Goal: Information Seeking & Learning: Learn about a topic

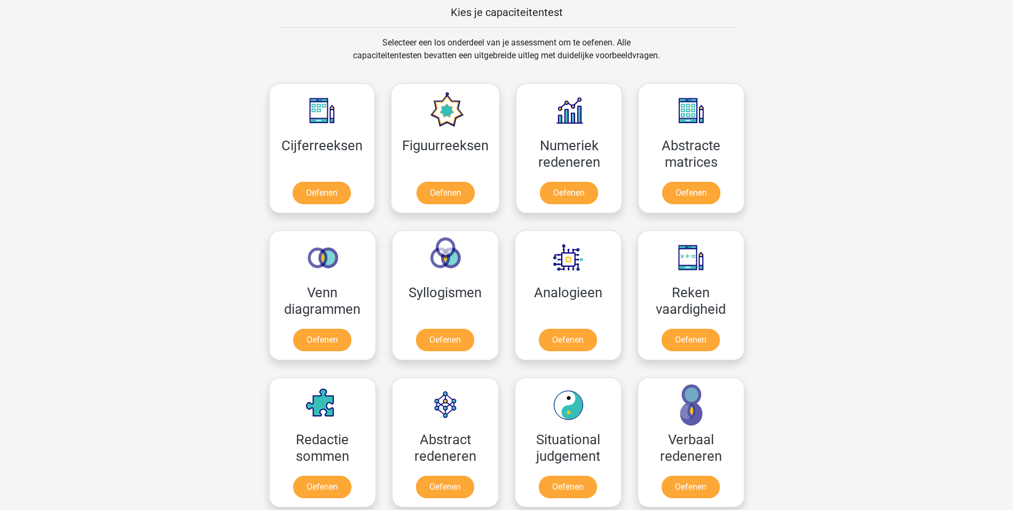
scroll to position [454, 0]
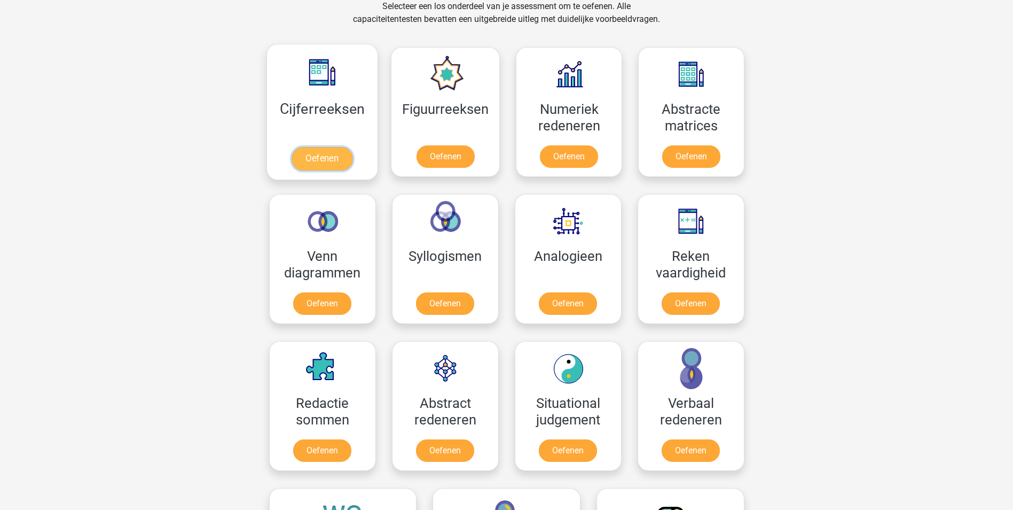
click at [312, 154] on link "Oefenen" at bounding box center [322, 159] width 61 height 24
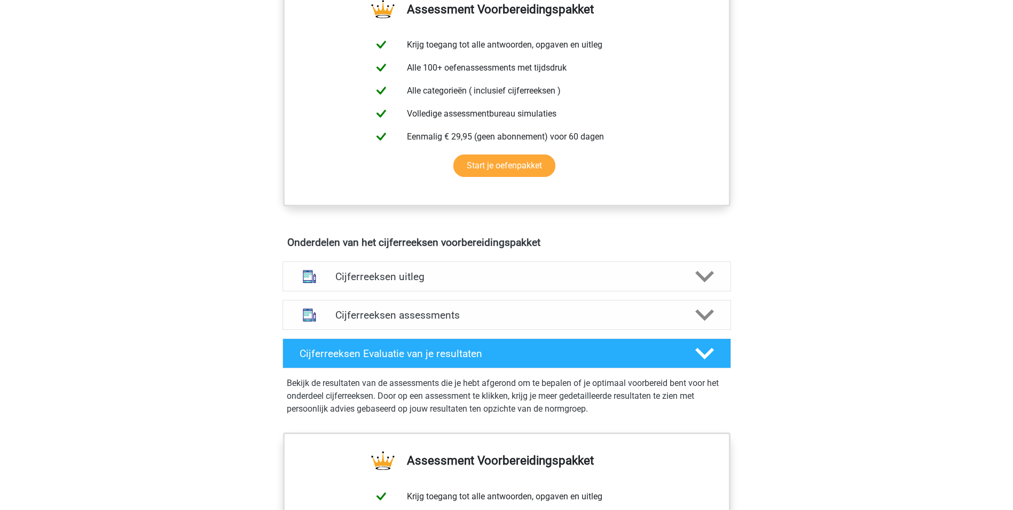
scroll to position [481, 0]
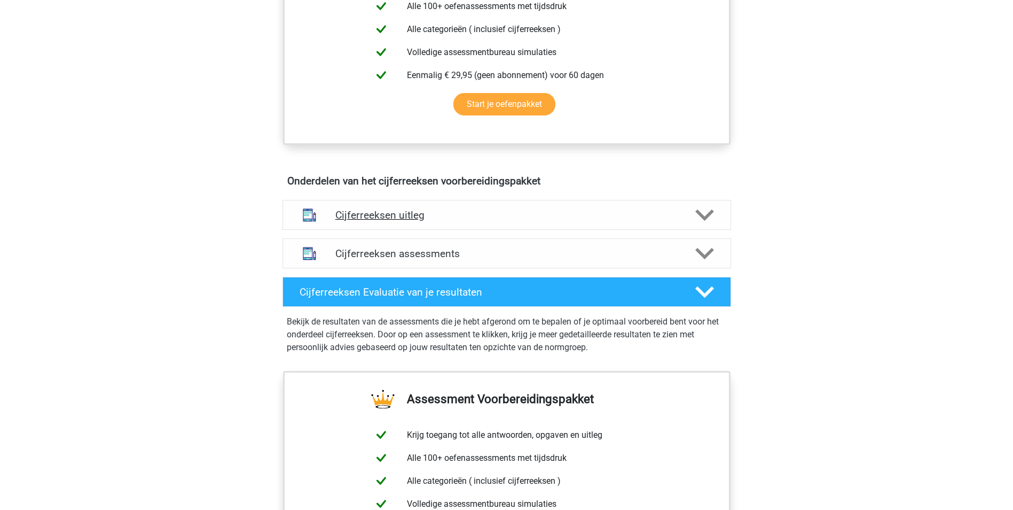
click at [451, 221] on h4 "Cijferreeksen uitleg" at bounding box center [507, 215] width 343 height 12
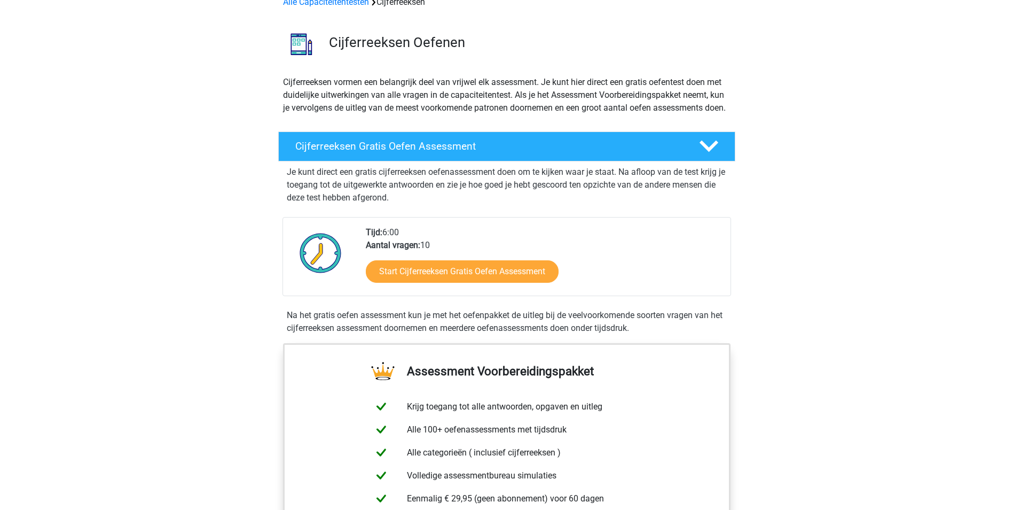
scroll to position [0, 0]
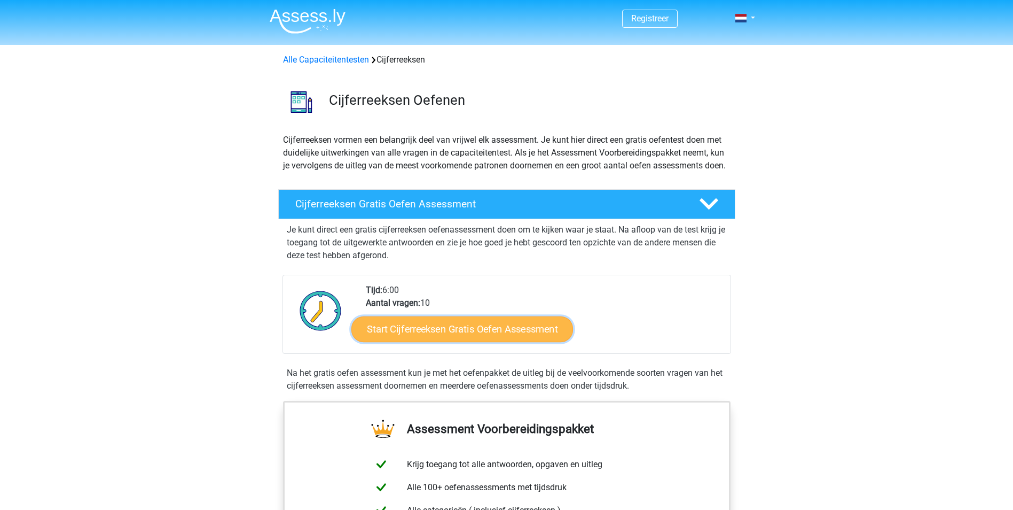
click at [511, 341] on link "Start Cijferreeksen Gratis Oefen Assessment" at bounding box center [463, 329] width 222 height 26
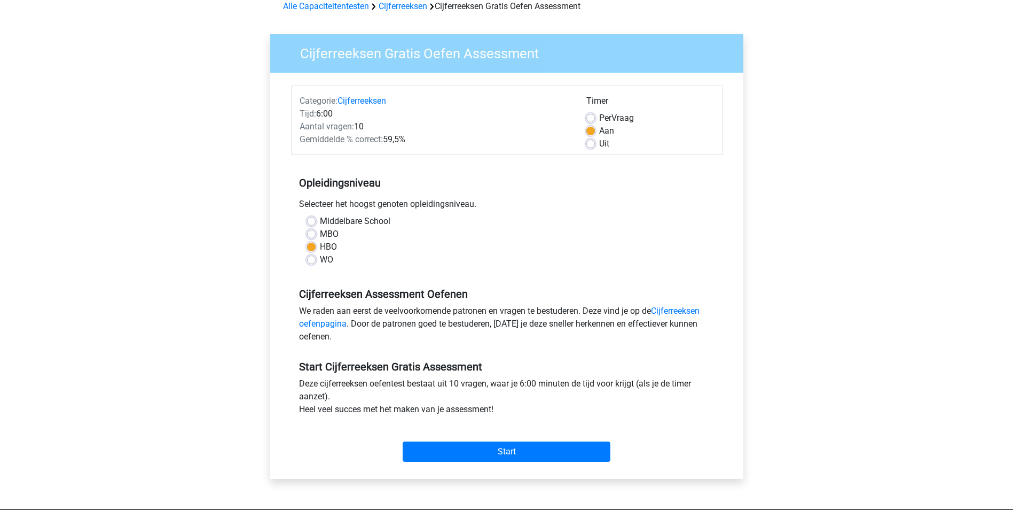
scroll to position [160, 0]
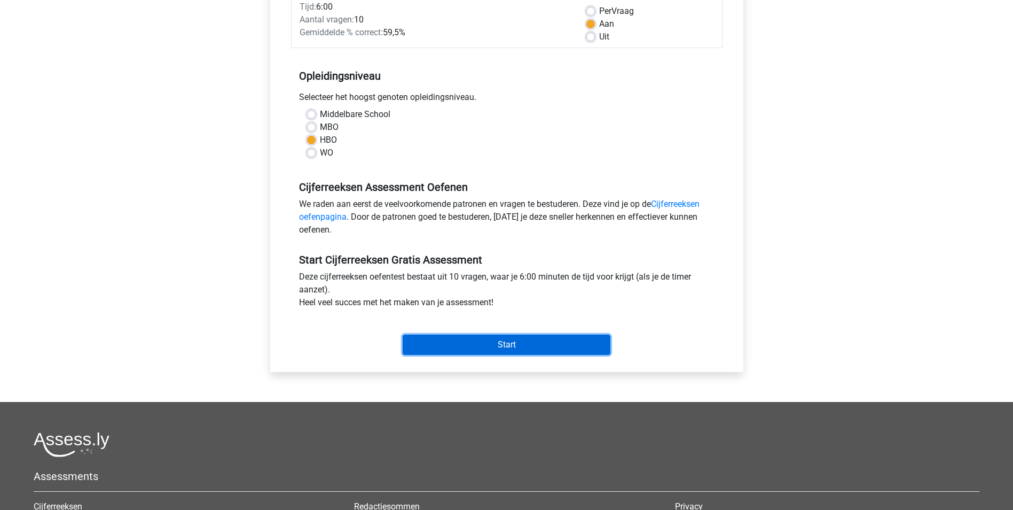
click at [520, 346] on input "Start" at bounding box center [507, 344] width 208 height 20
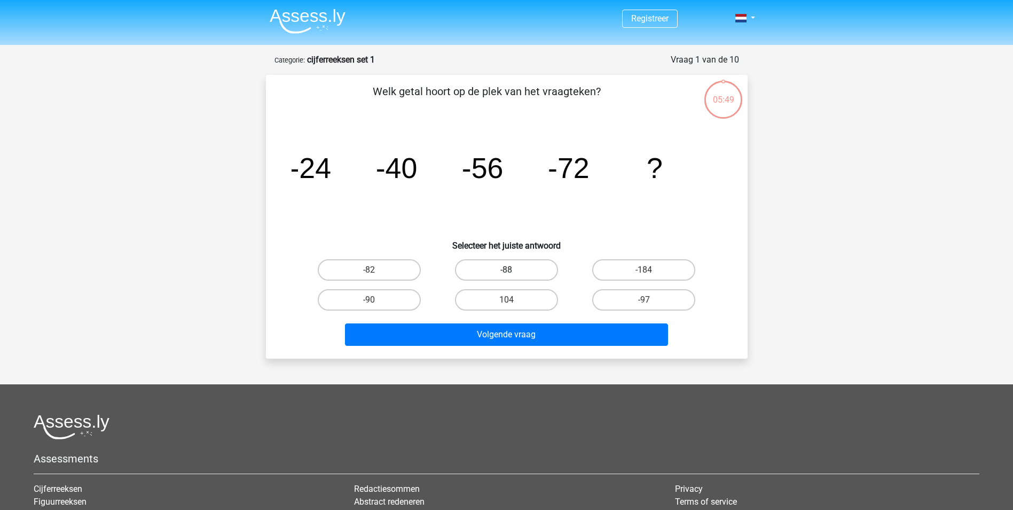
click at [502, 275] on label "-88" at bounding box center [506, 269] width 103 height 21
click at [506, 275] on input "-88" at bounding box center [509, 273] width 7 height 7
radio input "true"
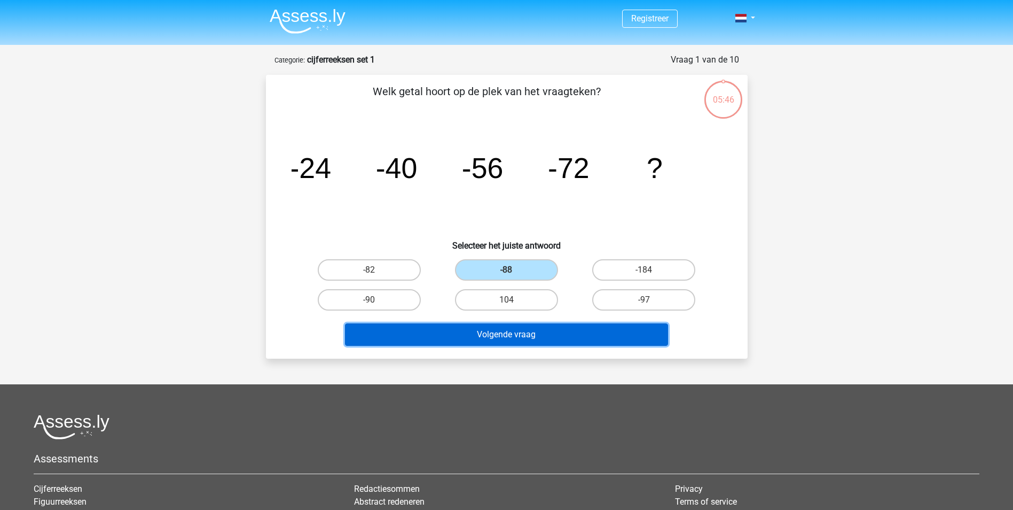
click at [614, 329] on button "Volgende vraag" at bounding box center [506, 334] width 323 height 22
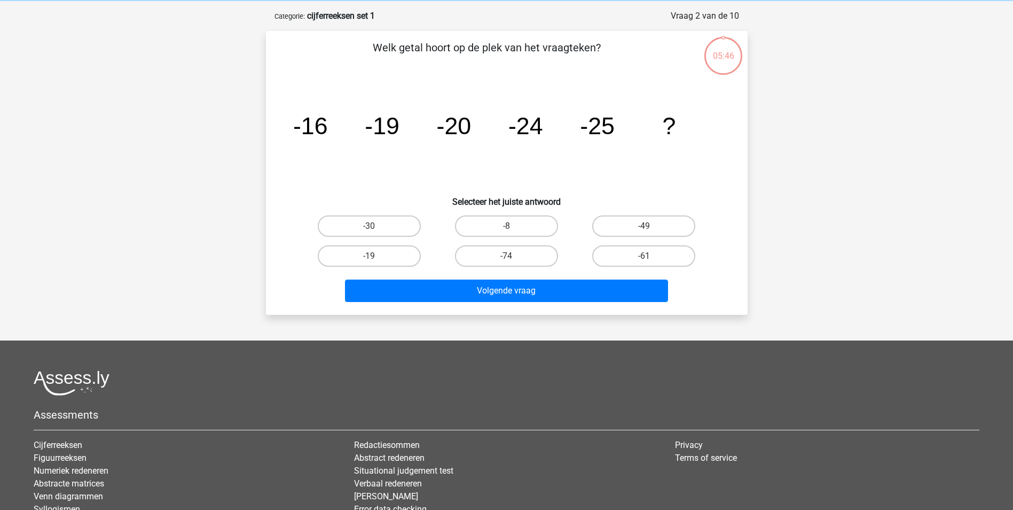
scroll to position [53, 0]
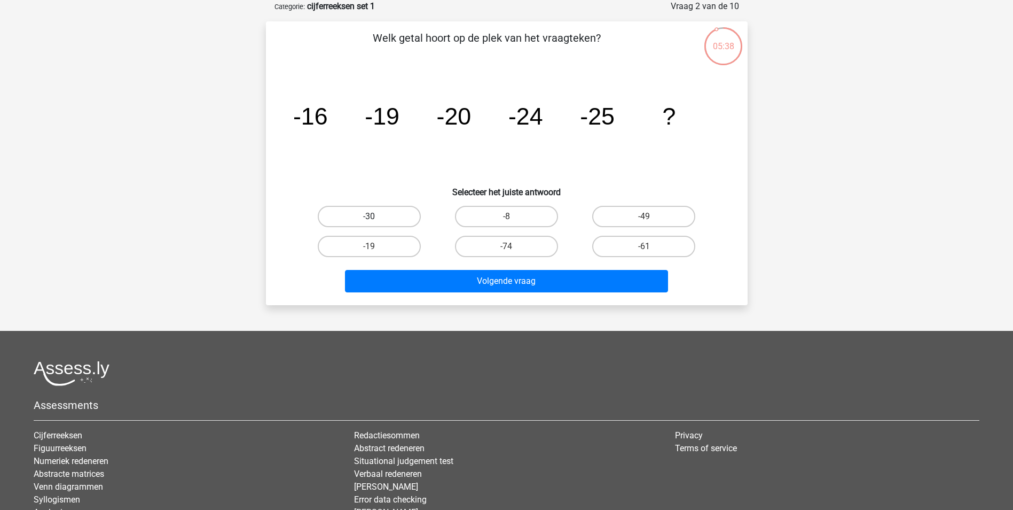
click at [396, 221] on label "-30" at bounding box center [369, 216] width 103 height 21
click at [376, 221] on input "-30" at bounding box center [372, 219] width 7 height 7
radio input "true"
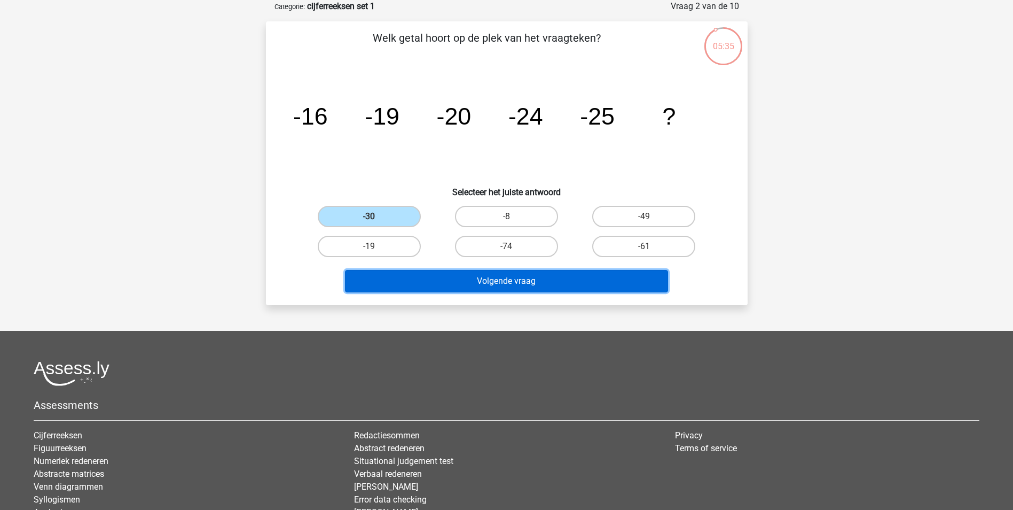
click at [467, 283] on button "Volgende vraag" at bounding box center [506, 281] width 323 height 22
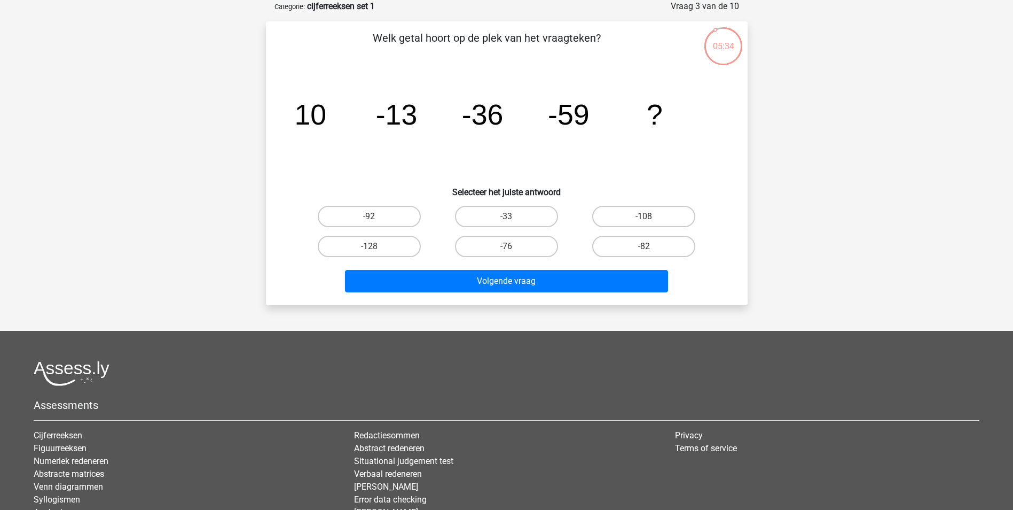
click at [946, 178] on div "Registreer Nederlands English" at bounding box center [506, 280] width 1013 height 666
click at [639, 244] on label "-82" at bounding box center [643, 246] width 103 height 21
click at [644, 246] on input "-82" at bounding box center [647, 249] width 7 height 7
radio input "true"
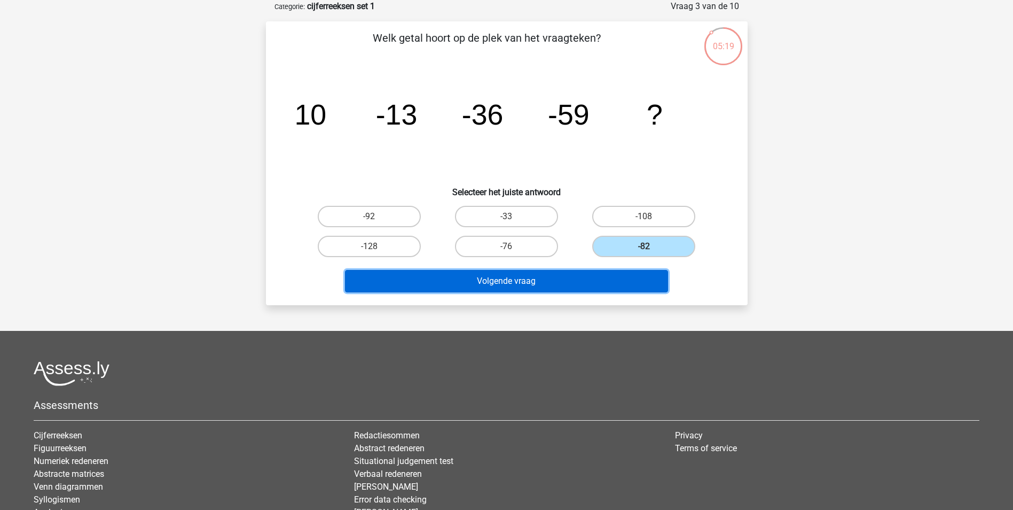
click at [604, 282] on button "Volgende vraag" at bounding box center [506, 281] width 323 height 22
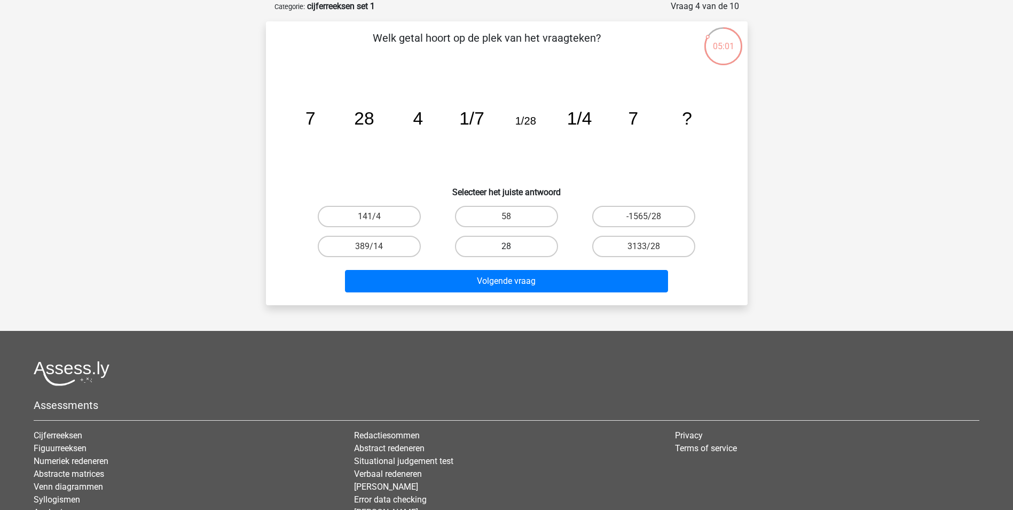
click at [523, 244] on label "28" at bounding box center [506, 246] width 103 height 21
click at [513, 246] on input "28" at bounding box center [509, 249] width 7 height 7
radio input "true"
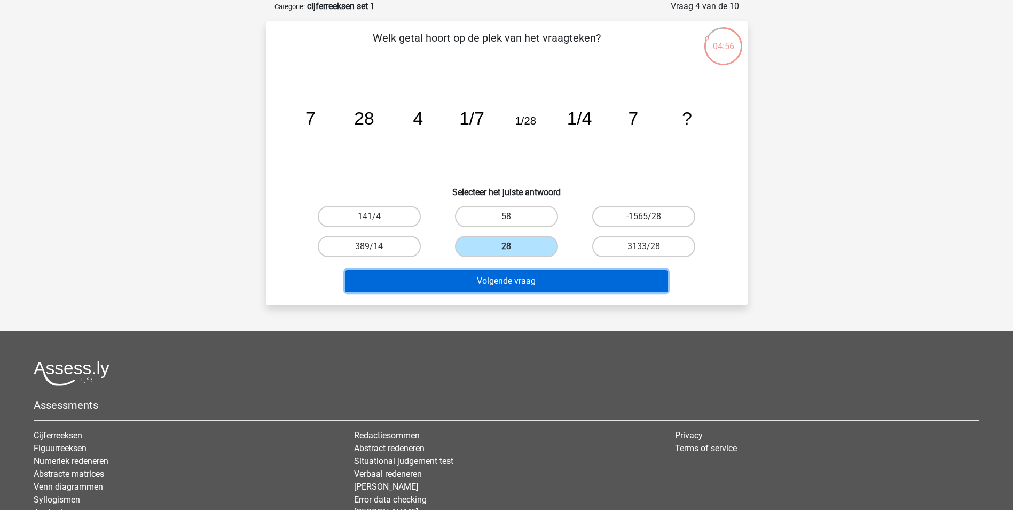
click at [544, 278] on button "Volgende vraag" at bounding box center [506, 281] width 323 height 22
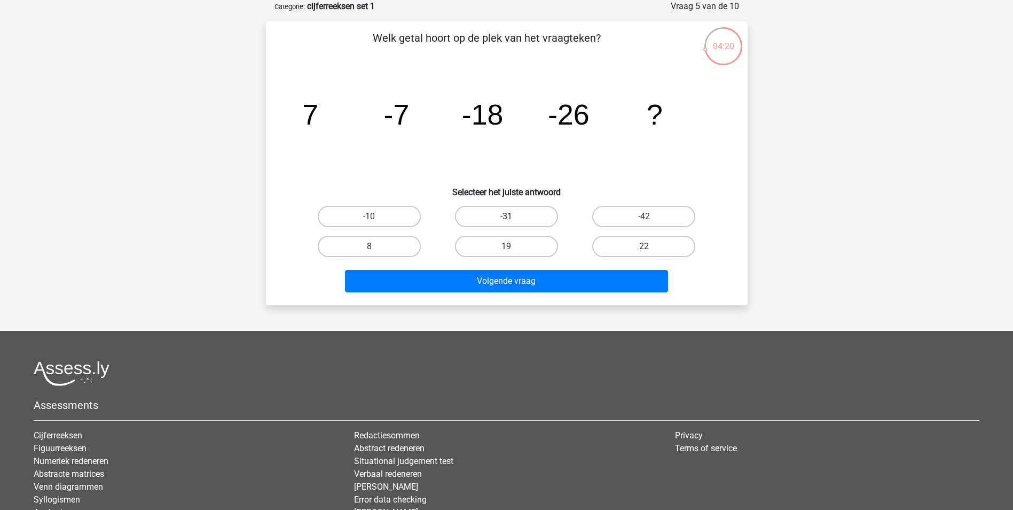
click at [520, 209] on label "-31" at bounding box center [506, 216] width 103 height 21
click at [513, 216] on input "-31" at bounding box center [509, 219] width 7 height 7
radio input "true"
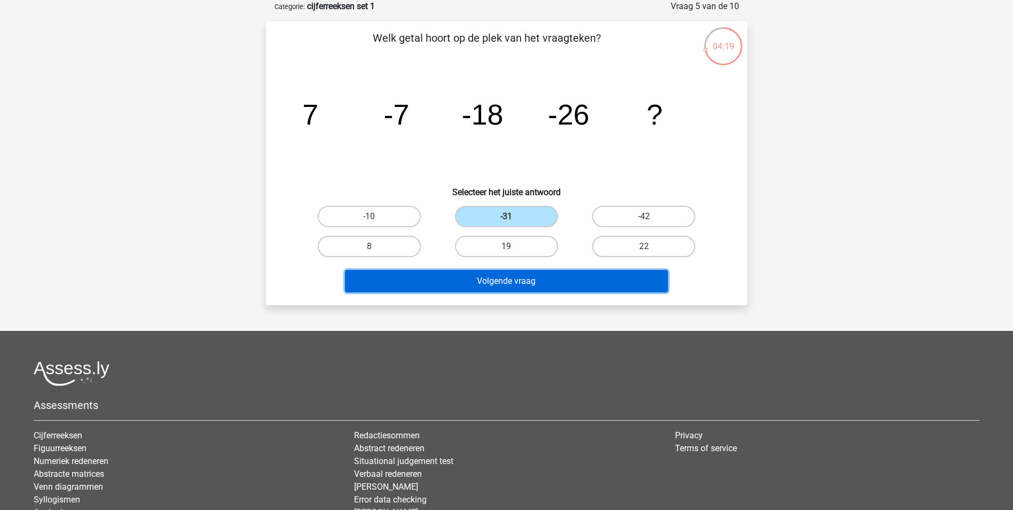
click at [537, 283] on button "Volgende vraag" at bounding box center [506, 281] width 323 height 22
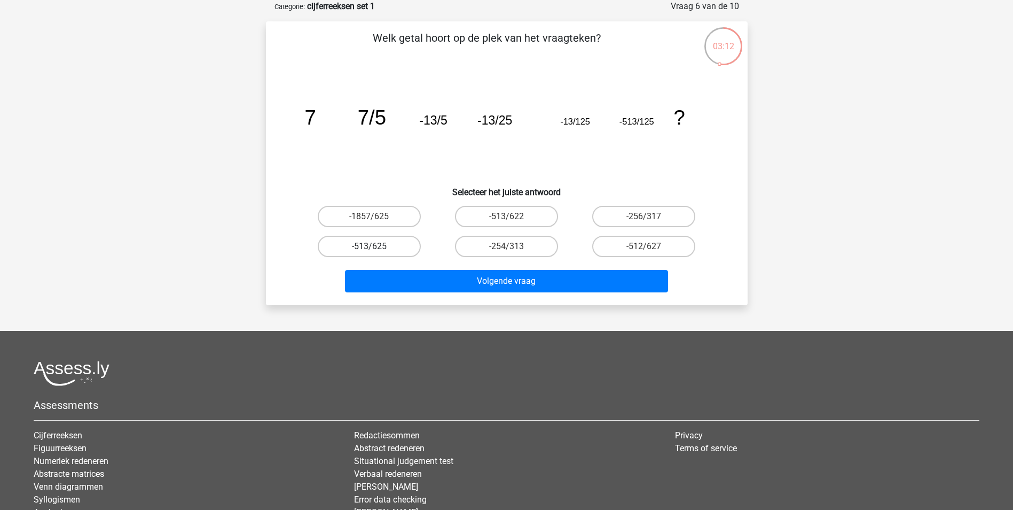
click at [384, 247] on label "-513/625" at bounding box center [369, 246] width 103 height 21
click at [376, 247] on input "-513/625" at bounding box center [372, 249] width 7 height 7
radio input "true"
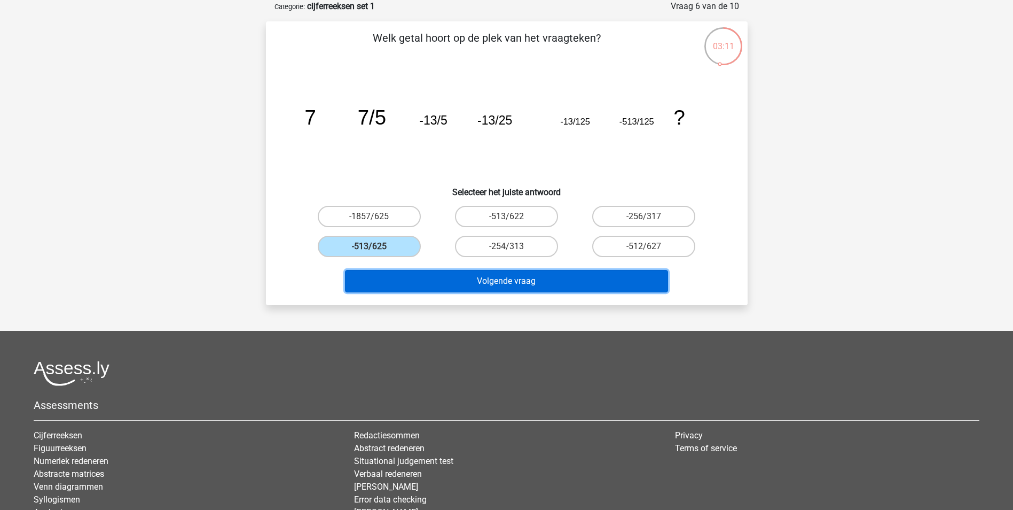
click at [422, 278] on button "Volgende vraag" at bounding box center [506, 281] width 323 height 22
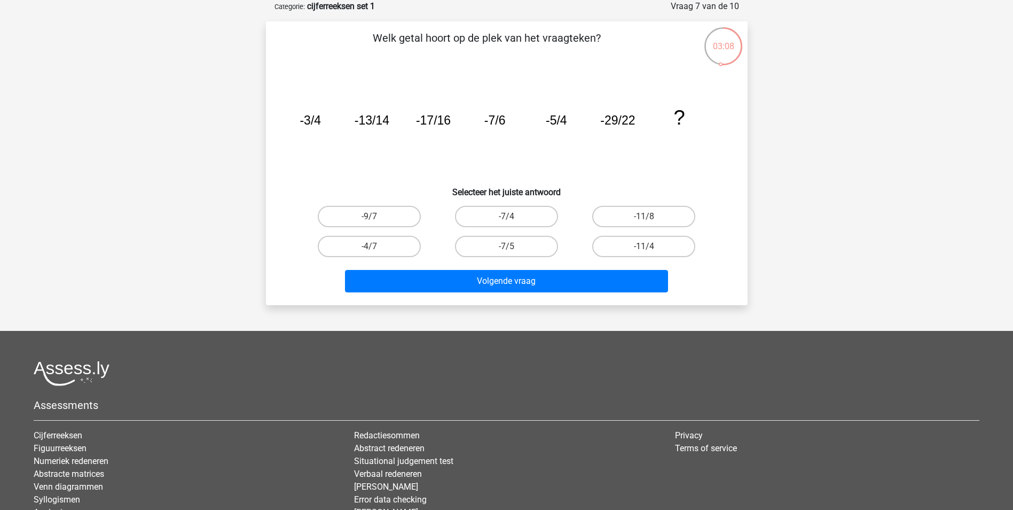
click at [183, 185] on div "Registreer Nederlands English" at bounding box center [506, 280] width 1013 height 666
click at [634, 214] on label "-11/8" at bounding box center [643, 216] width 103 height 21
click at [644, 216] on input "-11/8" at bounding box center [647, 219] width 7 height 7
radio input "true"
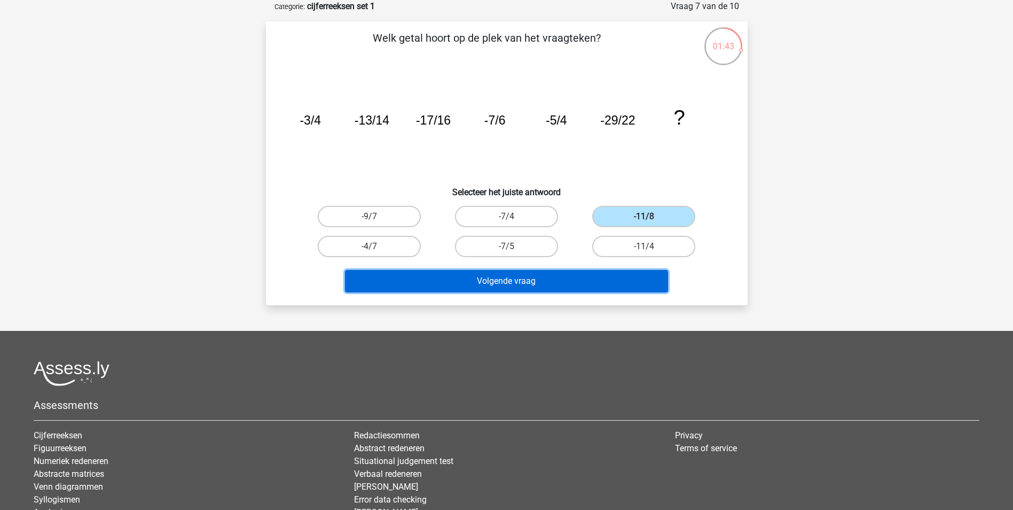
click at [622, 279] on button "Volgende vraag" at bounding box center [506, 281] width 323 height 22
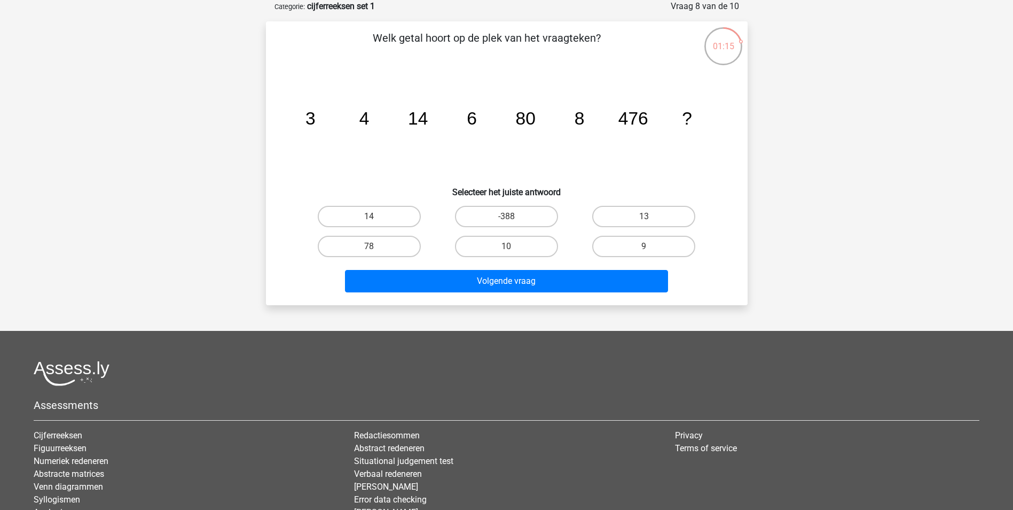
click at [514, 258] on div "10" at bounding box center [506, 246] width 137 height 30
click at [513, 248] on input "10" at bounding box center [509, 249] width 7 height 7
radio input "true"
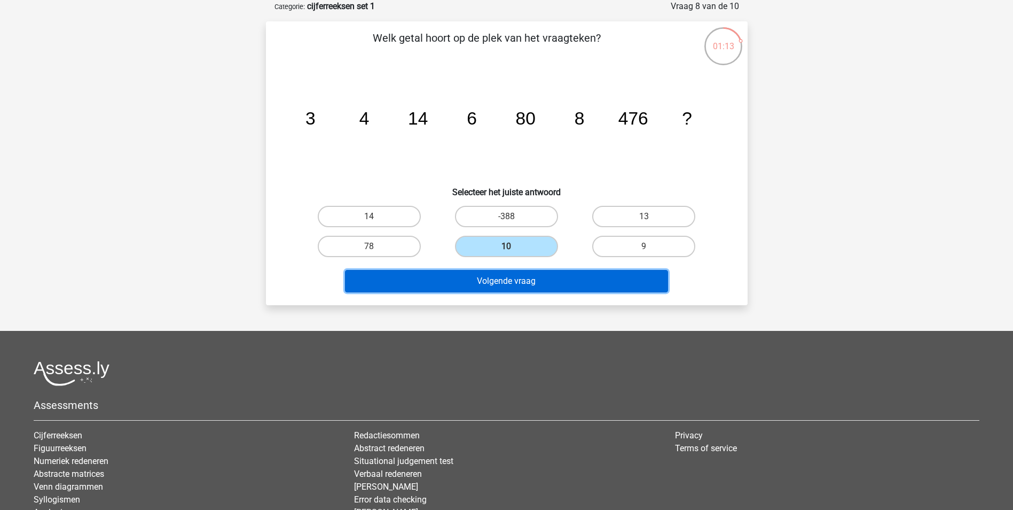
click at [527, 277] on button "Volgende vraag" at bounding box center [506, 281] width 323 height 22
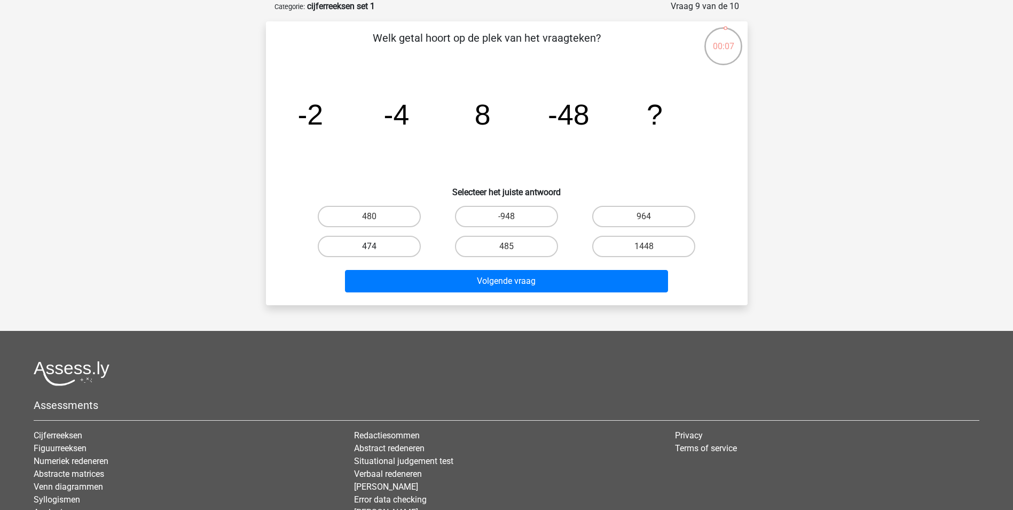
click at [409, 247] on label "474" at bounding box center [369, 246] width 103 height 21
click at [376, 247] on input "474" at bounding box center [372, 249] width 7 height 7
radio input "true"
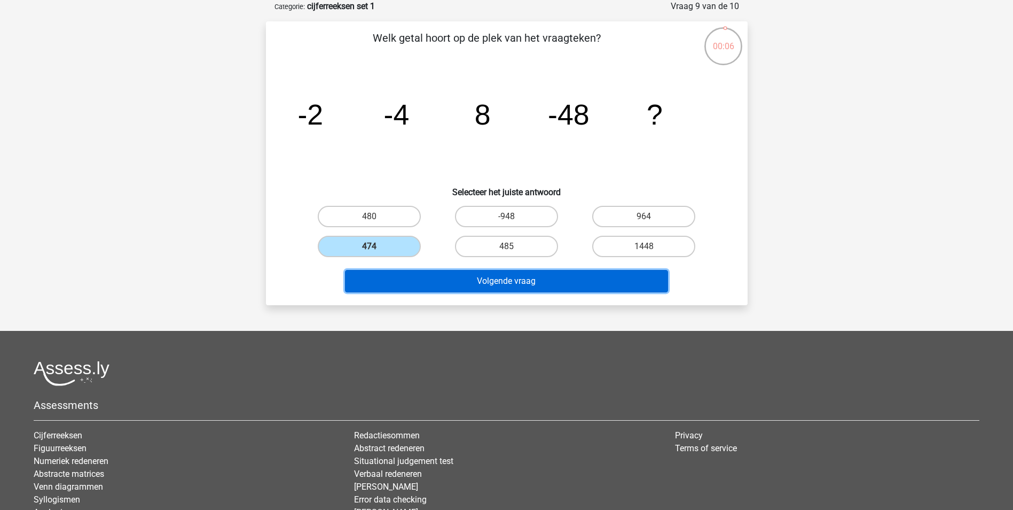
click at [429, 275] on button "Volgende vraag" at bounding box center [506, 281] width 323 height 22
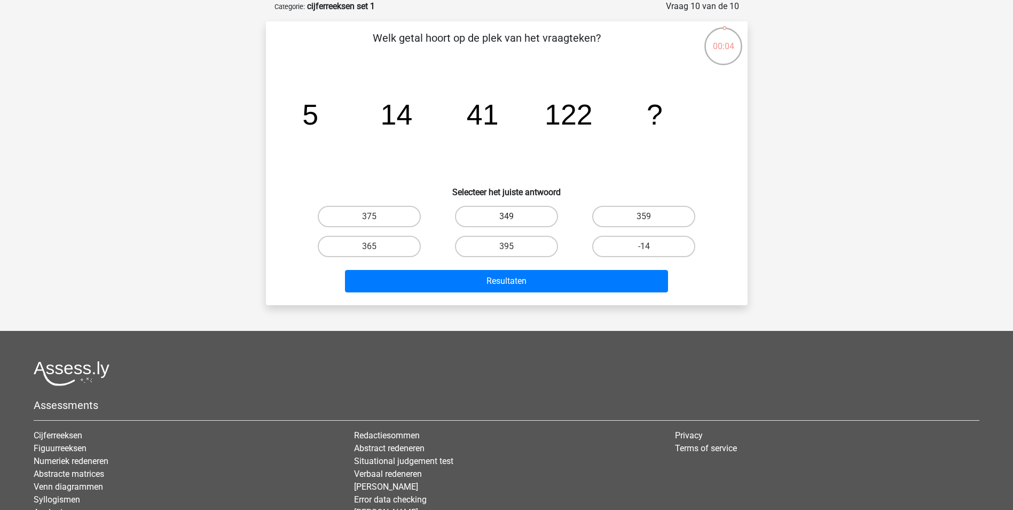
click at [478, 222] on label "349" at bounding box center [506, 216] width 103 height 21
click at [506, 222] on input "349" at bounding box center [509, 219] width 7 height 7
radio input "true"
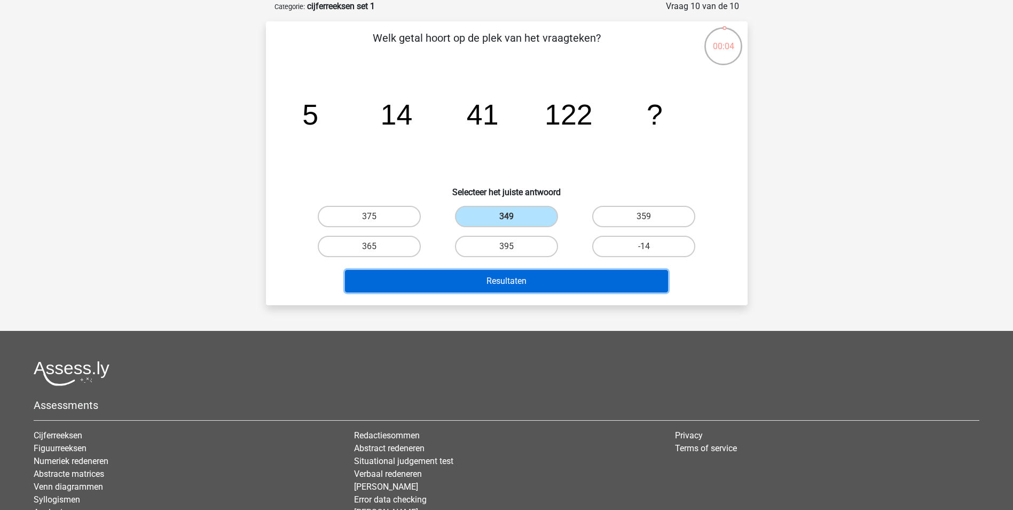
click at [489, 272] on button "Resultaten" at bounding box center [506, 281] width 323 height 22
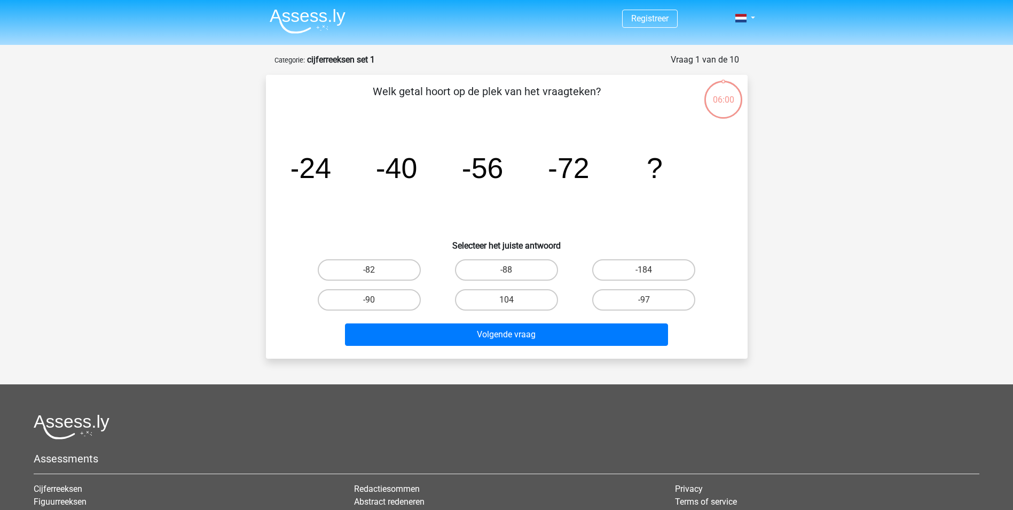
scroll to position [53, 0]
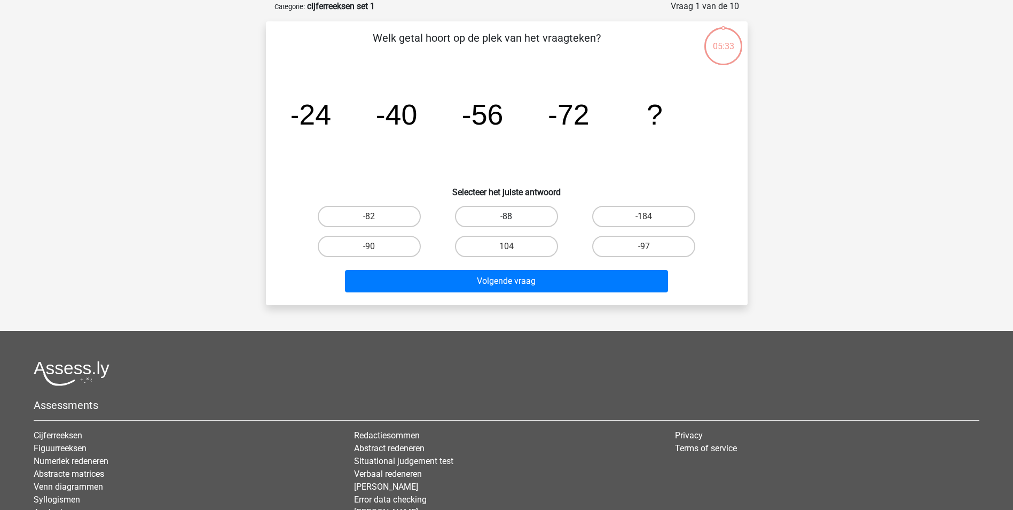
click at [525, 212] on label "-88" at bounding box center [506, 216] width 103 height 21
click at [513, 216] on input "-88" at bounding box center [509, 219] width 7 height 7
radio input "true"
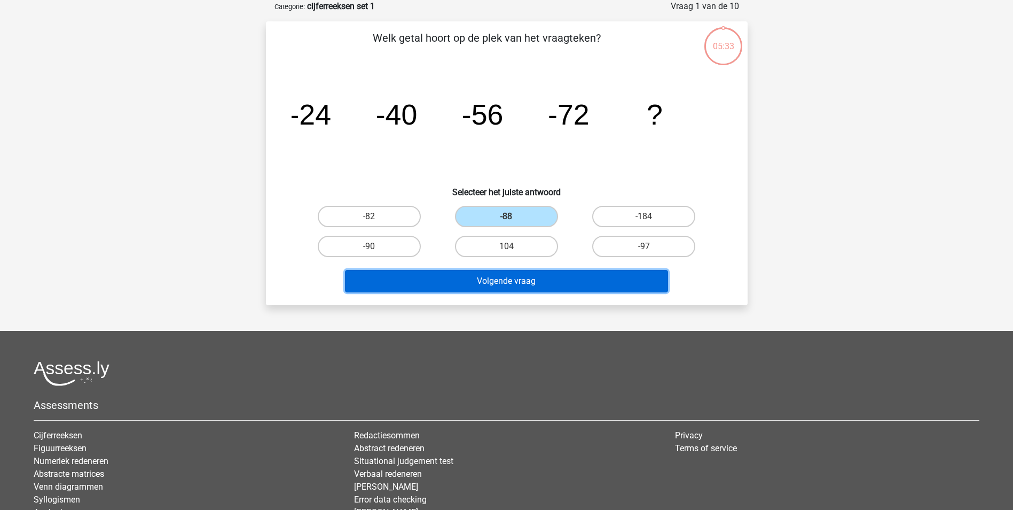
click at [514, 272] on button "Volgende vraag" at bounding box center [506, 281] width 323 height 22
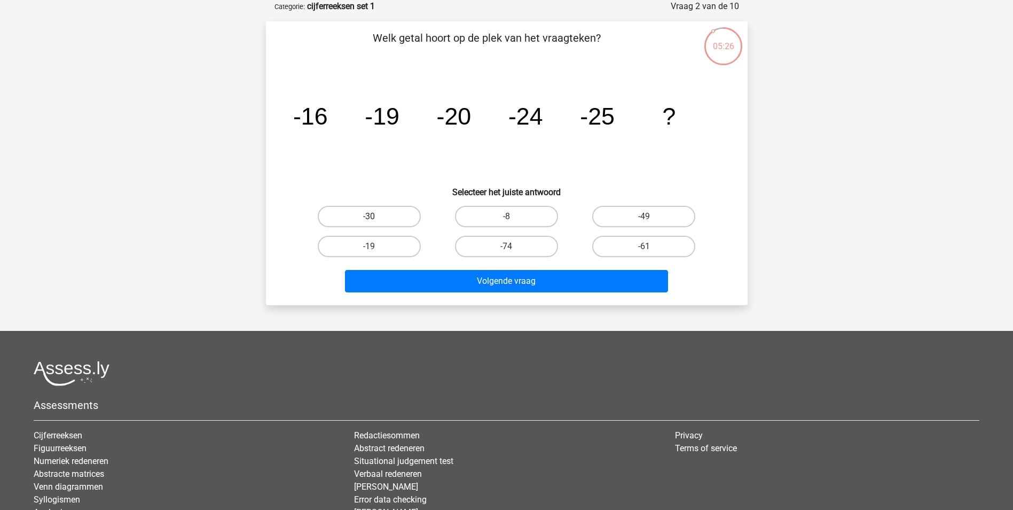
drag, startPoint x: 399, startPoint y: 223, endPoint x: 442, endPoint y: 263, distance: 59.0
click at [399, 223] on label "-30" at bounding box center [369, 216] width 103 height 21
click at [376, 223] on input "-30" at bounding box center [372, 219] width 7 height 7
radio input "true"
click at [447, 267] on div "Volgende vraag" at bounding box center [507, 278] width 448 height 35
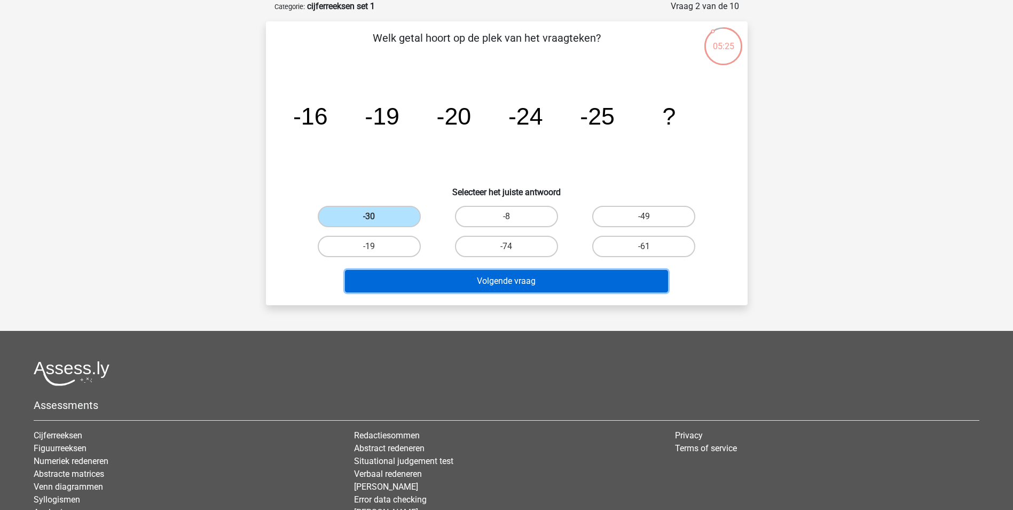
click at [447, 274] on button "Volgende vraag" at bounding box center [506, 281] width 323 height 22
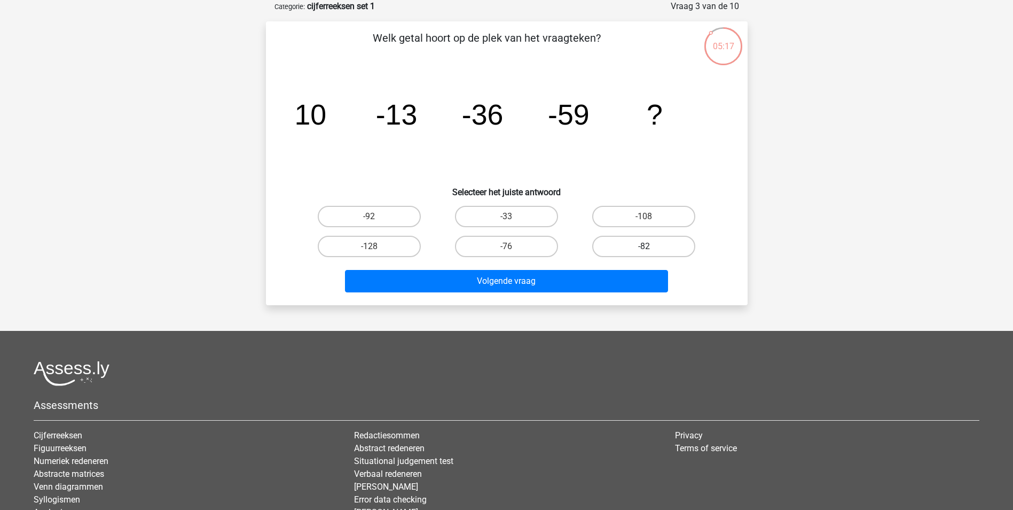
click at [613, 247] on label "-82" at bounding box center [643, 246] width 103 height 21
click at [644, 247] on input "-82" at bounding box center [647, 249] width 7 height 7
radio input "true"
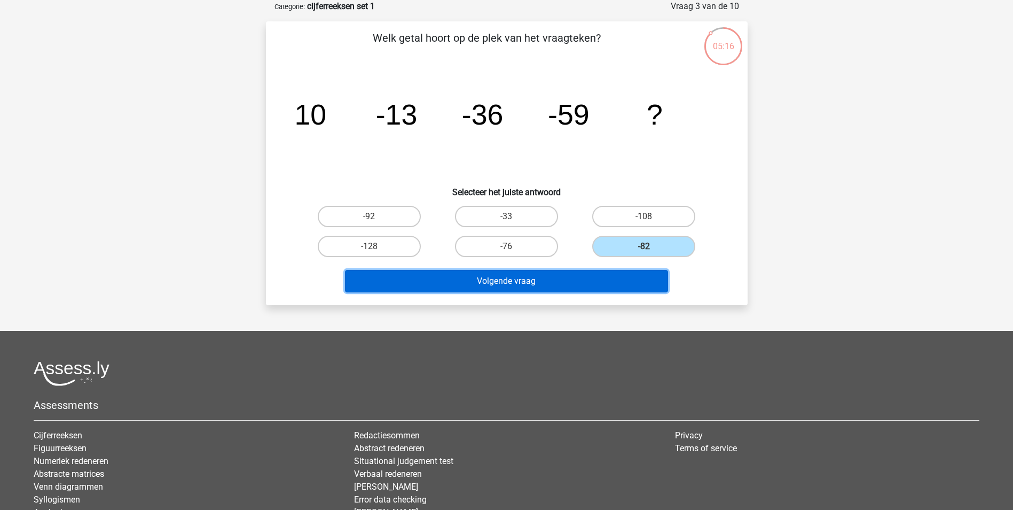
click at [597, 286] on button "Volgende vraag" at bounding box center [506, 281] width 323 height 22
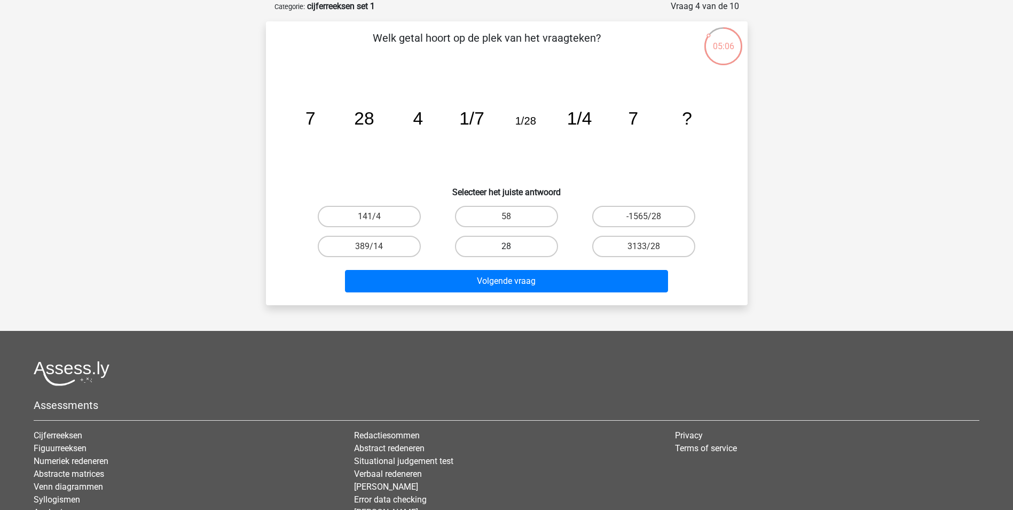
click at [540, 250] on label "28" at bounding box center [506, 246] width 103 height 21
click at [513, 250] on input "28" at bounding box center [509, 249] width 7 height 7
radio input "true"
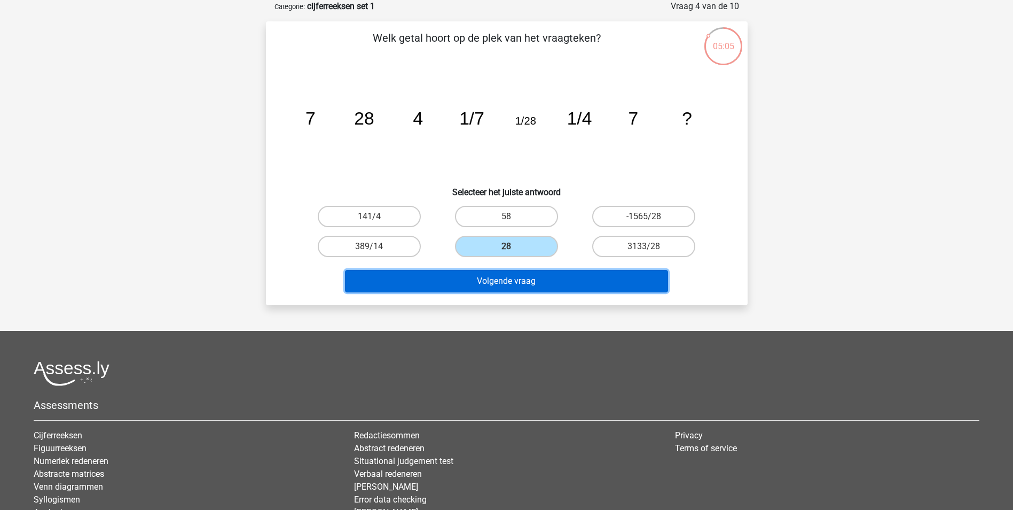
click at [523, 283] on button "Volgende vraag" at bounding box center [506, 281] width 323 height 22
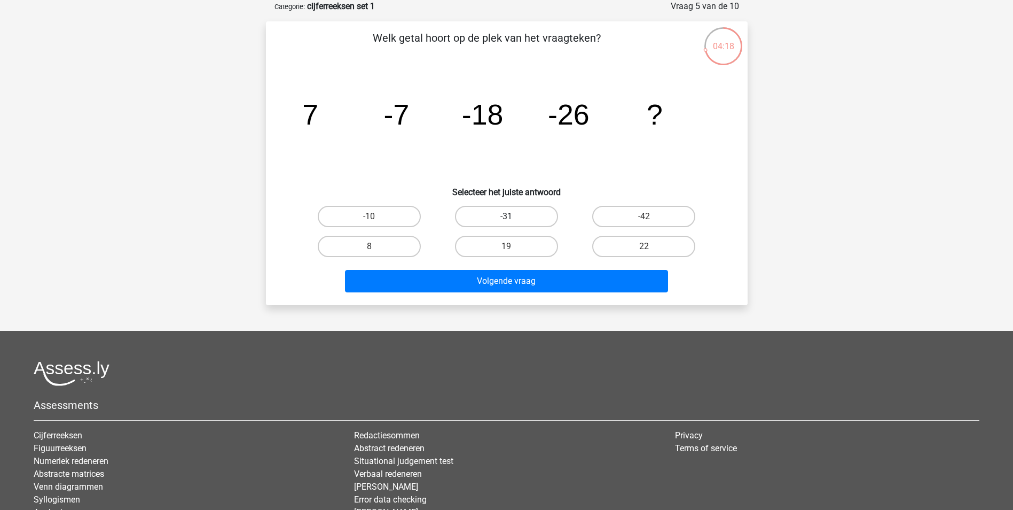
click at [540, 206] on label "-31" at bounding box center [506, 216] width 103 height 21
click at [513, 216] on input "-31" at bounding box center [509, 219] width 7 height 7
radio input "true"
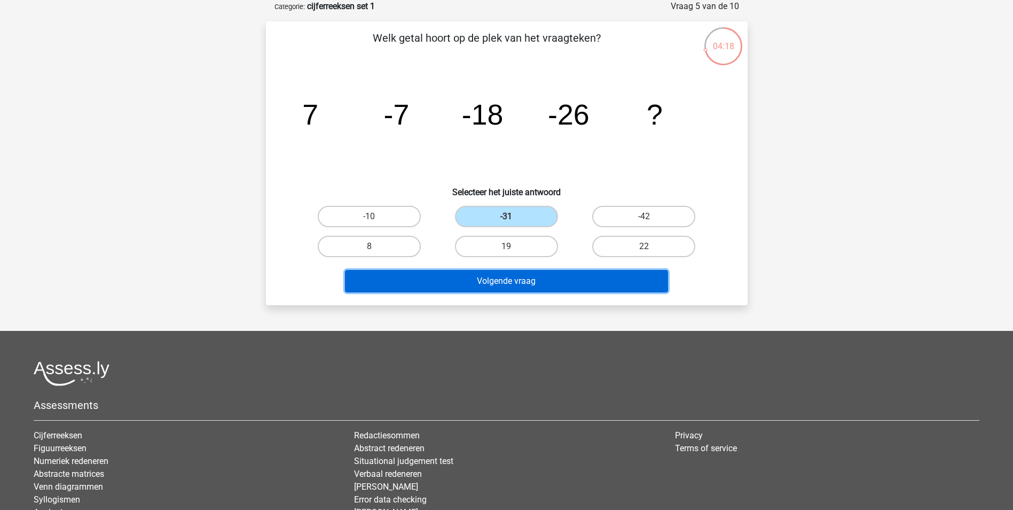
click at [558, 287] on button "Volgende vraag" at bounding box center [506, 281] width 323 height 22
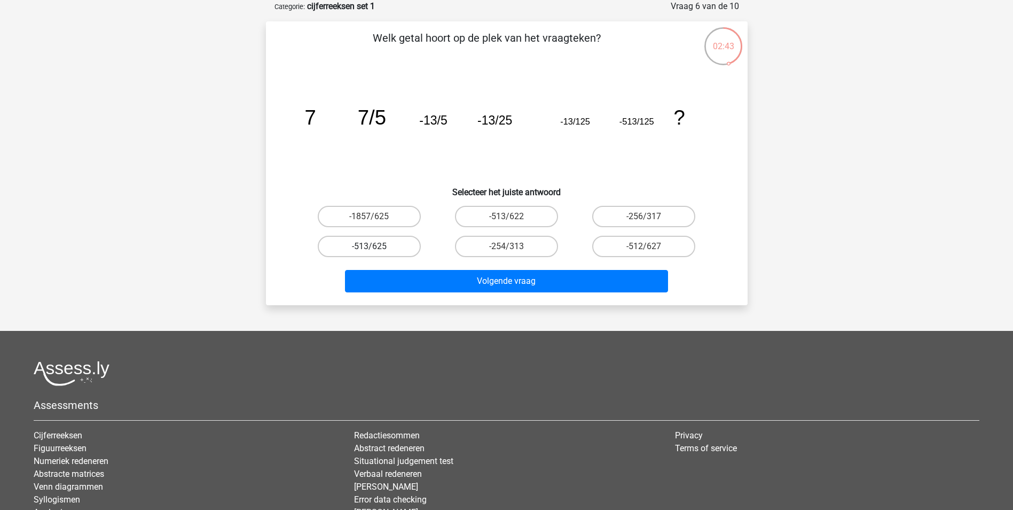
click at [386, 252] on label "-513/625" at bounding box center [369, 246] width 103 height 21
click at [376, 252] on input "-513/625" at bounding box center [372, 249] width 7 height 7
radio input "true"
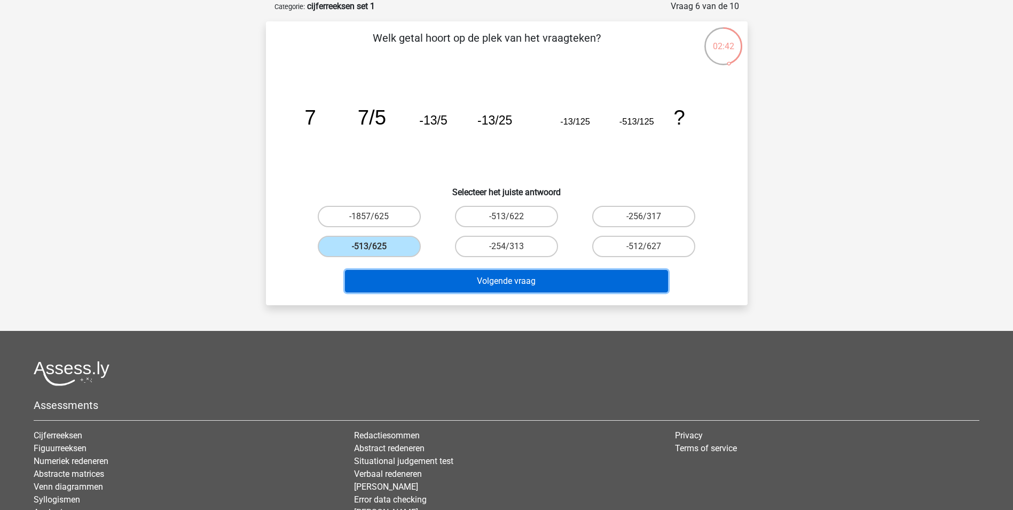
click at [459, 280] on button "Volgende vraag" at bounding box center [506, 281] width 323 height 22
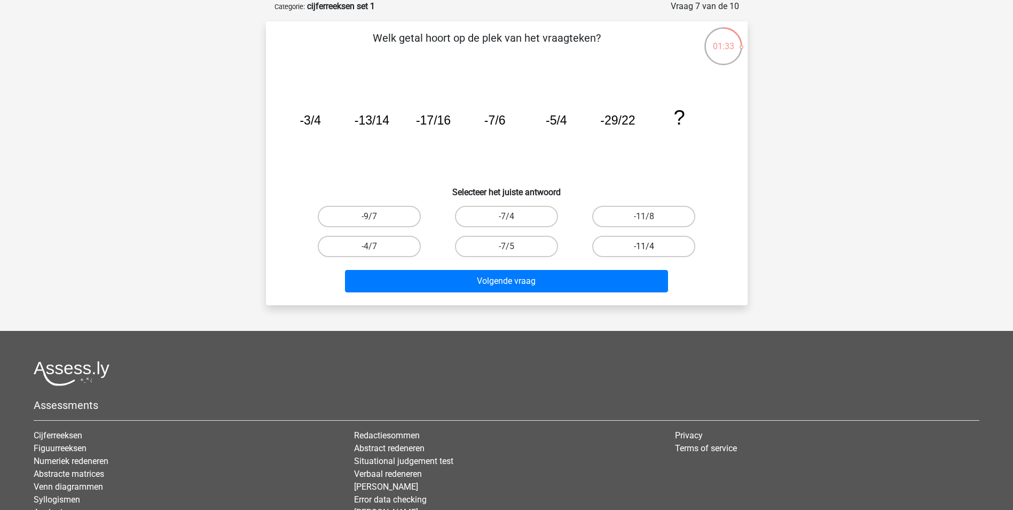
click at [610, 246] on label "-11/4" at bounding box center [643, 246] width 103 height 21
click at [644, 246] on input "-11/4" at bounding box center [647, 249] width 7 height 7
radio input "true"
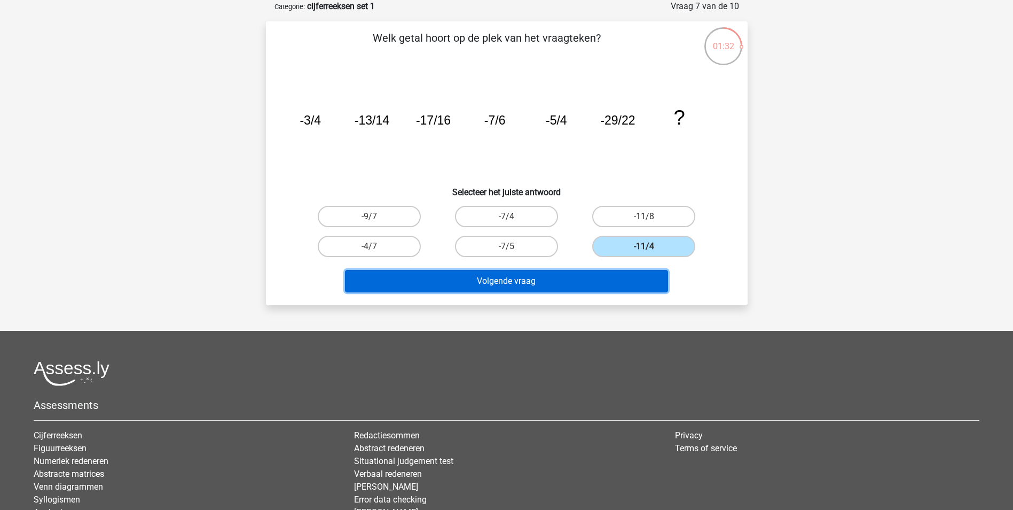
click at [611, 282] on button "Volgende vraag" at bounding box center [506, 281] width 323 height 22
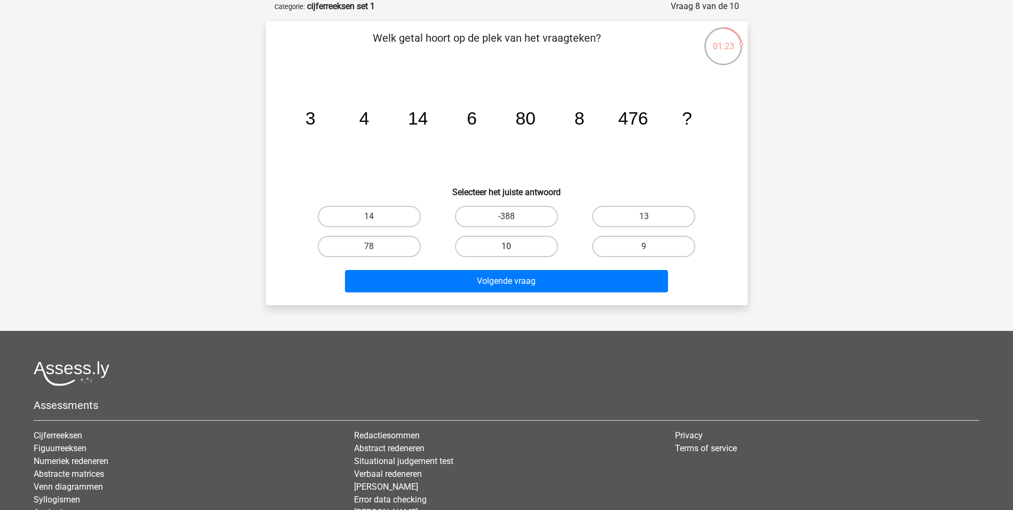
click at [524, 248] on label "10" at bounding box center [506, 246] width 103 height 21
click at [513, 248] on input "10" at bounding box center [509, 249] width 7 height 7
radio input "true"
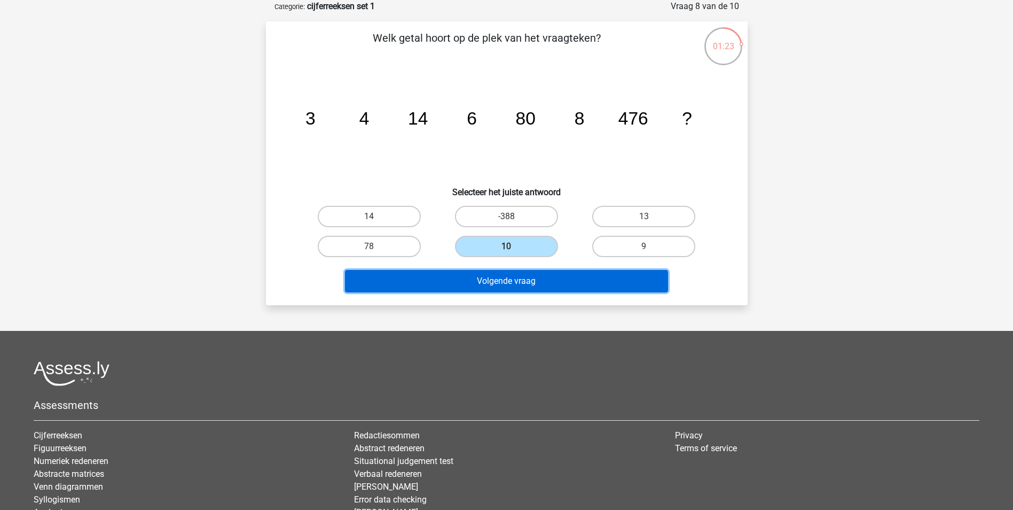
click at [532, 280] on button "Volgende vraag" at bounding box center [506, 281] width 323 height 22
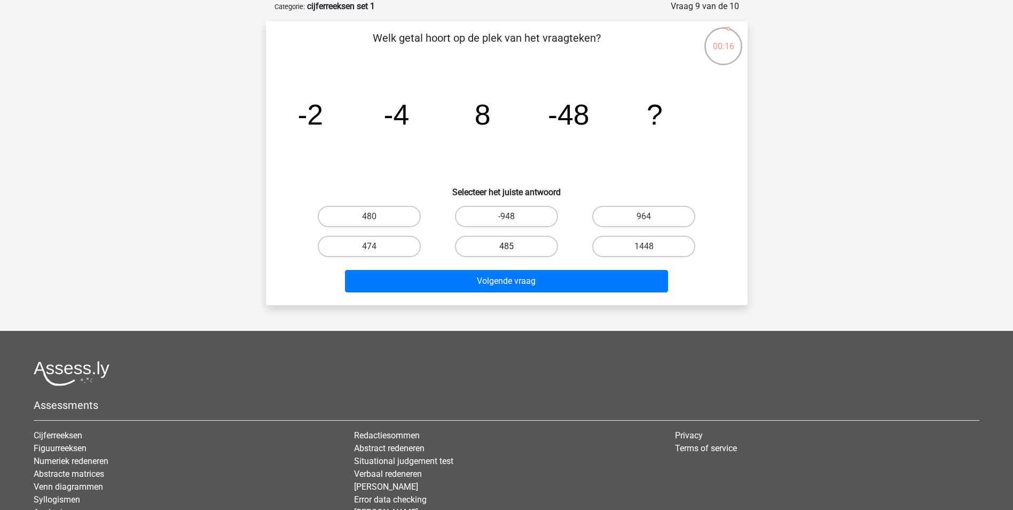
click at [467, 243] on label "485" at bounding box center [506, 246] width 103 height 21
click at [506, 246] on input "485" at bounding box center [509, 249] width 7 height 7
radio input "true"
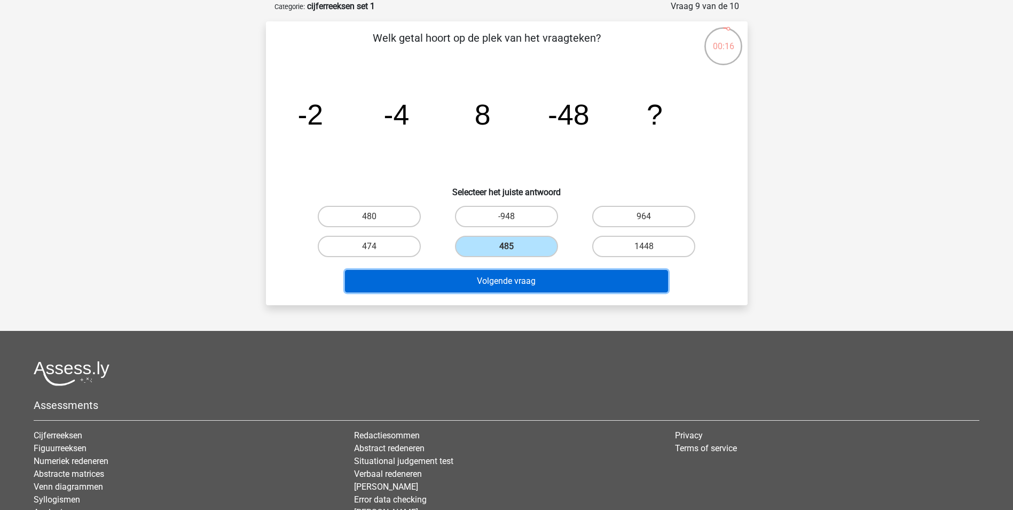
click at [479, 279] on button "Volgende vraag" at bounding box center [506, 281] width 323 height 22
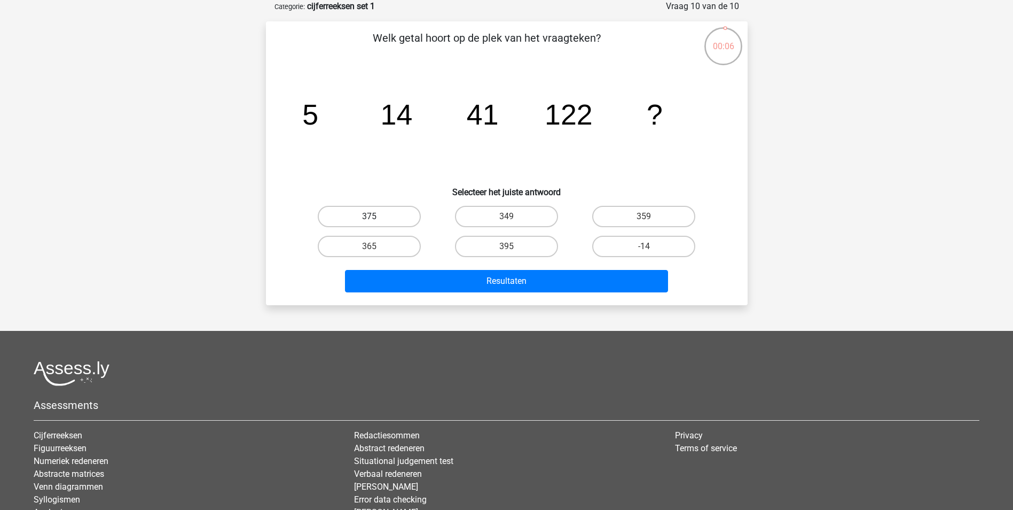
click at [406, 221] on label "375" at bounding box center [369, 216] width 103 height 21
click at [376, 221] on input "375" at bounding box center [372, 219] width 7 height 7
radio input "true"
click at [399, 246] on label "365" at bounding box center [369, 246] width 103 height 21
click at [376, 246] on input "365" at bounding box center [372, 249] width 7 height 7
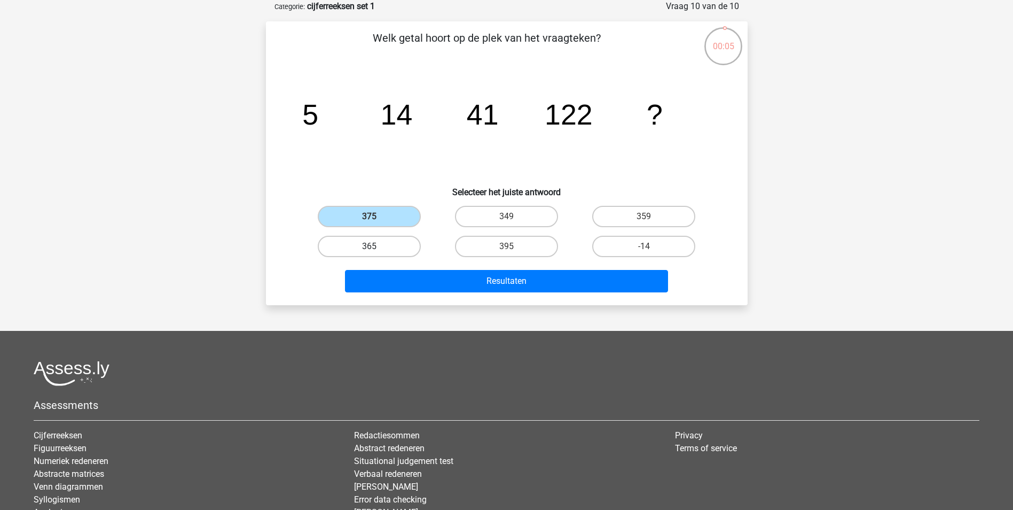
radio input "true"
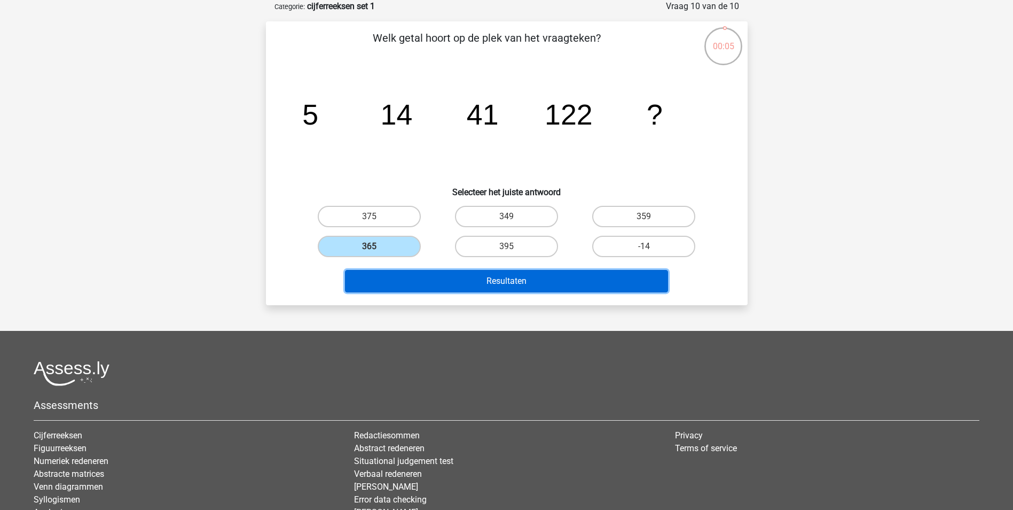
click at [421, 283] on button "Resultaten" at bounding box center [506, 281] width 323 height 22
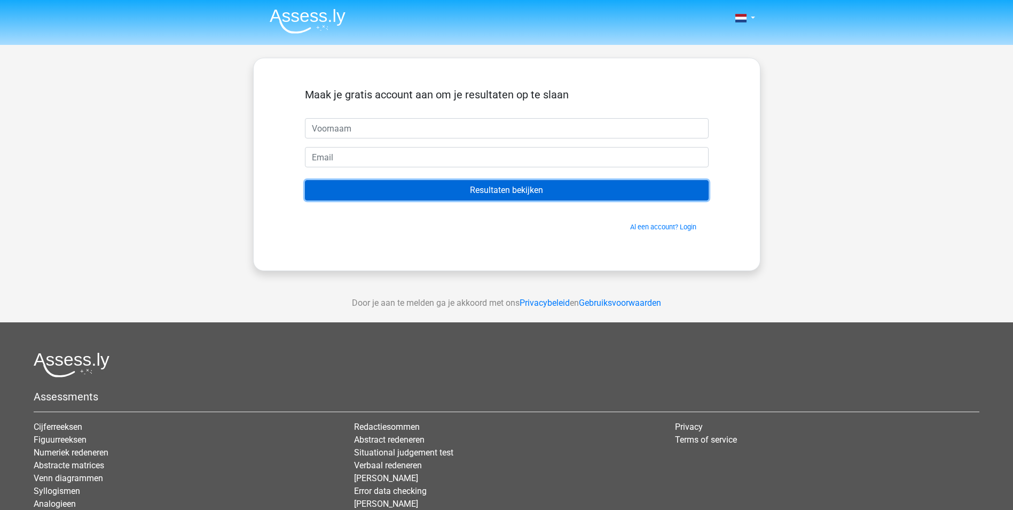
click at [373, 184] on input "Resultaten bekijken" at bounding box center [507, 190] width 404 height 20
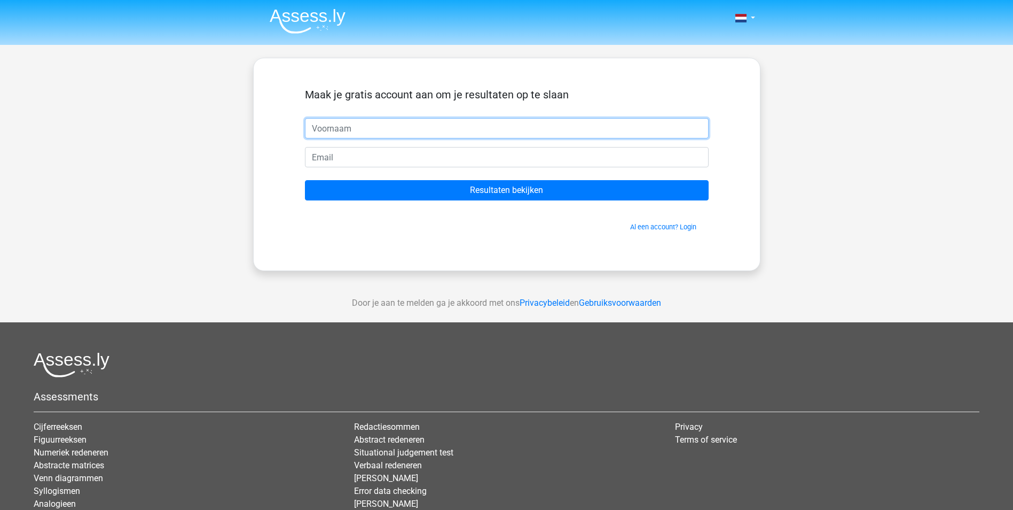
click at [405, 129] on input "text" at bounding box center [507, 128] width 404 height 20
type input "volkan"
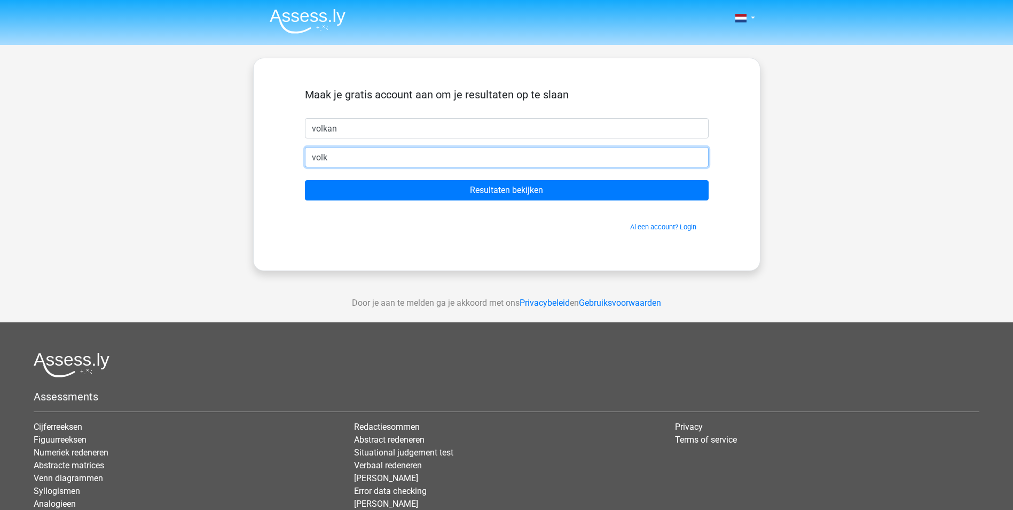
type input "volkandemir22@hotmail.com"
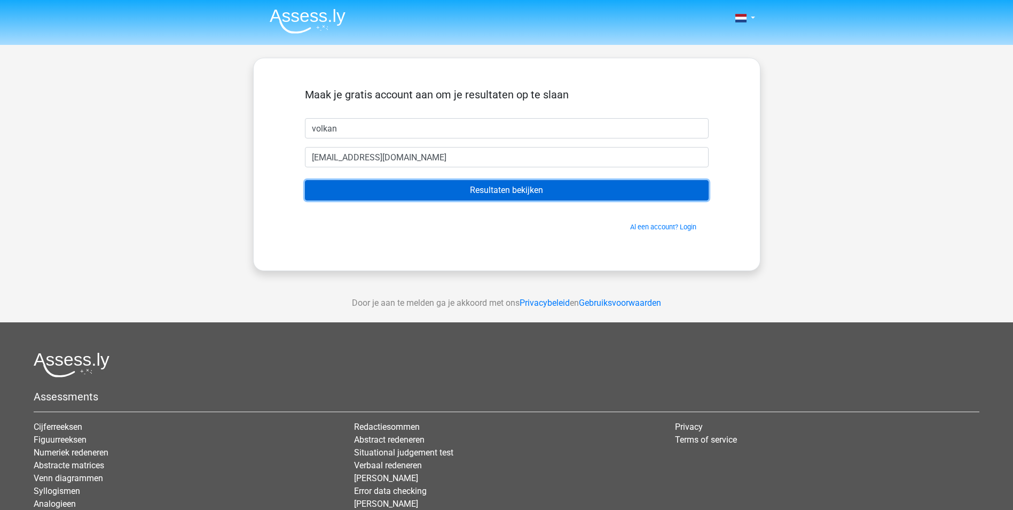
click at [427, 193] on input "Resultaten bekijken" at bounding box center [507, 190] width 404 height 20
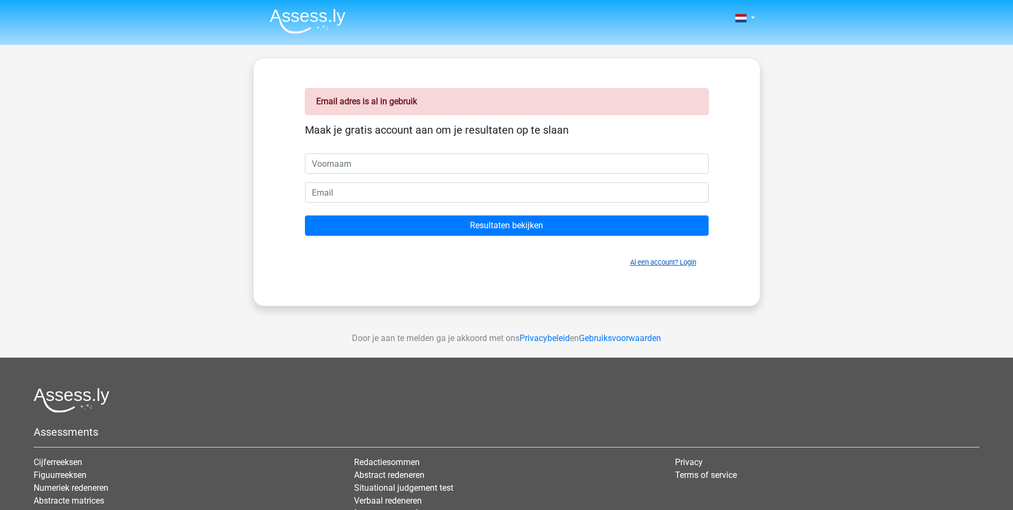
click at [682, 265] on link "Al een account? Login" at bounding box center [663, 262] width 66 height 8
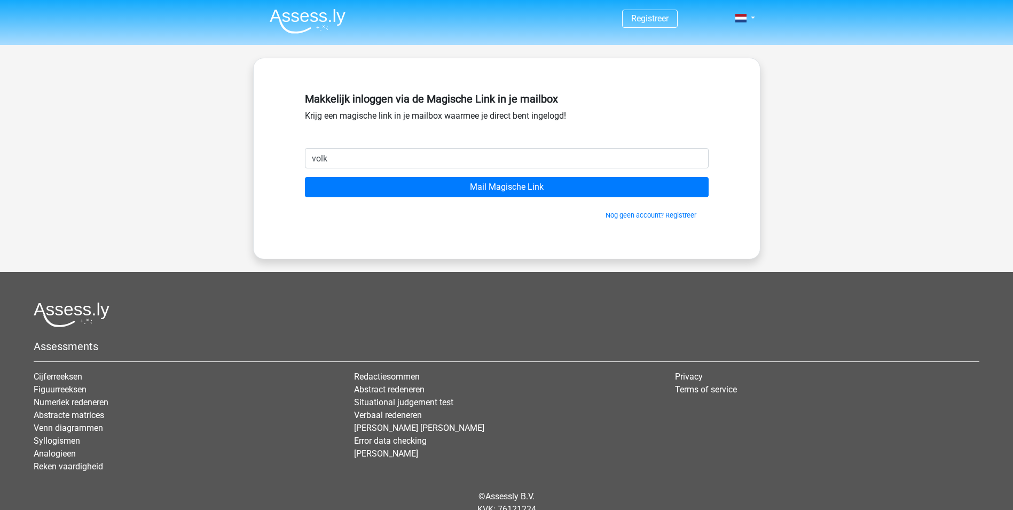
type input "[EMAIL_ADDRESS][DOMAIN_NAME]"
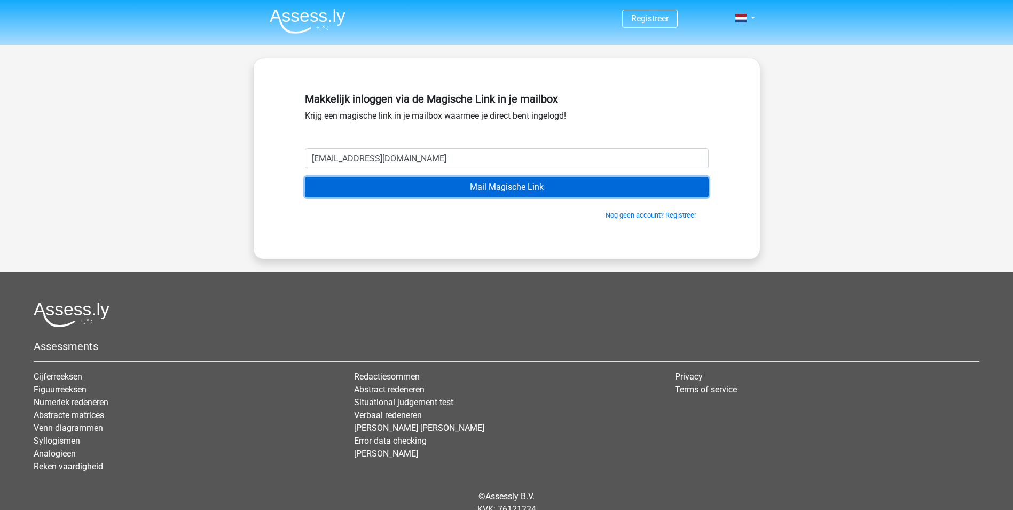
click at [467, 190] on input "Mail Magische Link" at bounding box center [507, 187] width 404 height 20
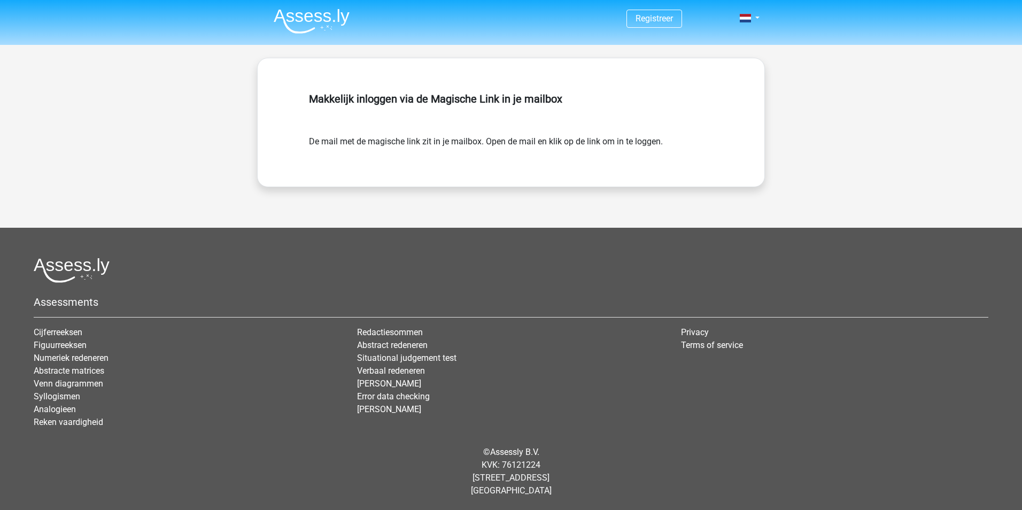
click at [314, 17] on img at bounding box center [312, 21] width 76 height 25
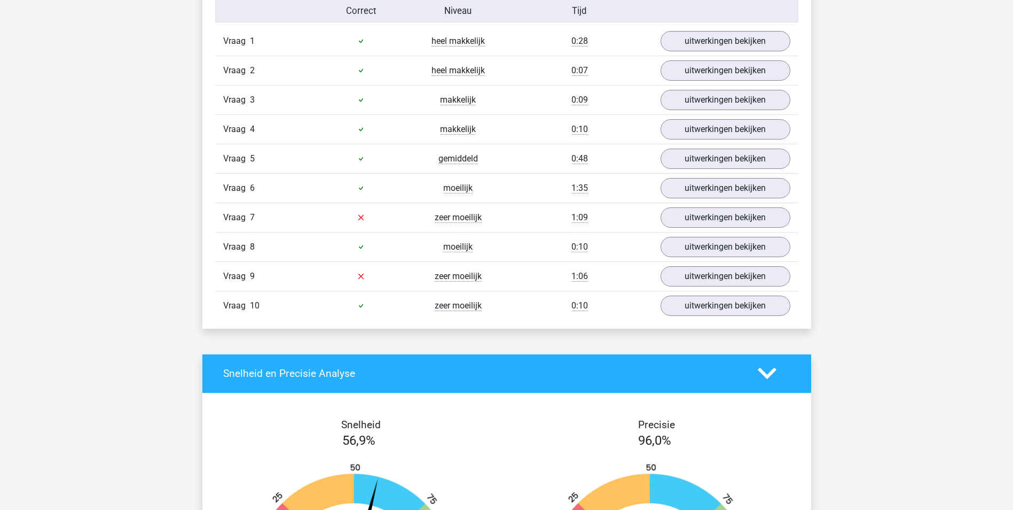
scroll to position [801, 0]
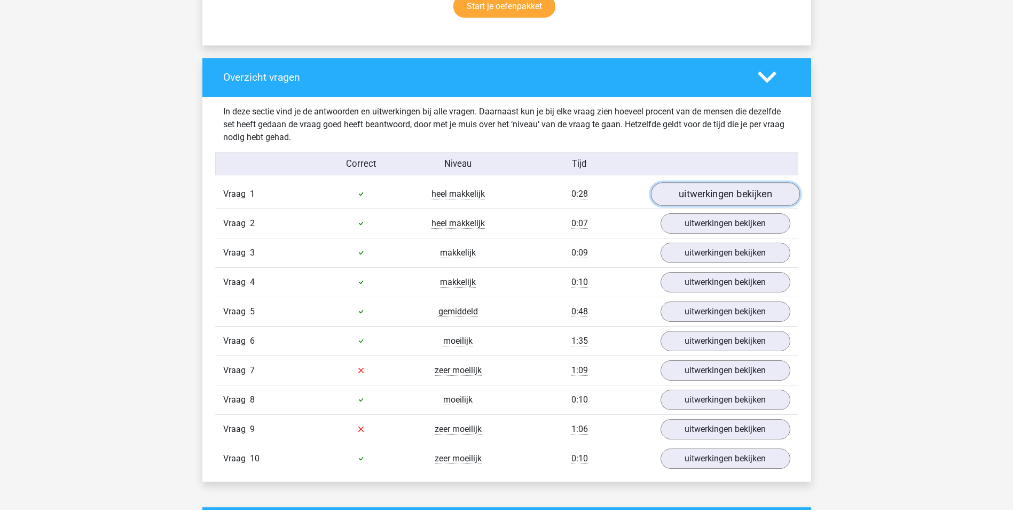
click at [771, 190] on link "uitwerkingen bekijken" at bounding box center [725, 194] width 149 height 24
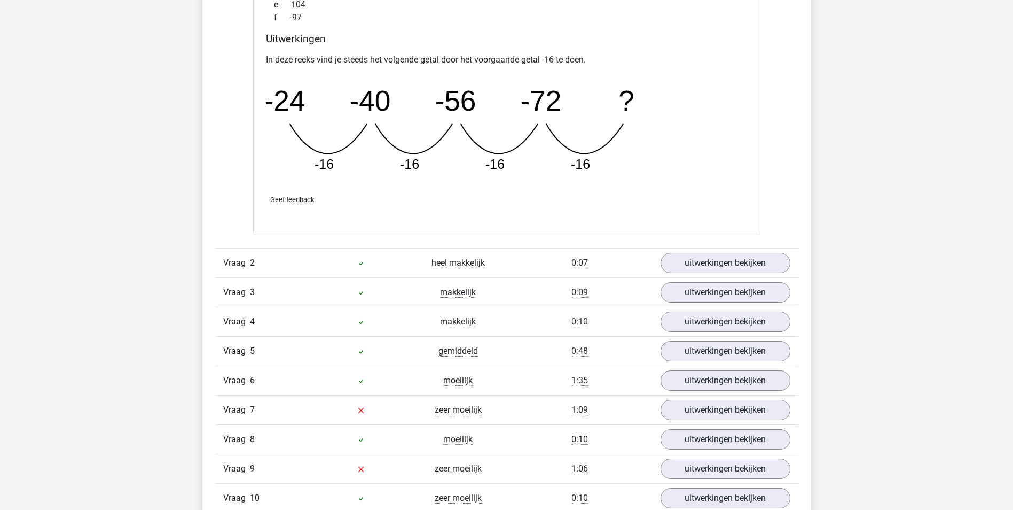
scroll to position [1229, 0]
click at [748, 257] on link "uitwerkingen bekijken" at bounding box center [725, 263] width 149 height 24
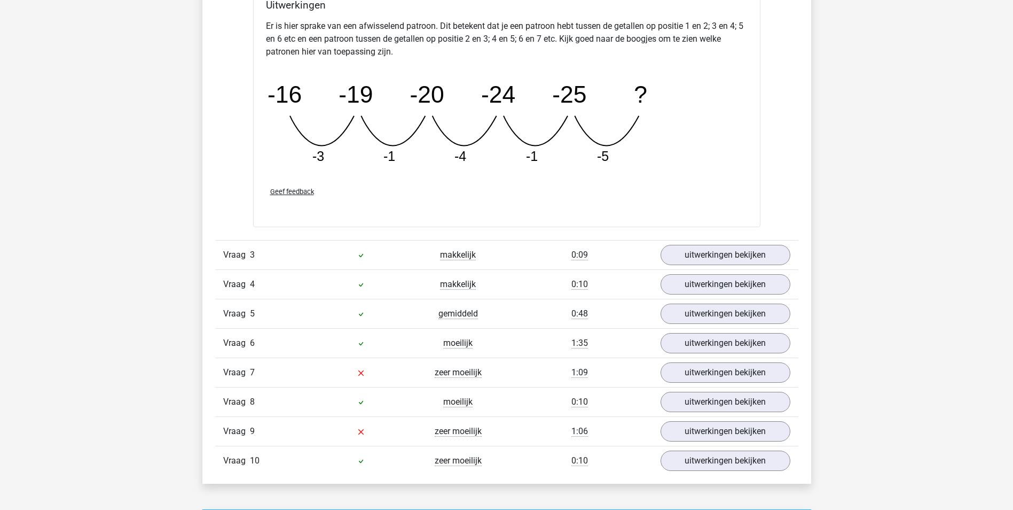
scroll to position [1763, 0]
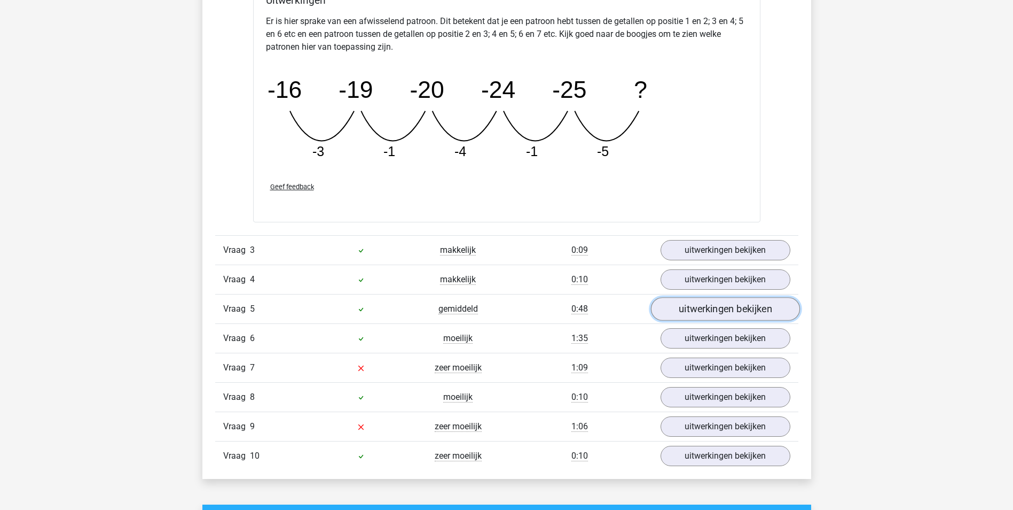
click at [719, 311] on link "uitwerkingen bekijken" at bounding box center [725, 309] width 149 height 24
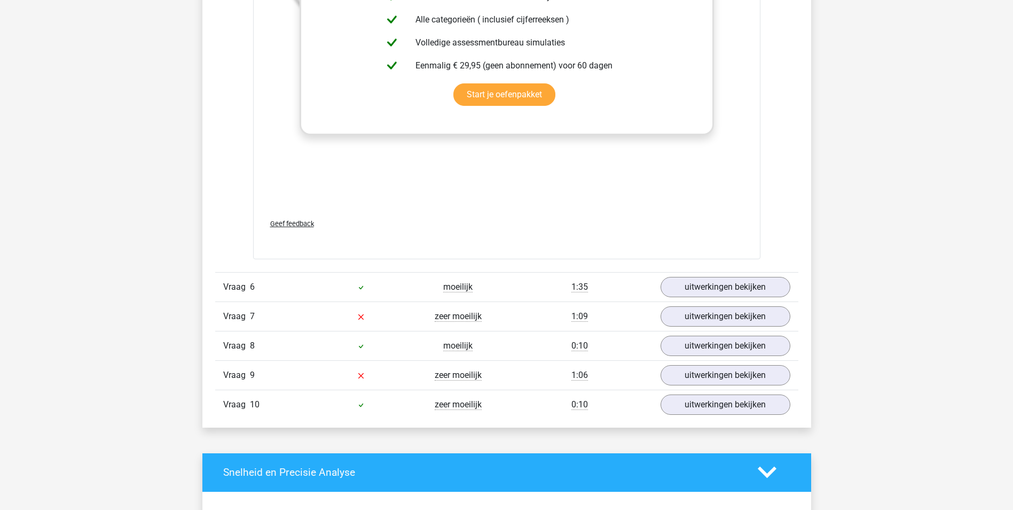
scroll to position [2511, 0]
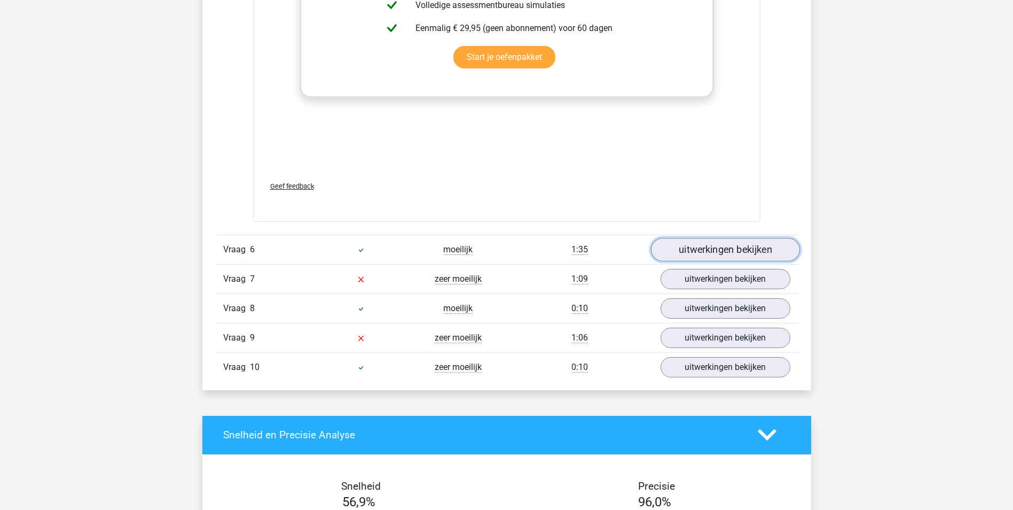
click at [736, 255] on link "uitwerkingen bekijken" at bounding box center [725, 250] width 149 height 24
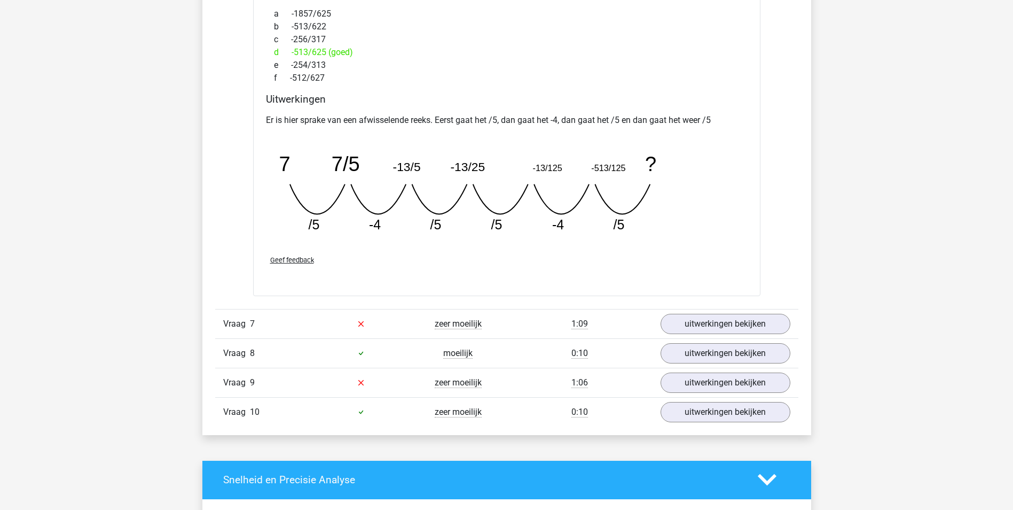
scroll to position [2938, 0]
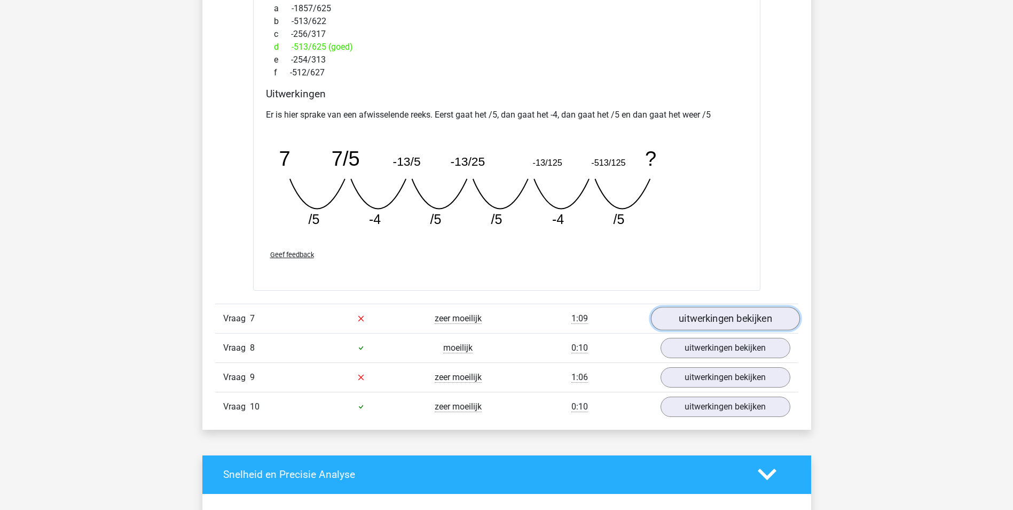
click at [776, 311] on link "uitwerkingen bekijken" at bounding box center [725, 319] width 149 height 24
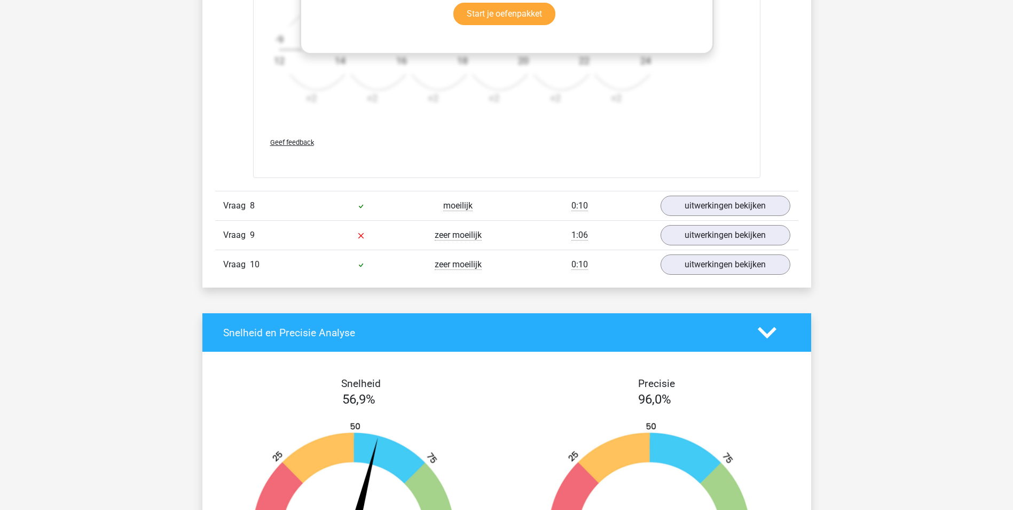
scroll to position [3740, 0]
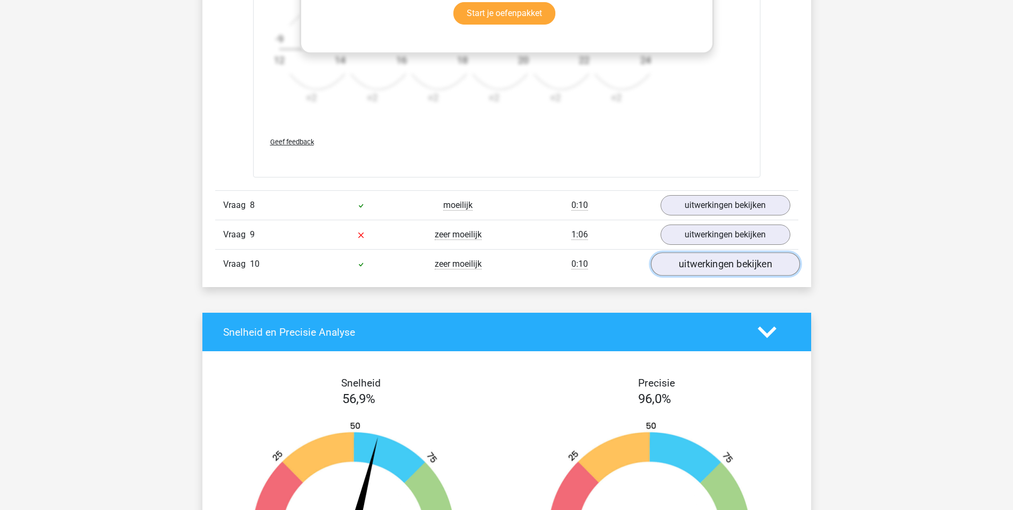
click at [756, 272] on link "uitwerkingen bekijken" at bounding box center [725, 264] width 149 height 24
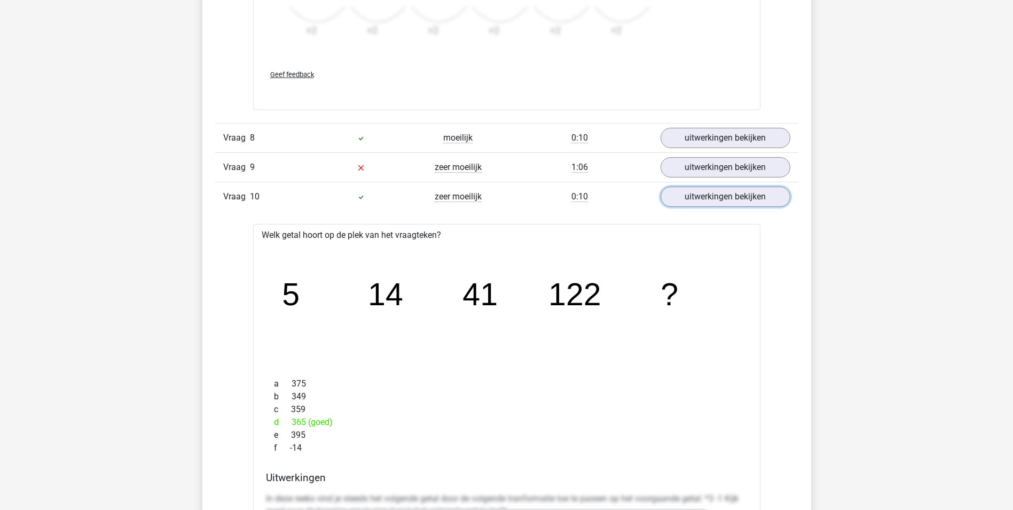
scroll to position [3793, 0]
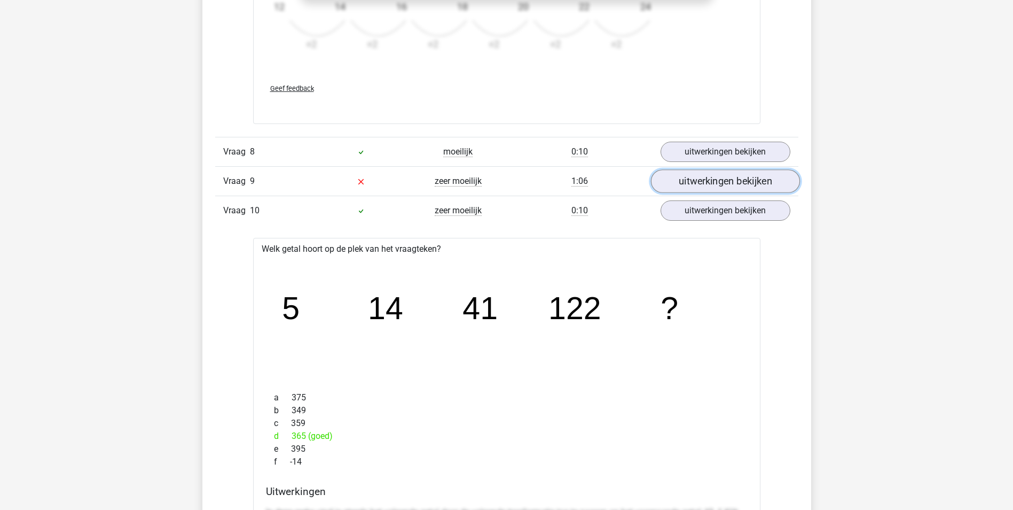
click at [760, 189] on link "uitwerkingen bekijken" at bounding box center [725, 181] width 149 height 24
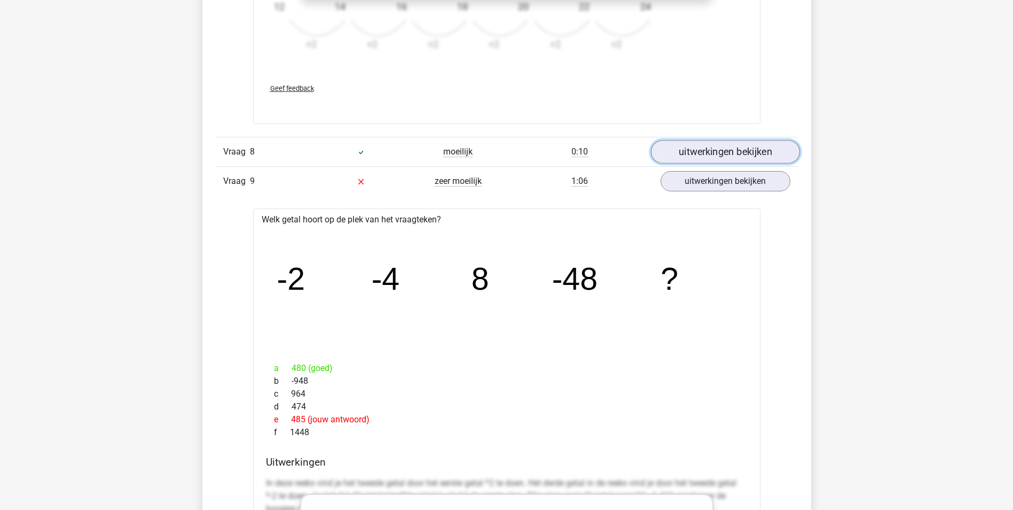
click at [762, 156] on link "uitwerkingen bekijken" at bounding box center [725, 152] width 149 height 24
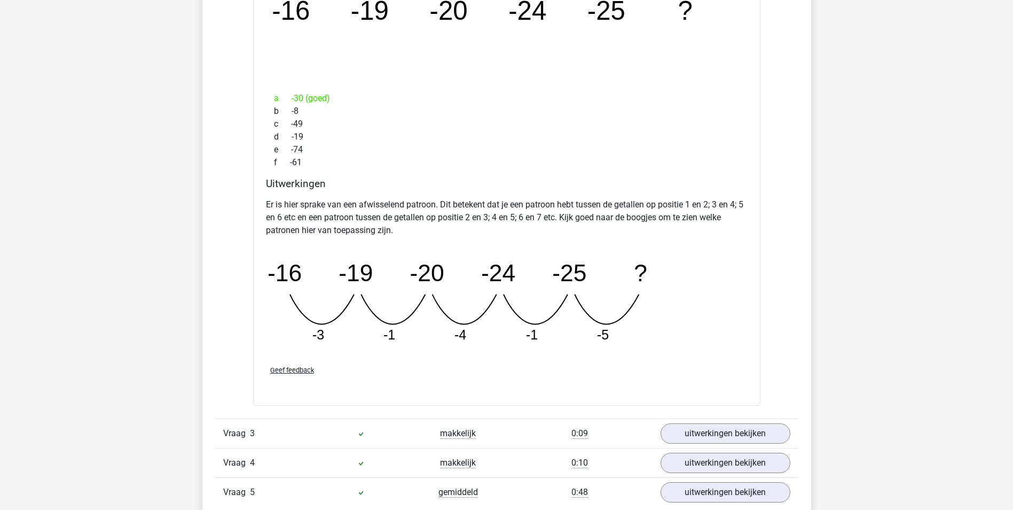
scroll to position [1443, 0]
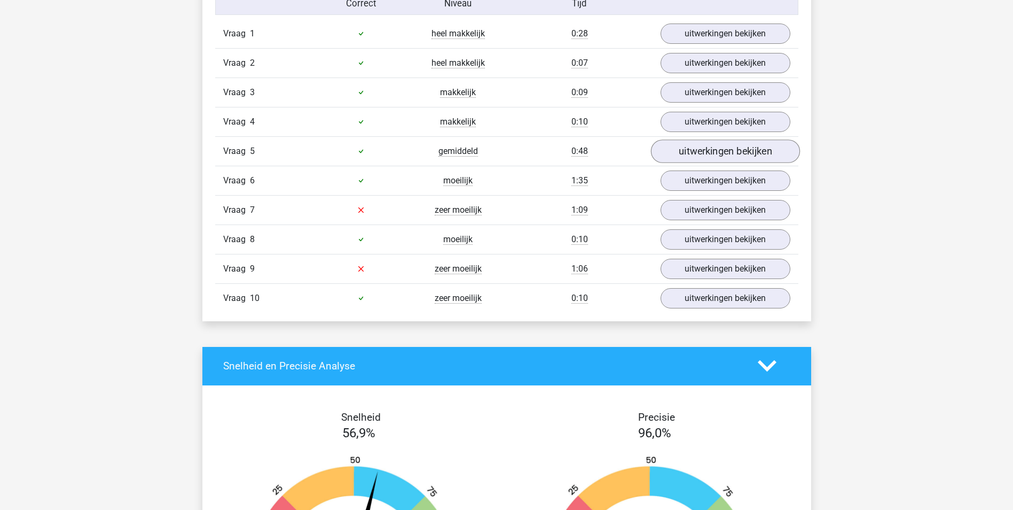
scroll to position [1015, 0]
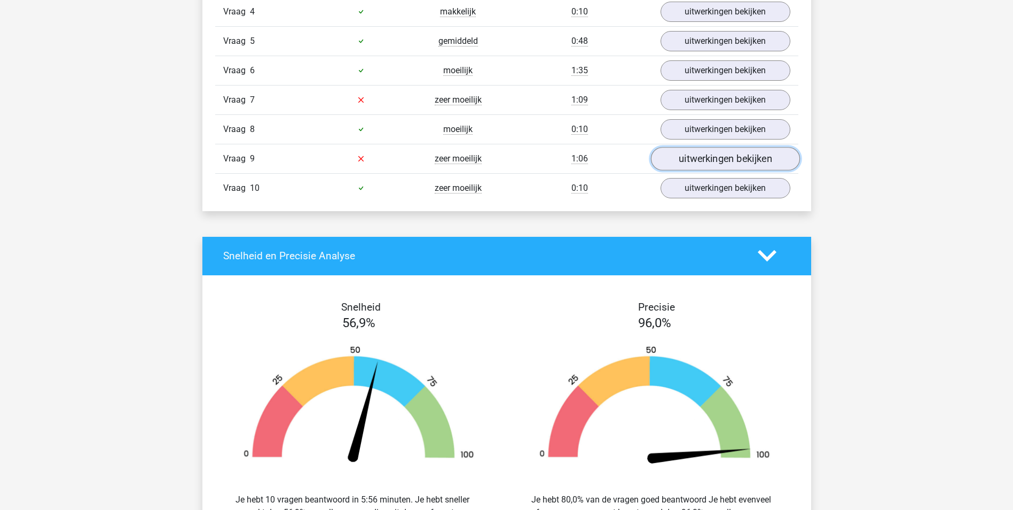
click at [728, 160] on link "uitwerkingen bekijken" at bounding box center [725, 159] width 149 height 24
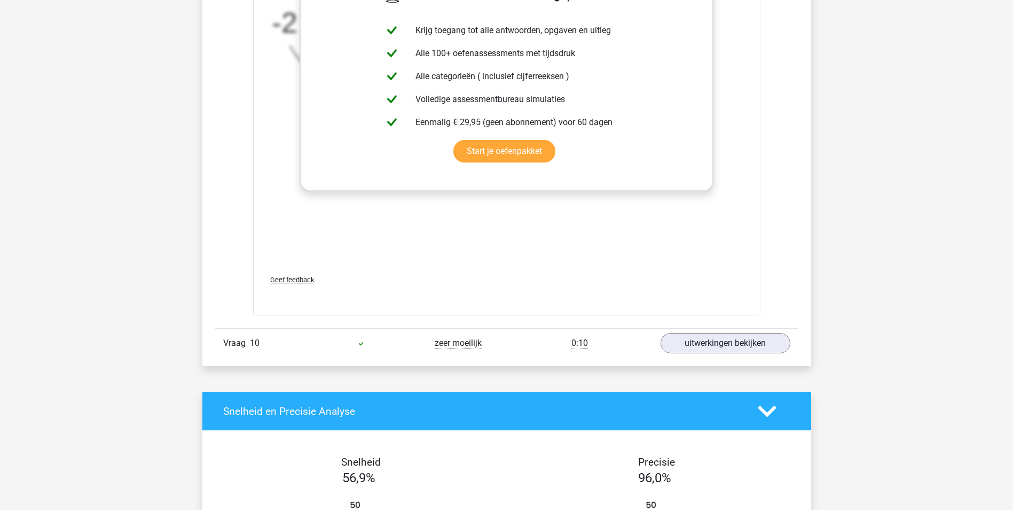
scroll to position [1603, 0]
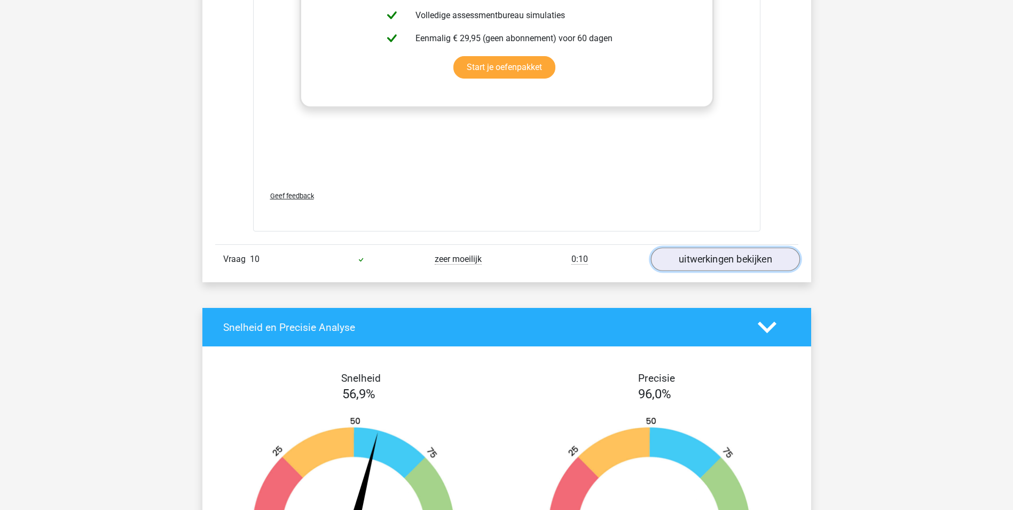
click at [730, 256] on link "uitwerkingen bekijken" at bounding box center [725, 260] width 149 height 24
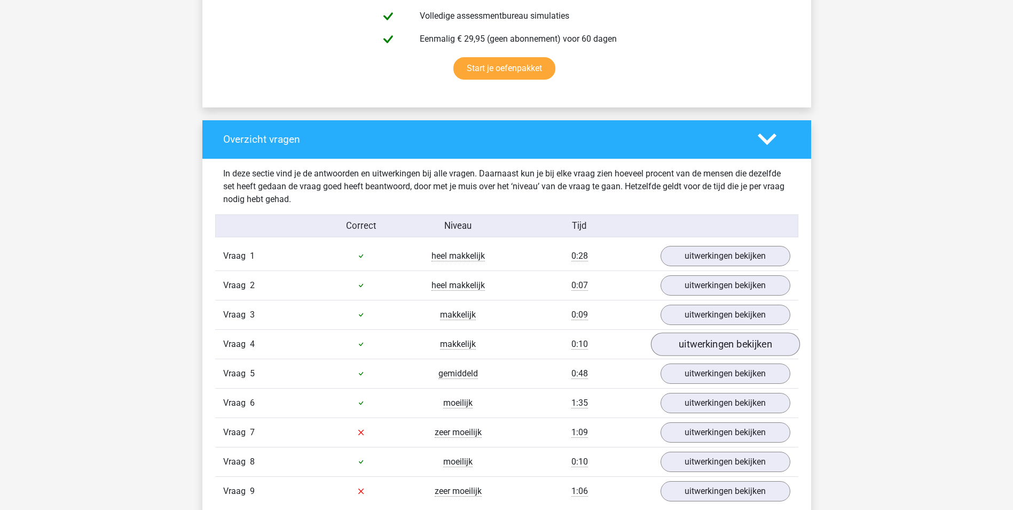
scroll to position [801, 0]
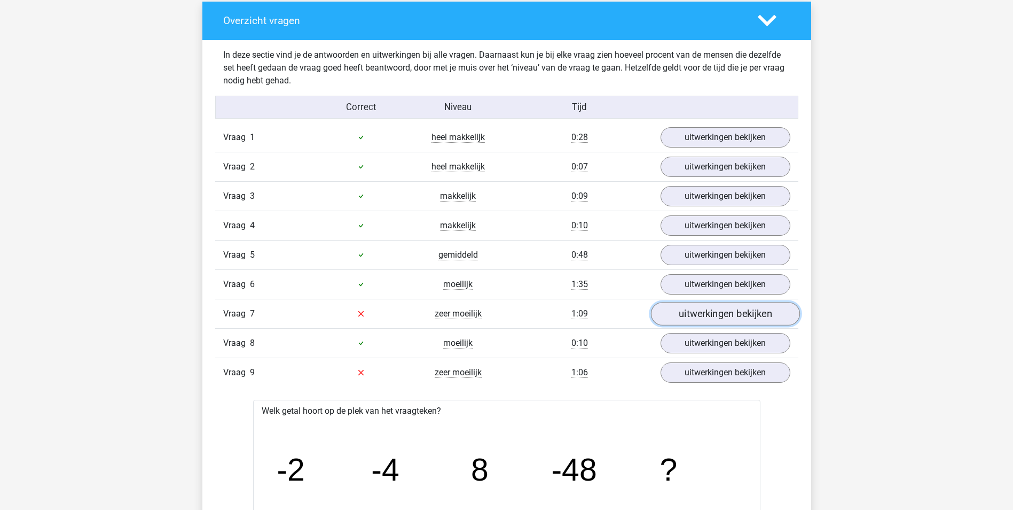
click at [707, 312] on link "uitwerkingen bekijken" at bounding box center [725, 314] width 149 height 24
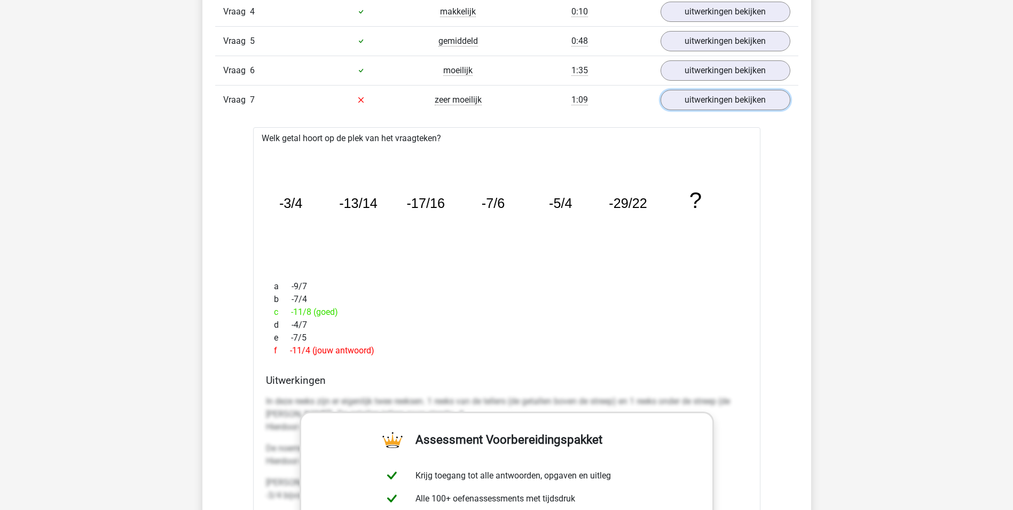
scroll to position [908, 0]
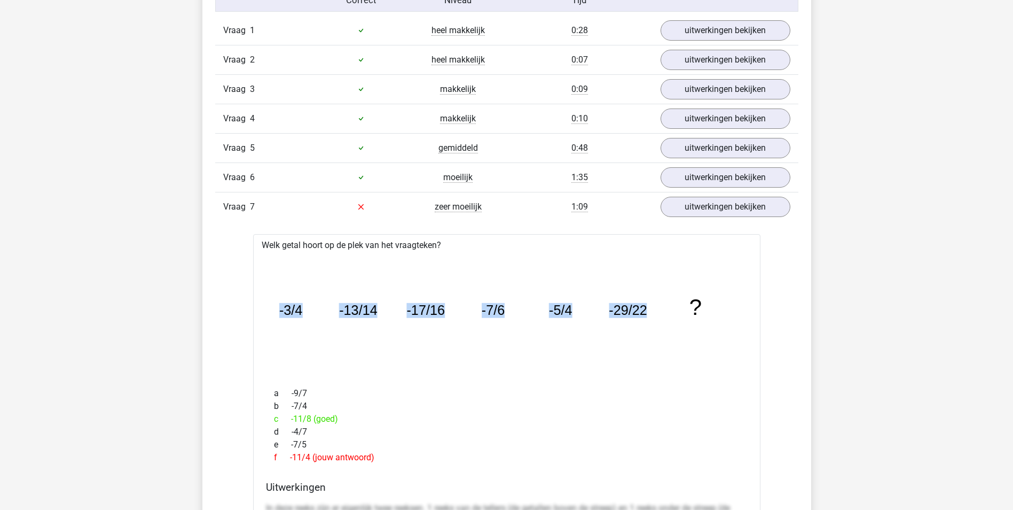
drag, startPoint x: 281, startPoint y: 314, endPoint x: 652, endPoint y: 307, distance: 371.4
click at [652, 307] on icon "image/svg+xml -3/4 -13/14 -17/16 -7/6 -5/4 -29/22 ?" at bounding box center [506, 315] width 473 height 119
copy g "-3/4 -13/14 -17/16 -7/6 -5/4 -29/22"
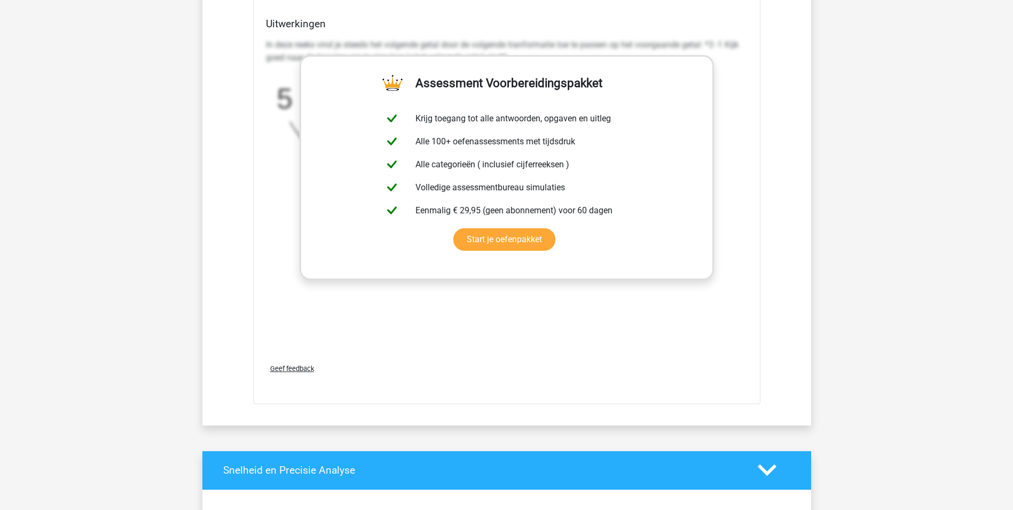
scroll to position [3045, 0]
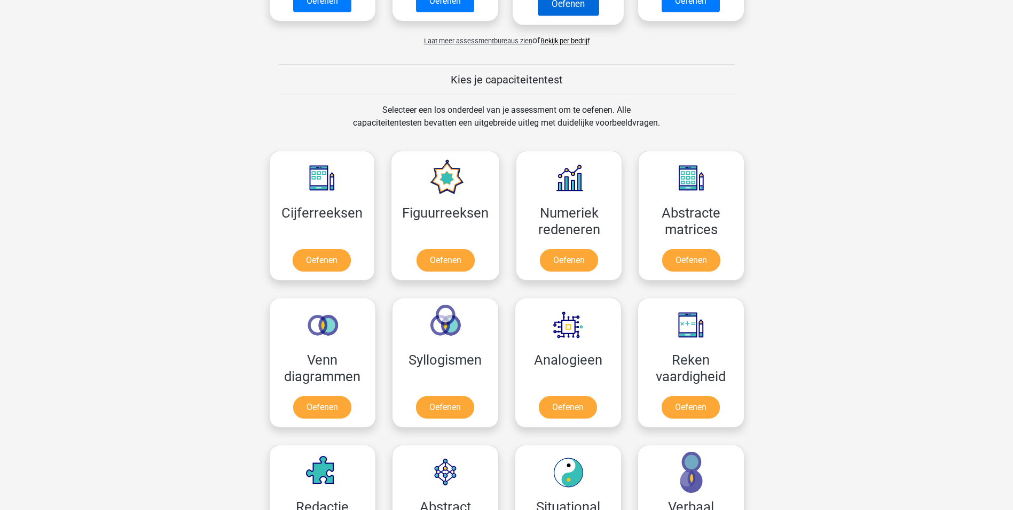
scroll to position [374, 0]
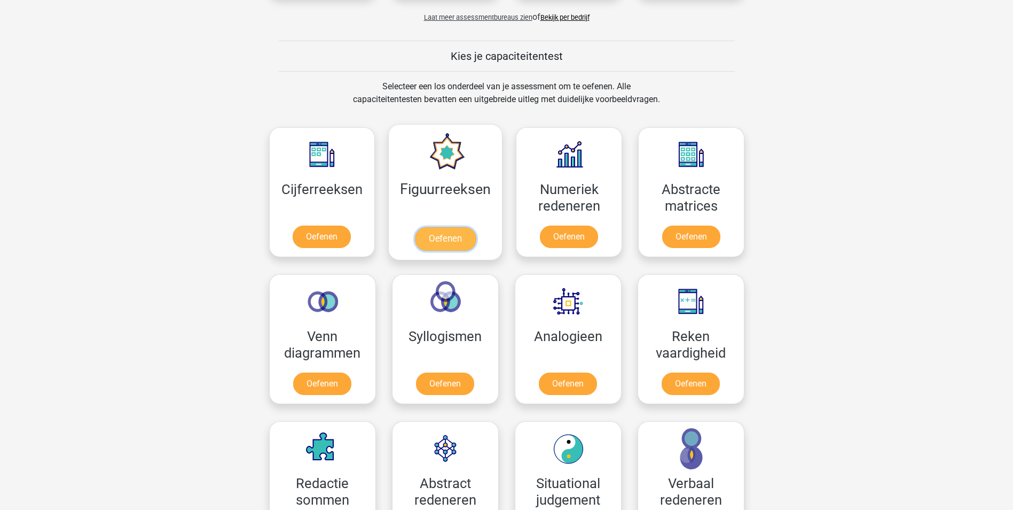
click at [449, 240] on link "Oefenen" at bounding box center [445, 239] width 61 height 24
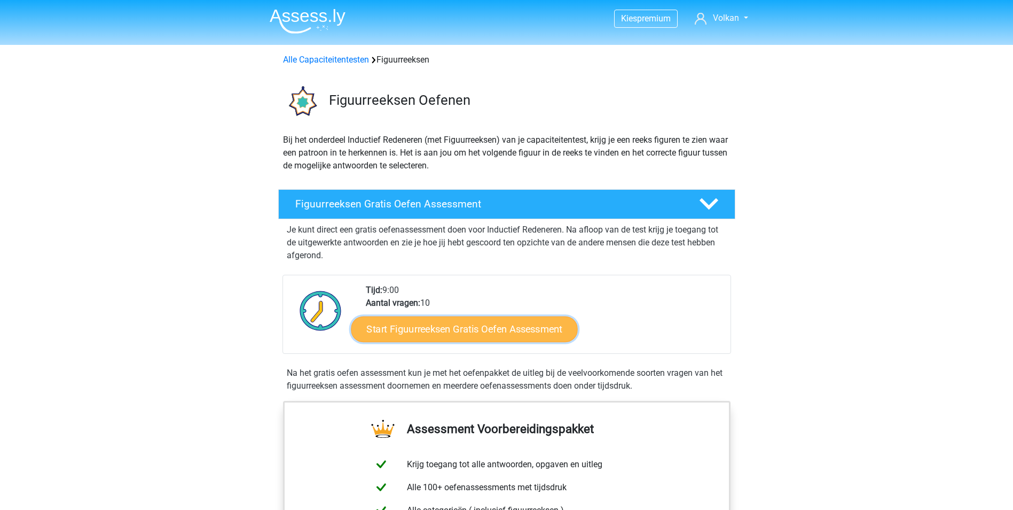
click at [408, 325] on link "Start Figuurreeksen Gratis Oefen Assessment" at bounding box center [464, 329] width 227 height 26
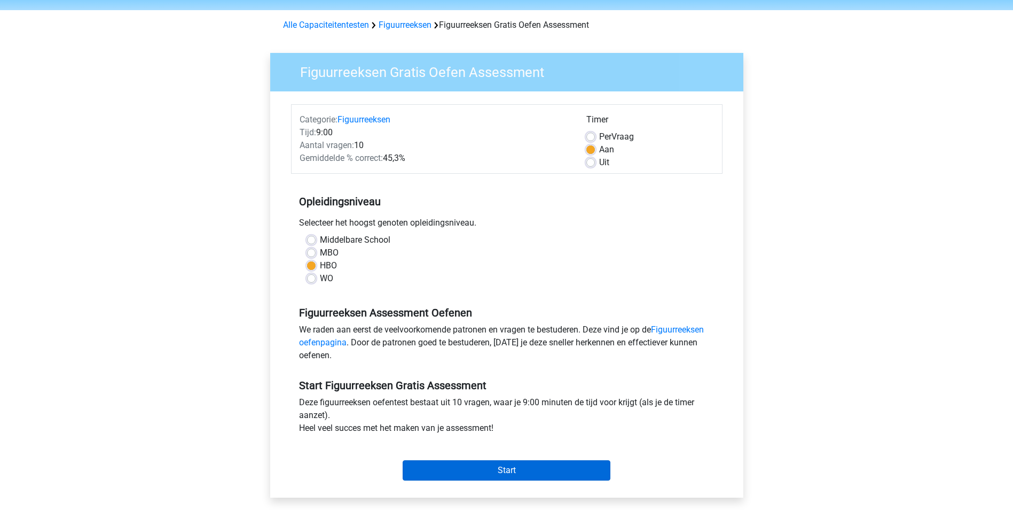
scroll to position [107, 0]
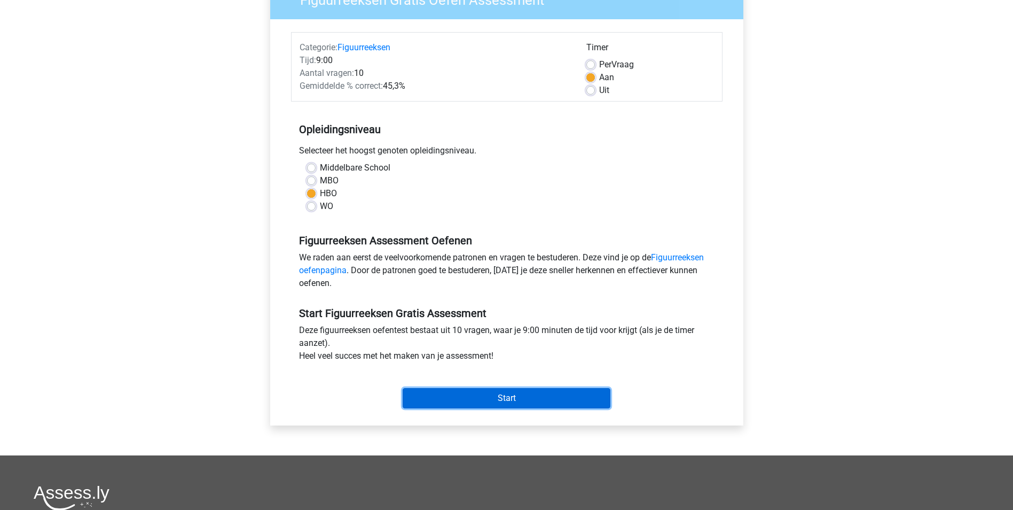
click at [531, 406] on input "Start" at bounding box center [507, 398] width 208 height 20
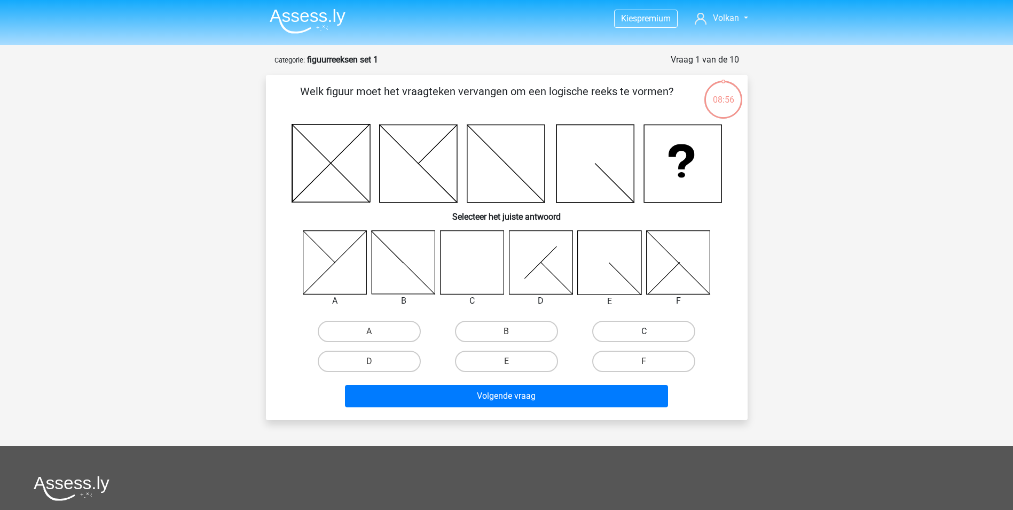
click at [672, 330] on label "C" at bounding box center [643, 331] width 103 height 21
click at [651, 331] on input "C" at bounding box center [647, 334] width 7 height 7
radio input "true"
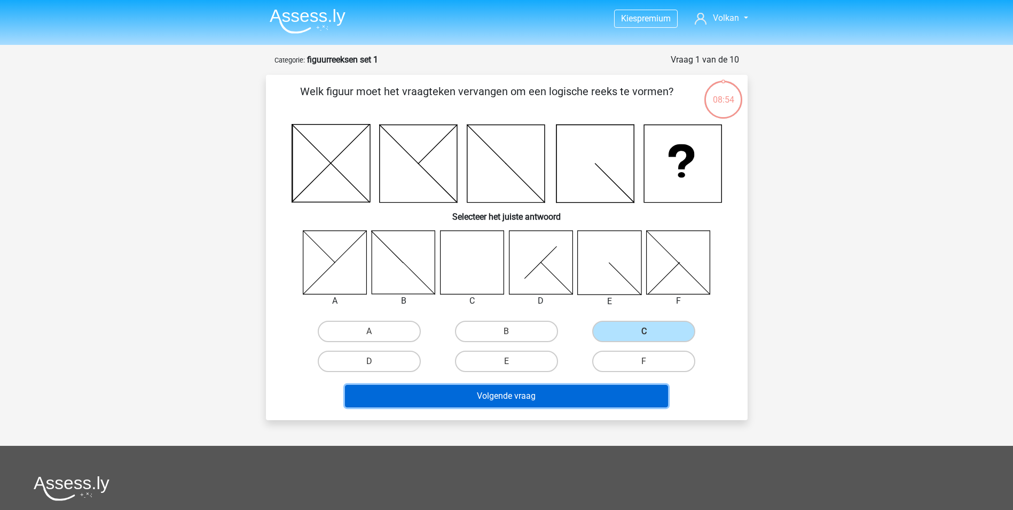
click at [594, 404] on button "Volgende vraag" at bounding box center [506, 396] width 323 height 22
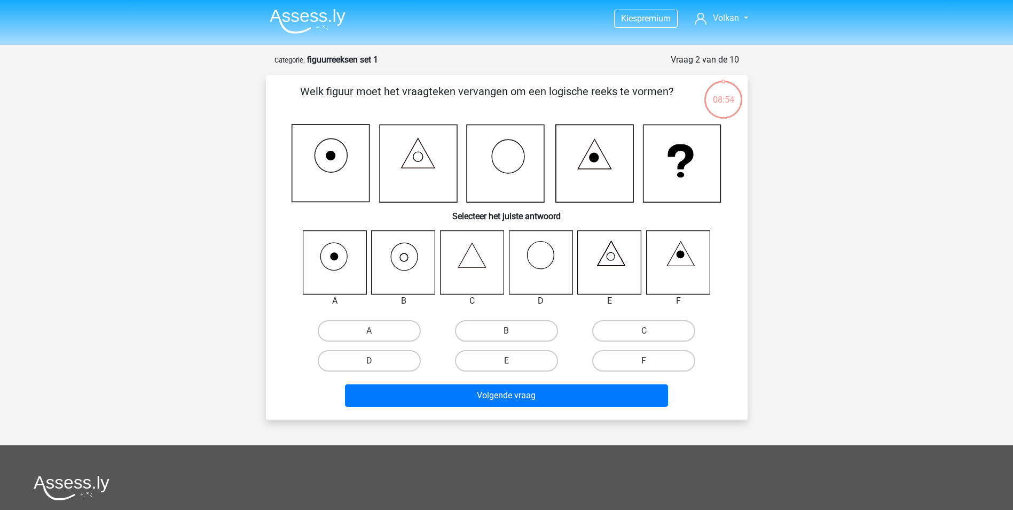
scroll to position [53, 0]
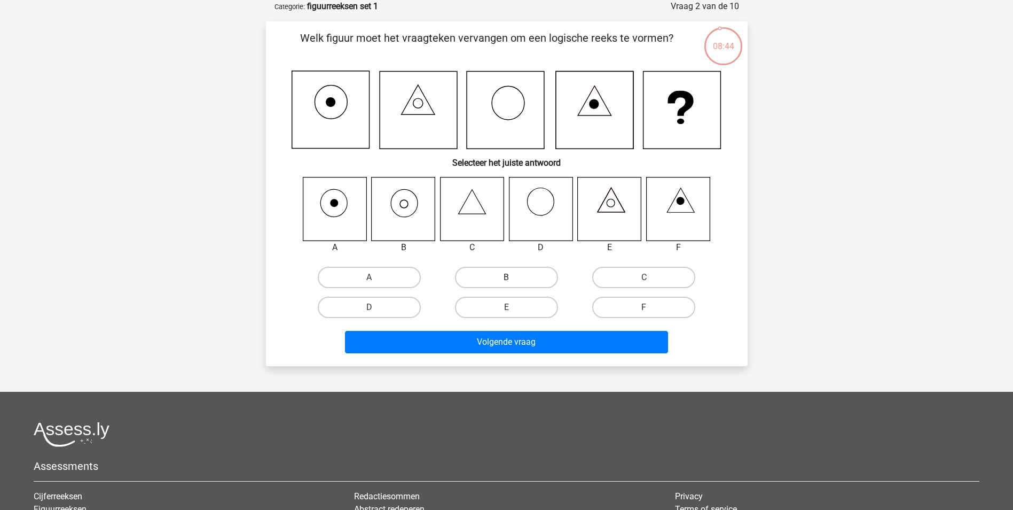
click at [491, 276] on label "B" at bounding box center [506, 277] width 103 height 21
click at [506, 277] on input "B" at bounding box center [509, 280] width 7 height 7
radio input "true"
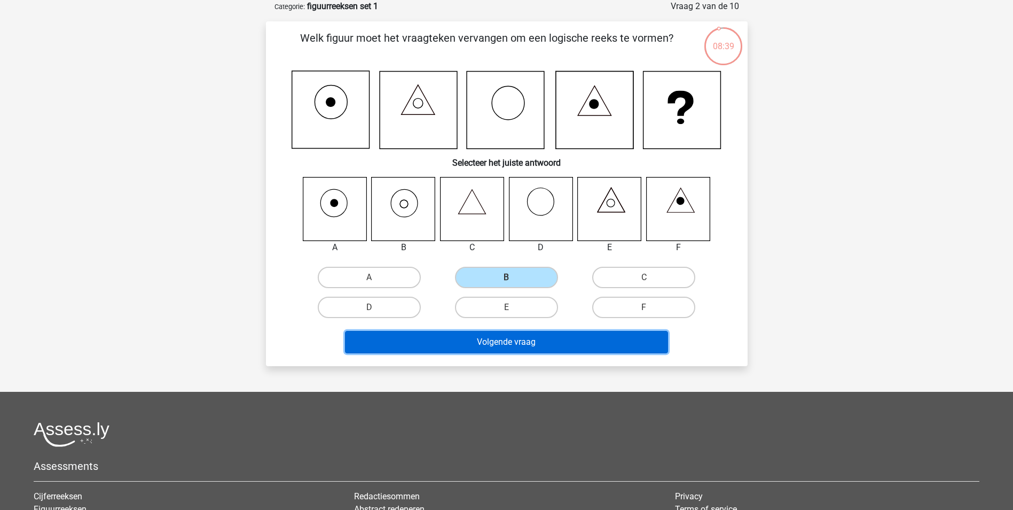
click at [584, 347] on button "Volgende vraag" at bounding box center [506, 342] width 323 height 22
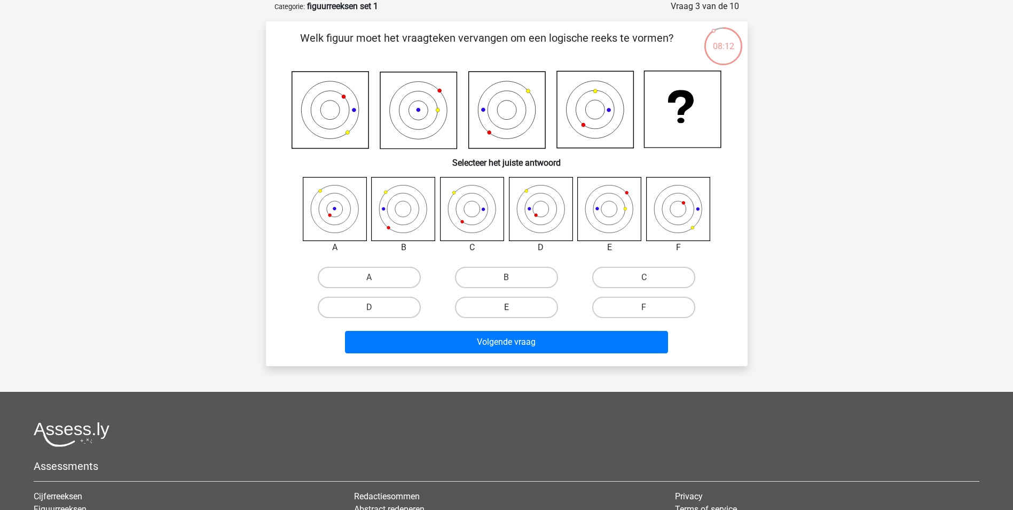
click at [503, 308] on label "E" at bounding box center [506, 307] width 103 height 21
click at [506, 308] on input "E" at bounding box center [509, 310] width 7 height 7
radio input "true"
click at [394, 278] on label "A" at bounding box center [369, 277] width 103 height 21
click at [376, 278] on input "A" at bounding box center [372, 280] width 7 height 7
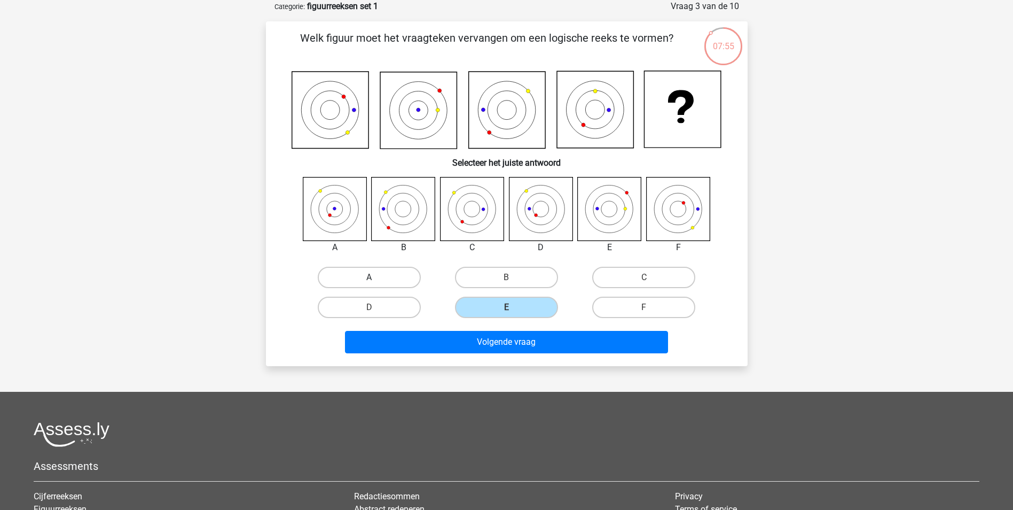
radio input "true"
click at [395, 308] on label "D" at bounding box center [369, 307] width 103 height 21
click at [376, 308] on input "D" at bounding box center [372, 310] width 7 height 7
radio input "true"
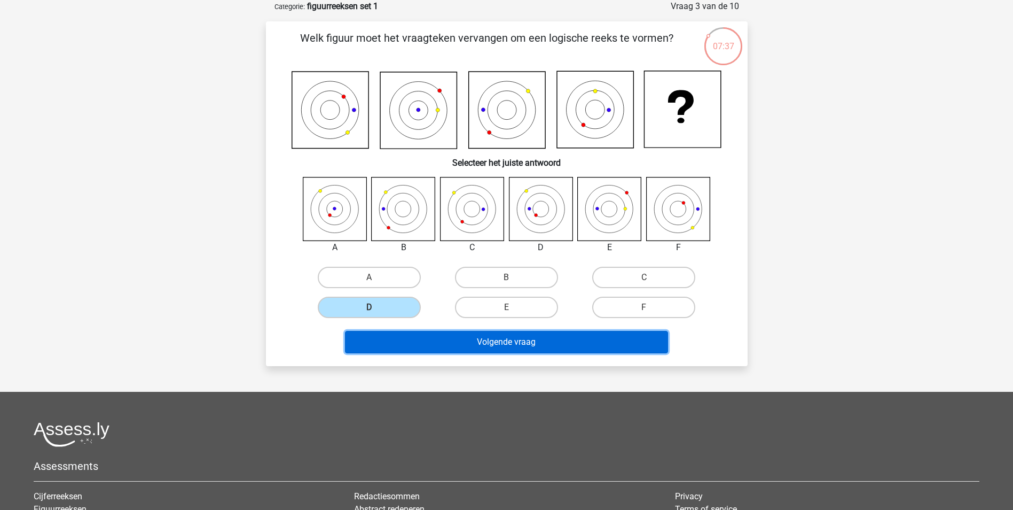
click at [503, 345] on button "Volgende vraag" at bounding box center [506, 342] width 323 height 22
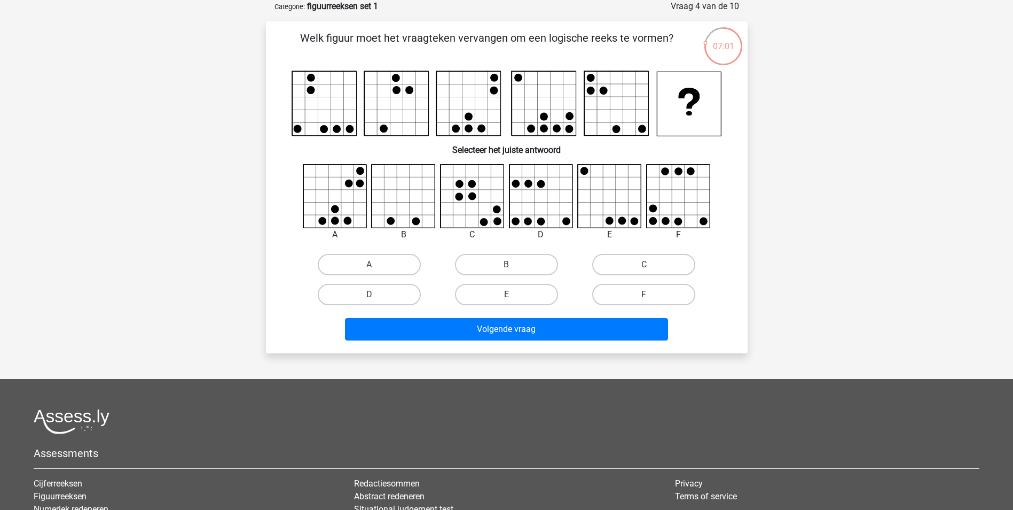
click at [508, 267] on input "B" at bounding box center [509, 267] width 7 height 7
radio input "true"
click at [646, 295] on input "F" at bounding box center [647, 297] width 7 height 7
radio input "true"
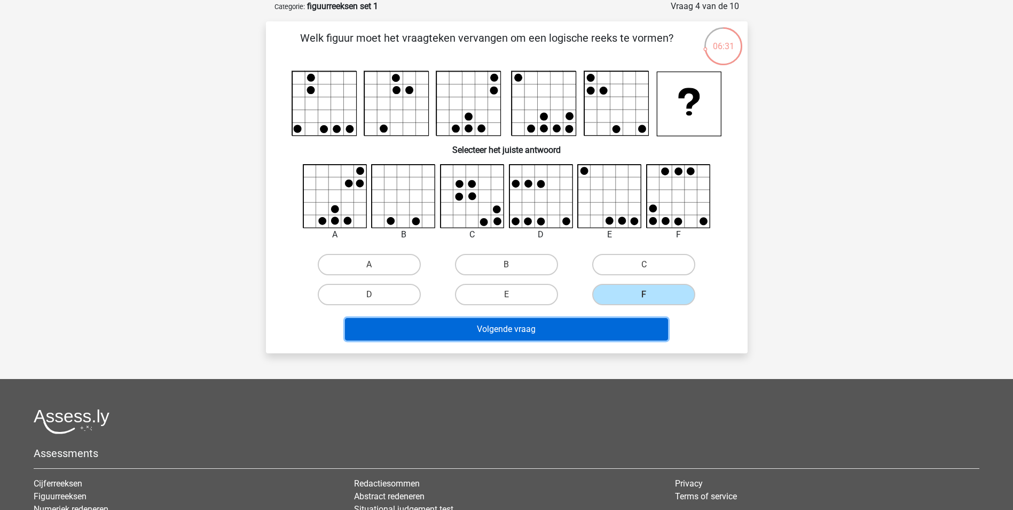
click at [618, 325] on button "Volgende vraag" at bounding box center [506, 329] width 323 height 22
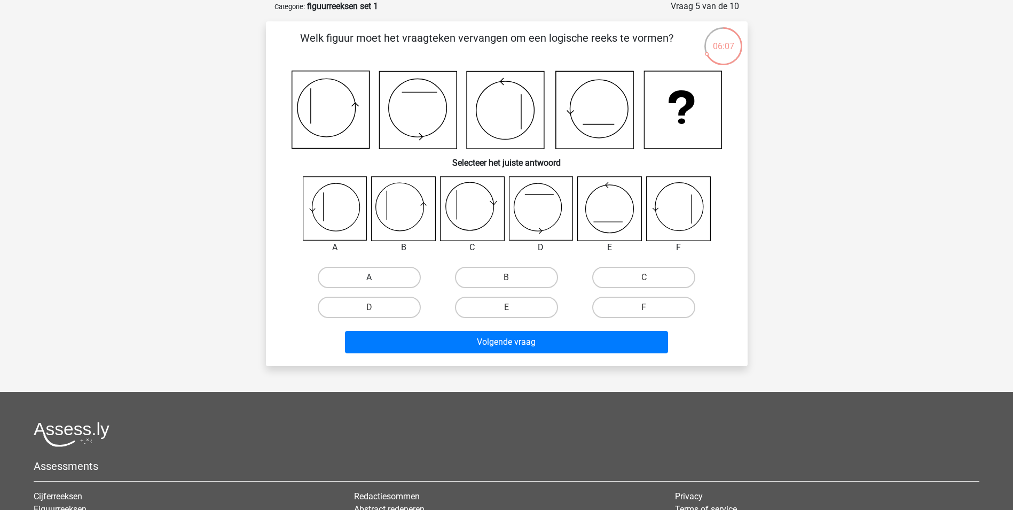
click at [403, 280] on label "A" at bounding box center [369, 277] width 103 height 21
click at [376, 280] on input "A" at bounding box center [372, 280] width 7 height 7
radio input "true"
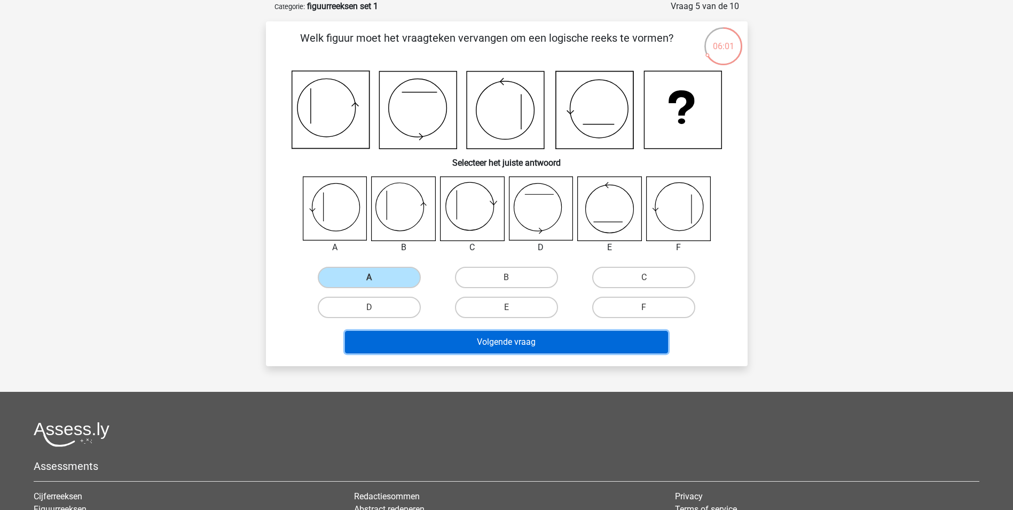
click at [506, 342] on button "Volgende vraag" at bounding box center [506, 342] width 323 height 22
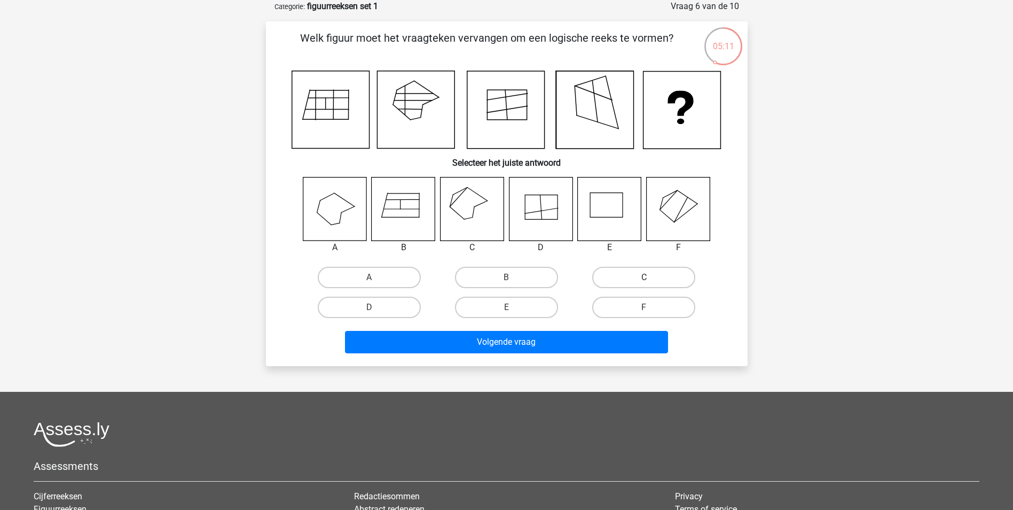
click at [654, 275] on label "C" at bounding box center [643, 277] width 103 height 21
click at [651, 277] on input "C" at bounding box center [647, 280] width 7 height 7
radio input "true"
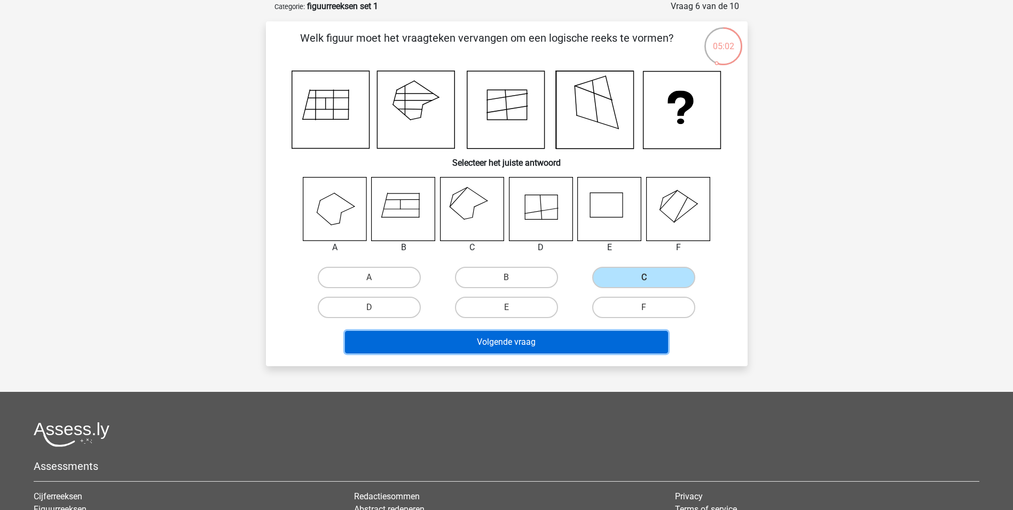
click at [529, 342] on button "Volgende vraag" at bounding box center [506, 342] width 323 height 22
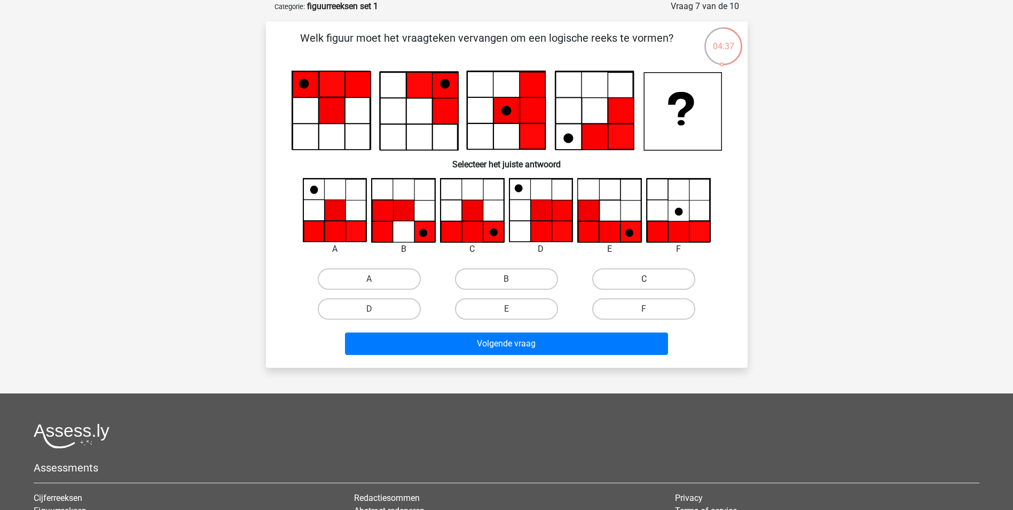
click at [623, 283] on label "C" at bounding box center [643, 278] width 103 height 21
click at [644, 283] on input "C" at bounding box center [647, 282] width 7 height 7
radio input "true"
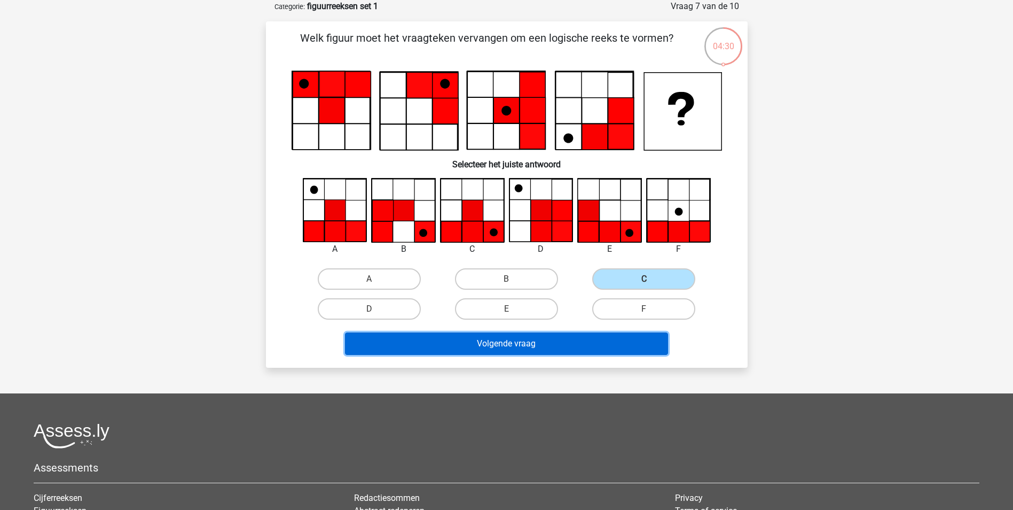
click at [514, 338] on button "Volgende vraag" at bounding box center [506, 343] width 323 height 22
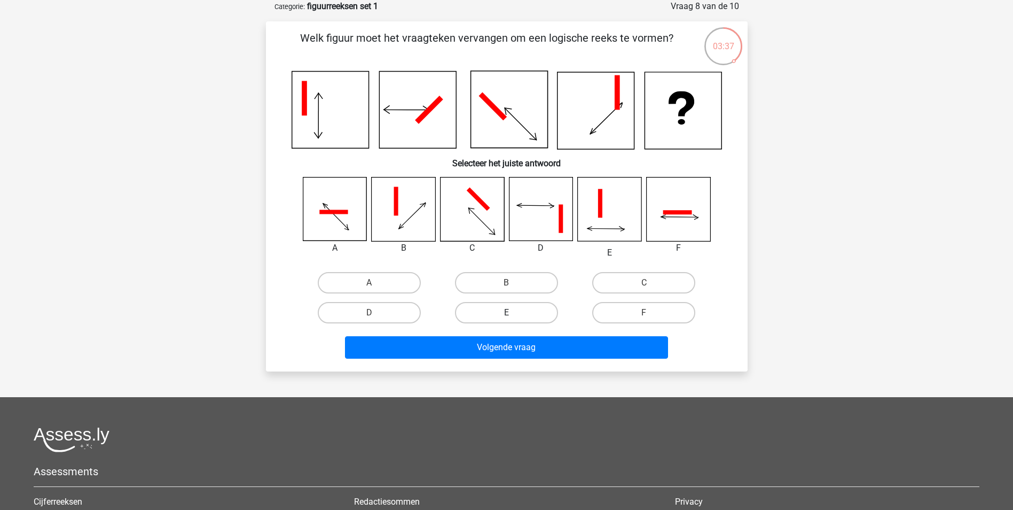
click at [536, 315] on label "E" at bounding box center [506, 312] width 103 height 21
click at [513, 315] on input "E" at bounding box center [509, 316] width 7 height 7
radio input "true"
click at [669, 307] on label "F" at bounding box center [643, 312] width 103 height 21
click at [651, 313] on input "F" at bounding box center [647, 316] width 7 height 7
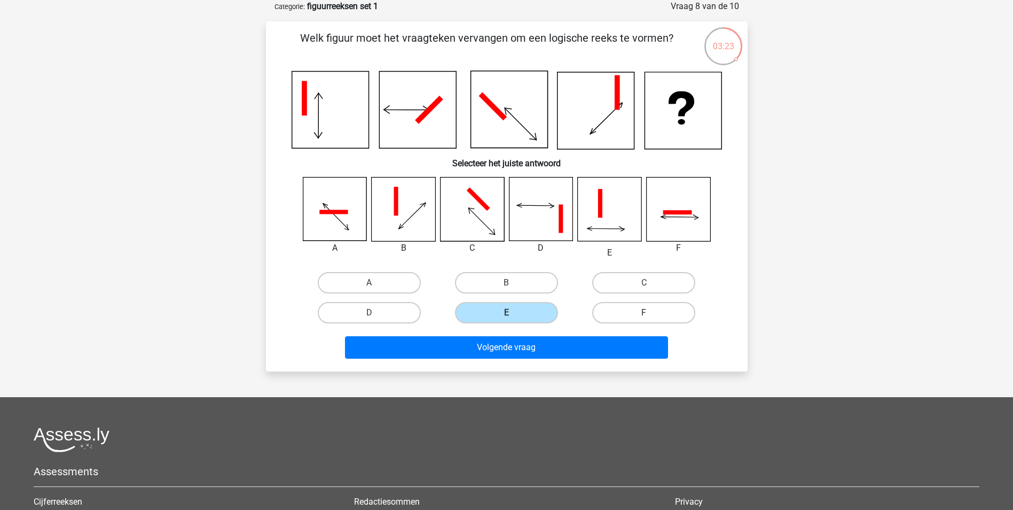
radio input "true"
click at [351, 311] on label "D" at bounding box center [369, 312] width 103 height 21
click at [369, 313] on input "D" at bounding box center [372, 316] width 7 height 7
radio input "true"
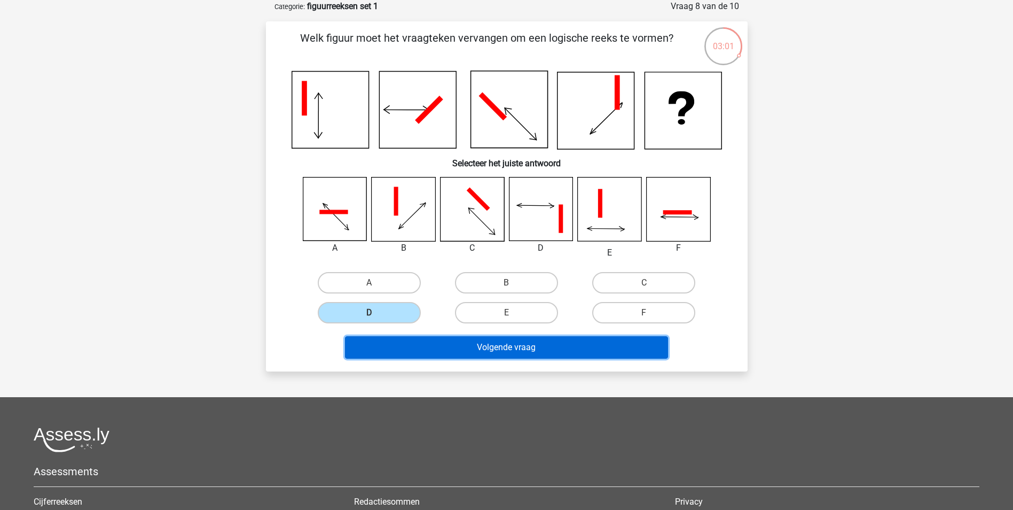
click at [622, 347] on button "Volgende vraag" at bounding box center [506, 347] width 323 height 22
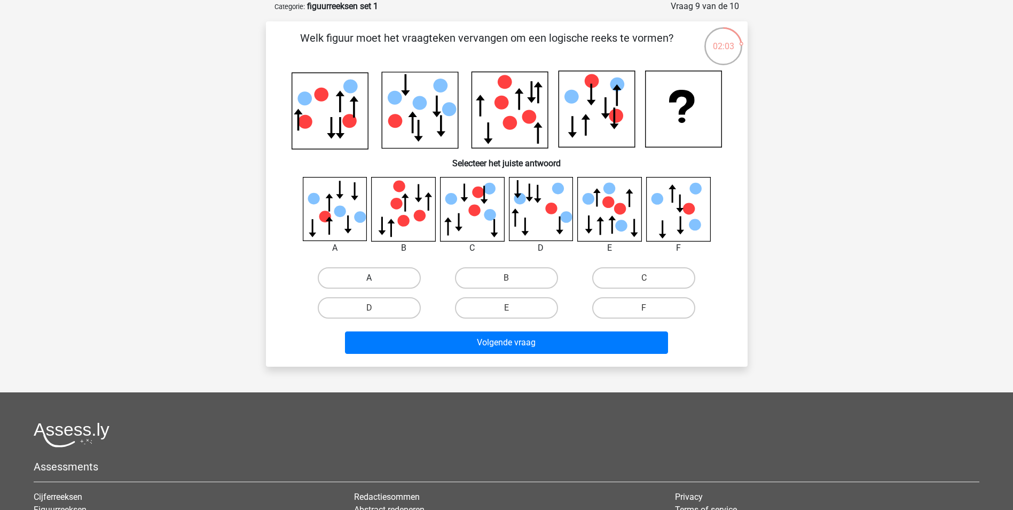
click at [365, 287] on label "A" at bounding box center [369, 277] width 103 height 21
click at [369, 285] on input "A" at bounding box center [372, 281] width 7 height 7
radio input "true"
click at [544, 307] on label "E" at bounding box center [506, 307] width 103 height 21
click at [513, 308] on input "E" at bounding box center [509, 311] width 7 height 7
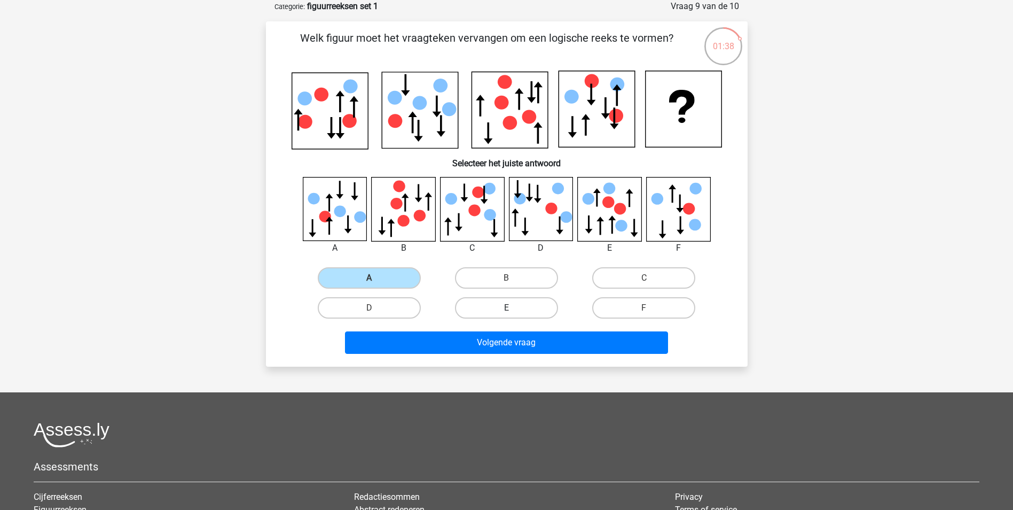
radio input "true"
click at [345, 275] on label "A" at bounding box center [369, 277] width 103 height 21
click at [369, 278] on input "A" at bounding box center [372, 281] width 7 height 7
radio input "true"
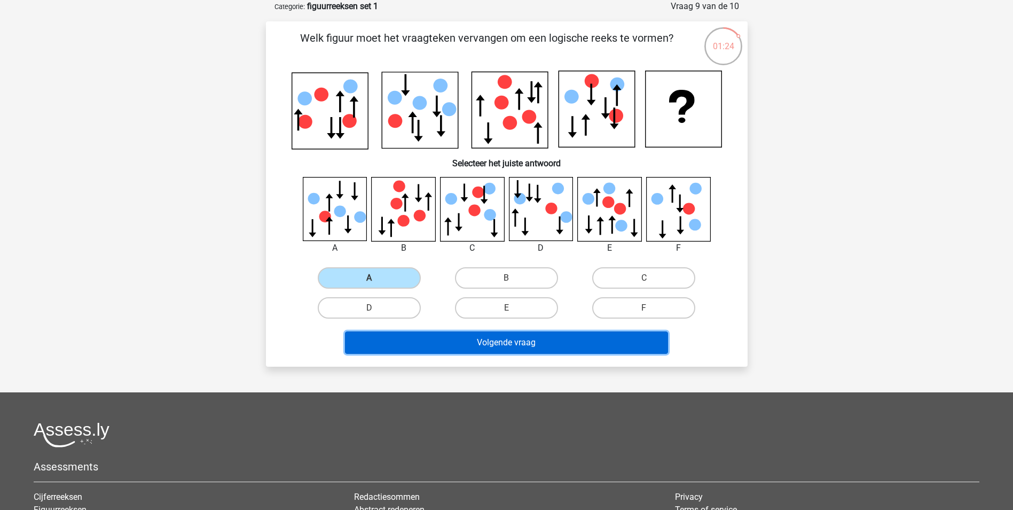
click at [623, 337] on button "Volgende vraag" at bounding box center [506, 342] width 323 height 22
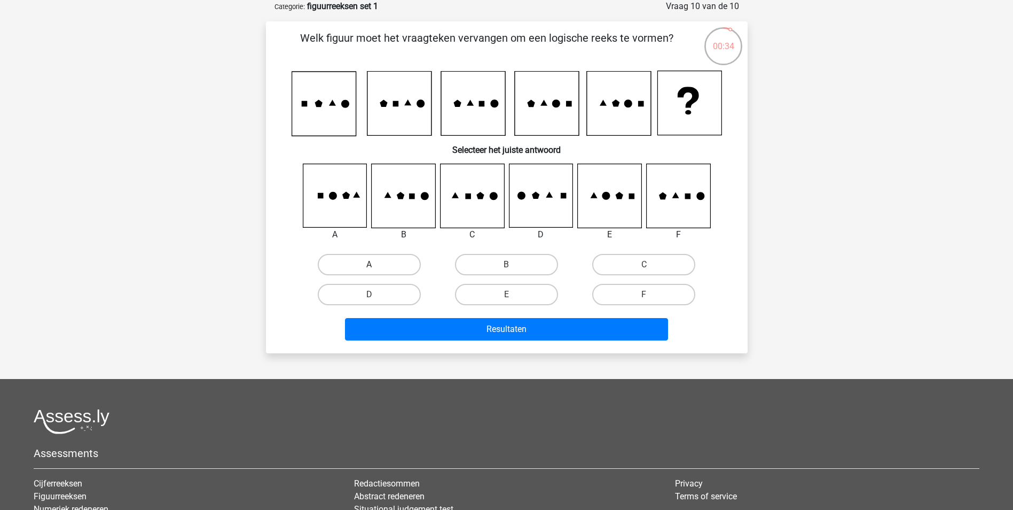
click at [363, 260] on label "A" at bounding box center [369, 264] width 103 height 21
click at [369, 264] on input "A" at bounding box center [372, 267] width 7 height 7
radio input "true"
click at [527, 264] on label "B" at bounding box center [506, 264] width 103 height 21
click at [513, 264] on input "B" at bounding box center [509, 267] width 7 height 7
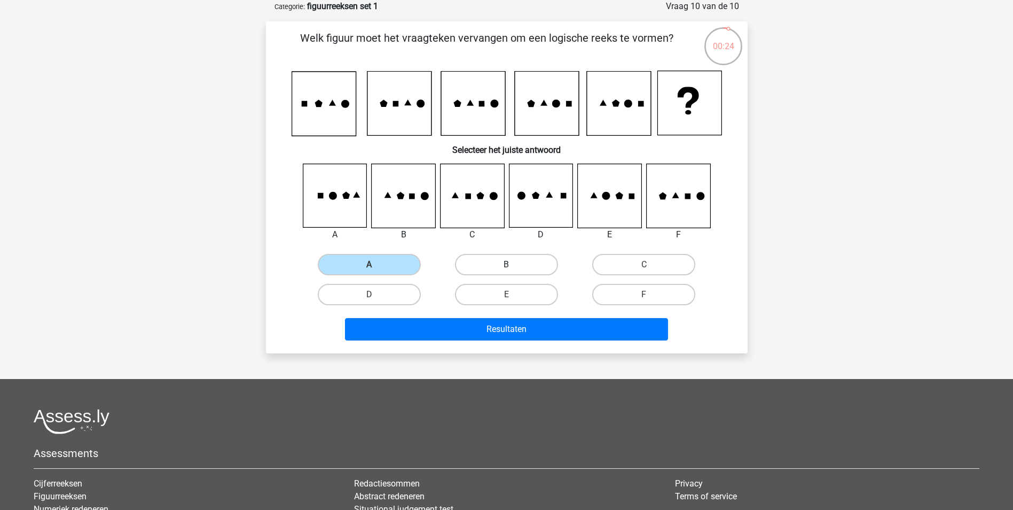
radio input "true"
click at [389, 253] on div "A" at bounding box center [369, 265] width 137 height 30
click at [395, 256] on label "A" at bounding box center [369, 264] width 103 height 21
click at [376, 264] on input "A" at bounding box center [372, 267] width 7 height 7
radio input "true"
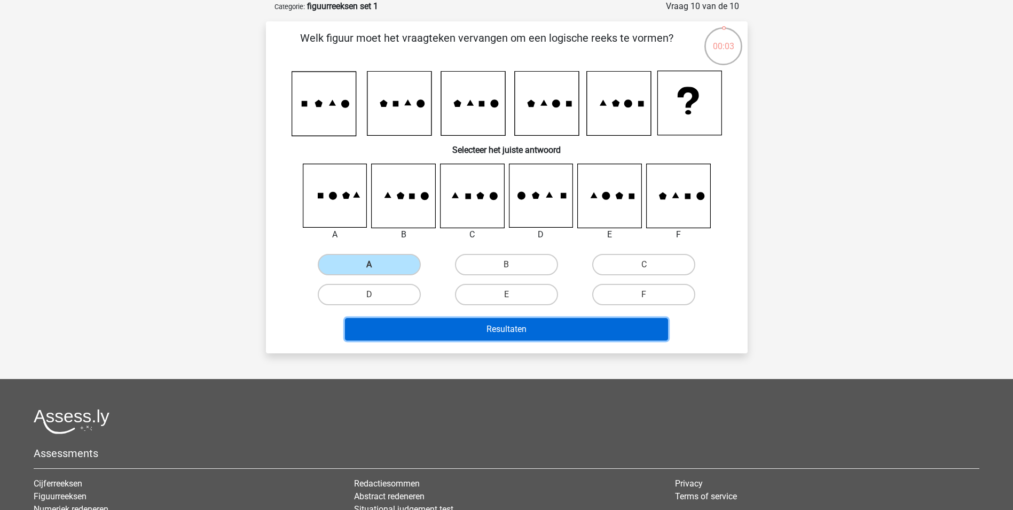
click at [446, 334] on button "Resultaten" at bounding box center [506, 329] width 323 height 22
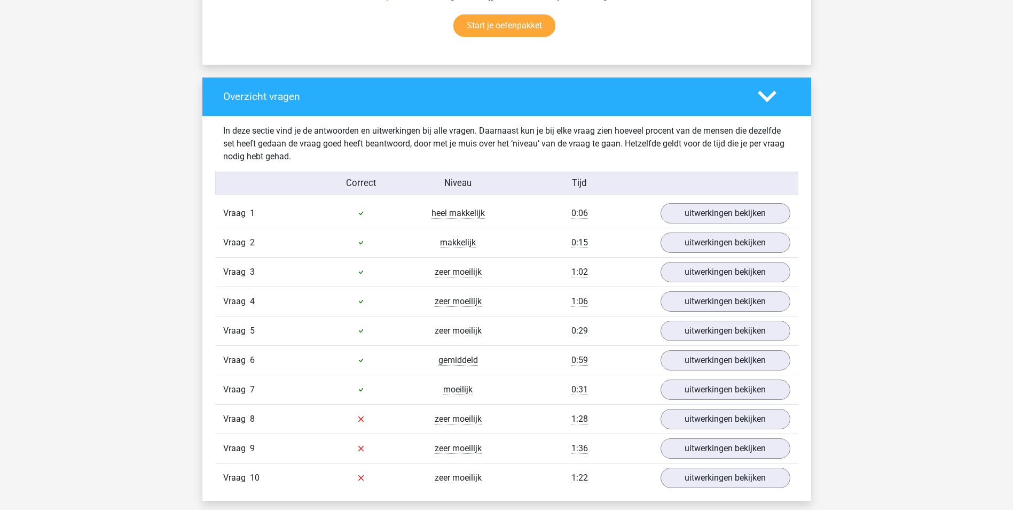
scroll to position [908, 0]
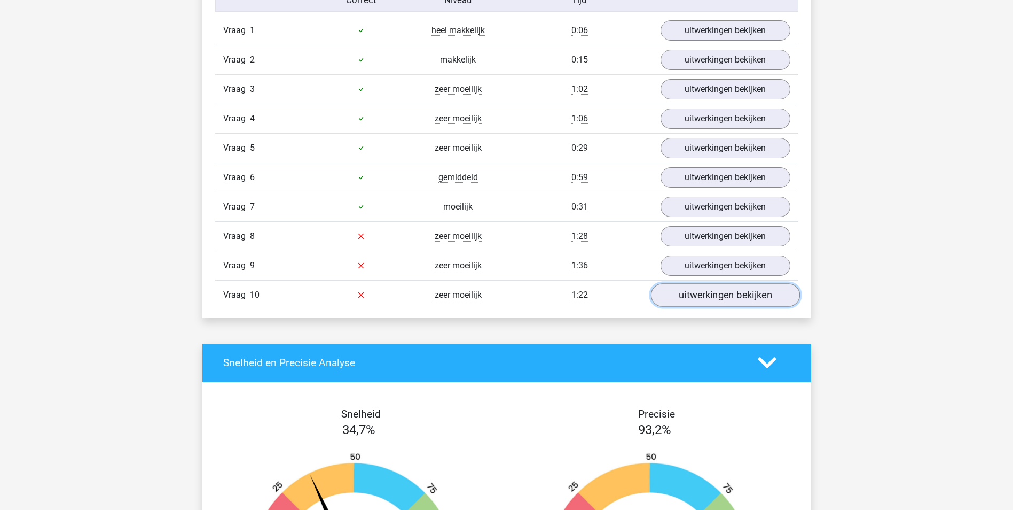
click at [746, 292] on link "uitwerkingen bekijken" at bounding box center [725, 295] width 149 height 24
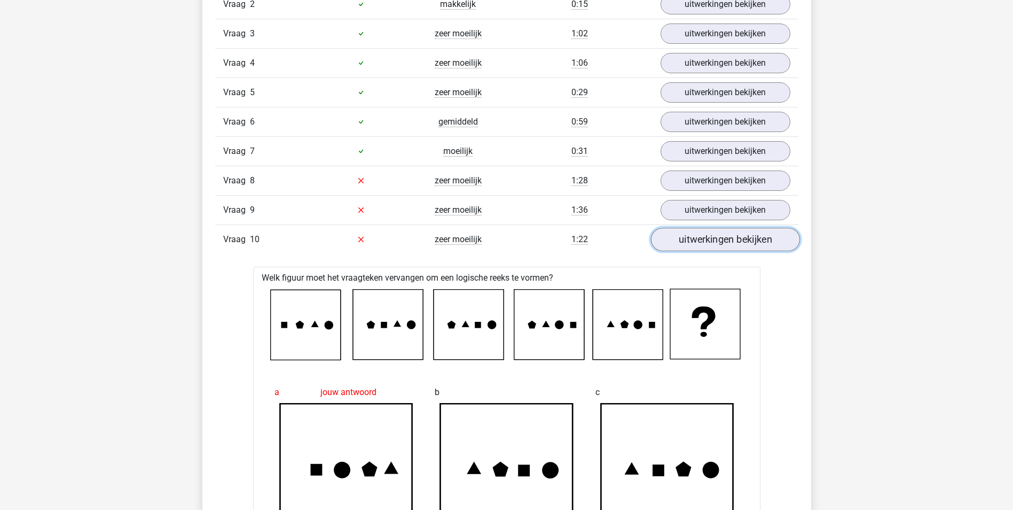
scroll to position [962, 0]
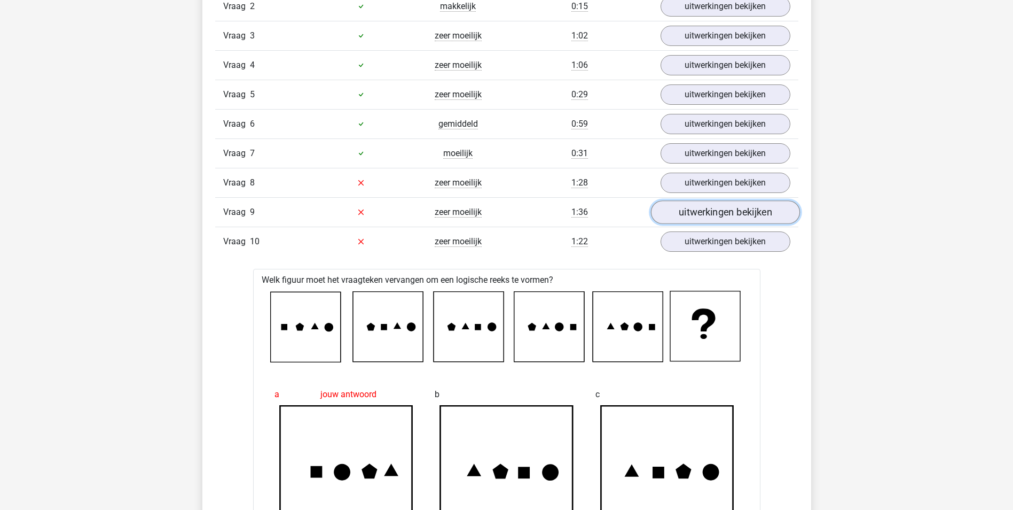
click at [728, 217] on link "uitwerkingen bekijken" at bounding box center [725, 212] width 149 height 24
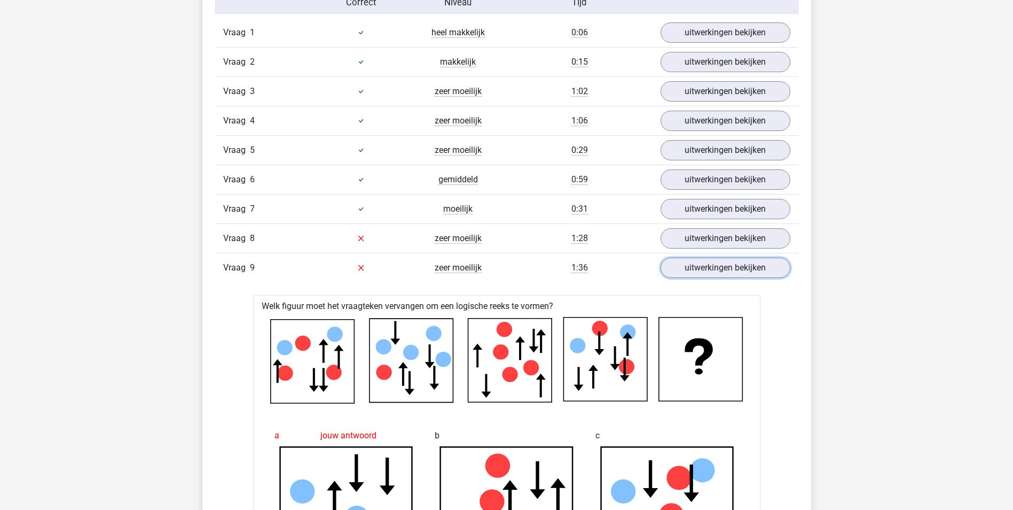
scroll to position [855, 0]
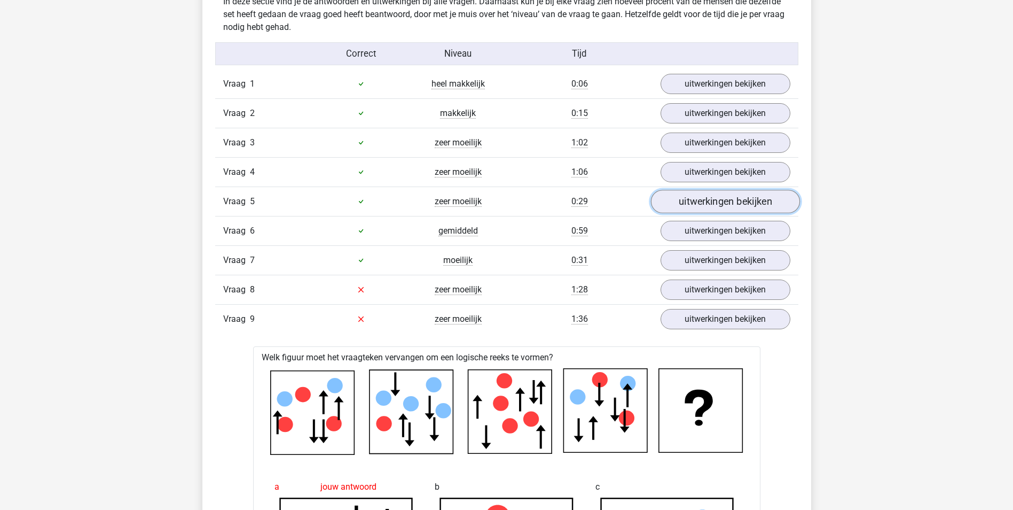
click at [672, 207] on link "uitwerkingen bekijken" at bounding box center [725, 202] width 149 height 24
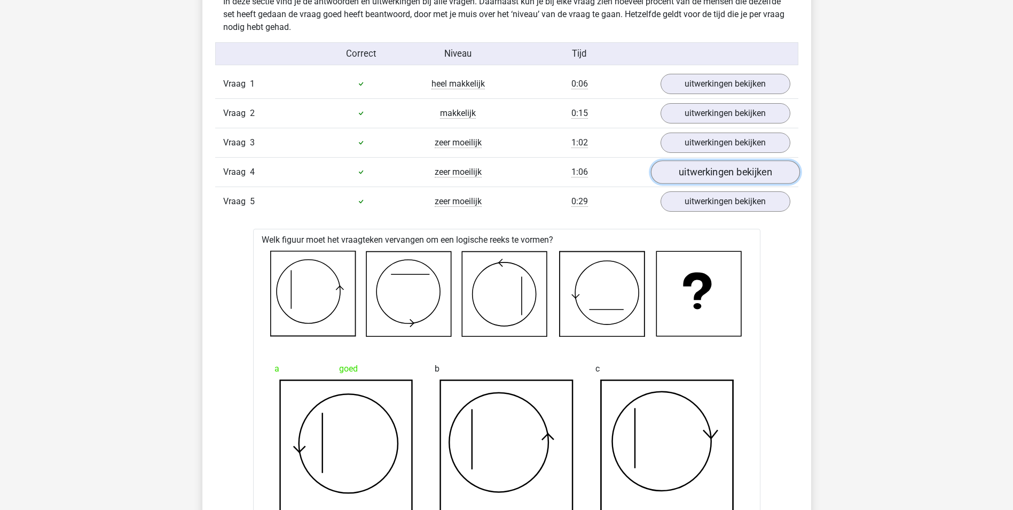
click at [687, 170] on link "uitwerkingen bekijken" at bounding box center [725, 172] width 149 height 24
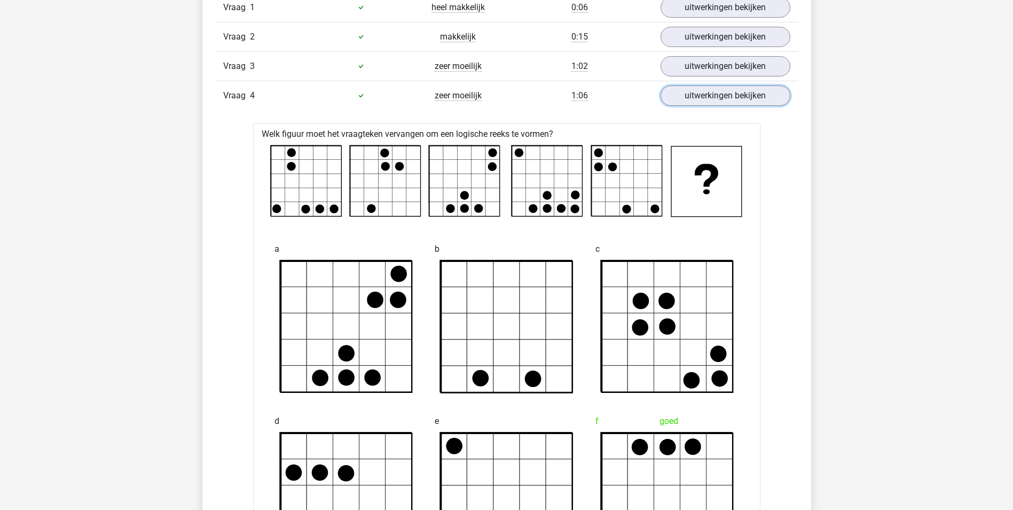
scroll to position [908, 0]
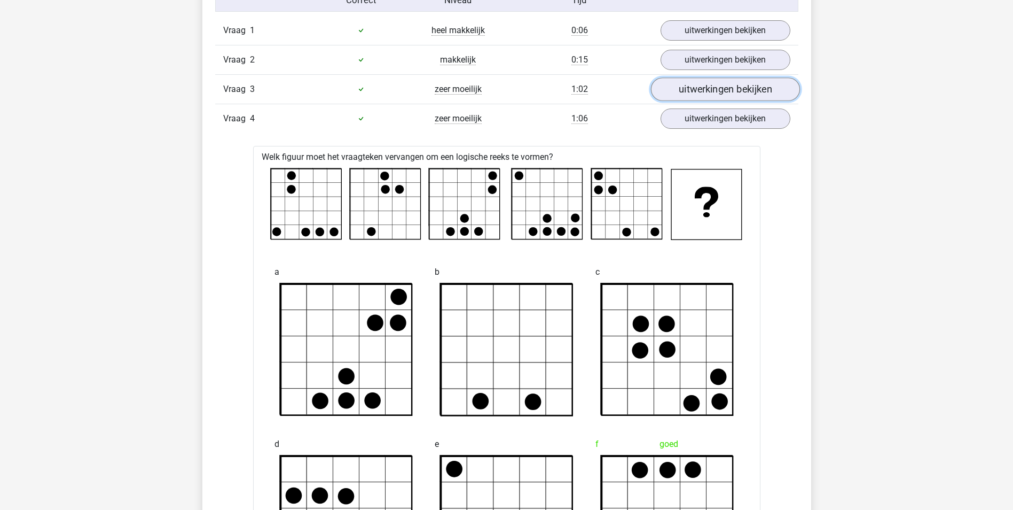
click at [747, 89] on link "uitwerkingen bekijken" at bounding box center [725, 89] width 149 height 24
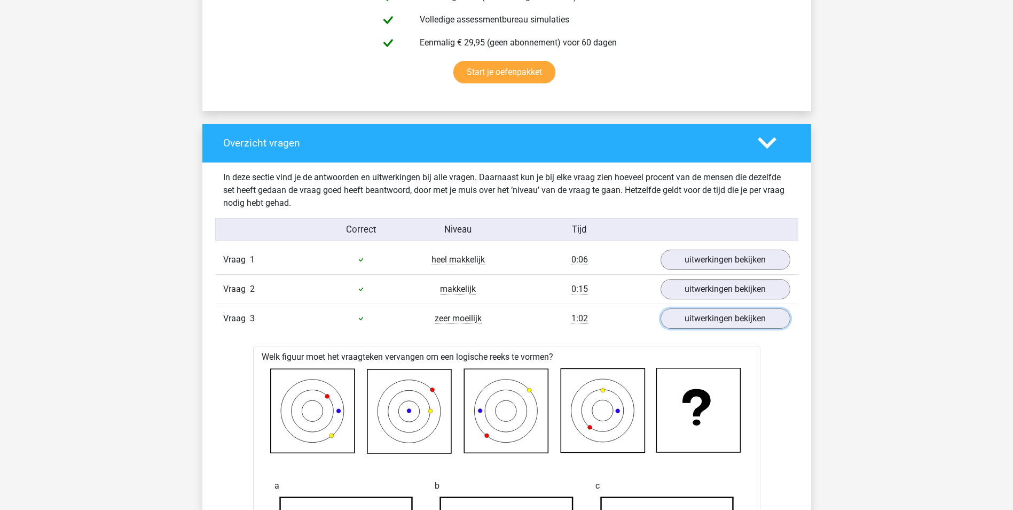
scroll to position [588, 0]
